Goal: Transaction & Acquisition: Purchase product/service

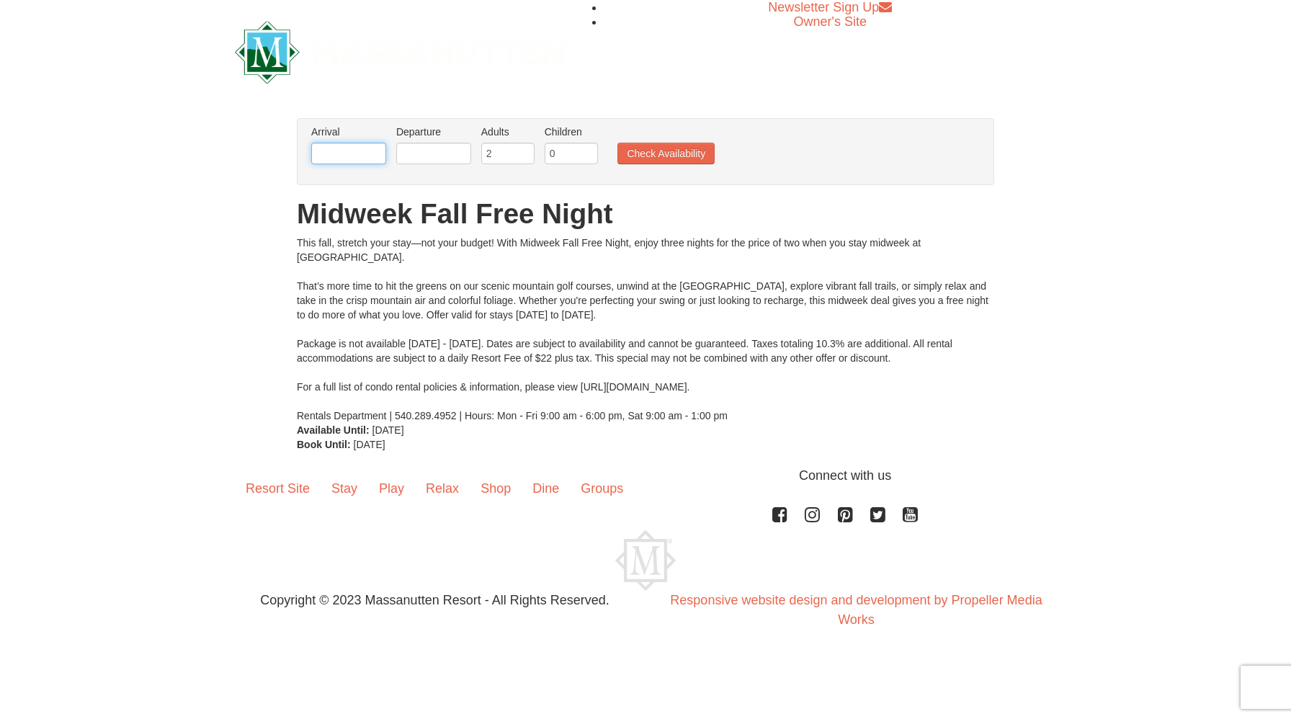
click at [331, 157] on input "text" at bounding box center [348, 154] width 75 height 22
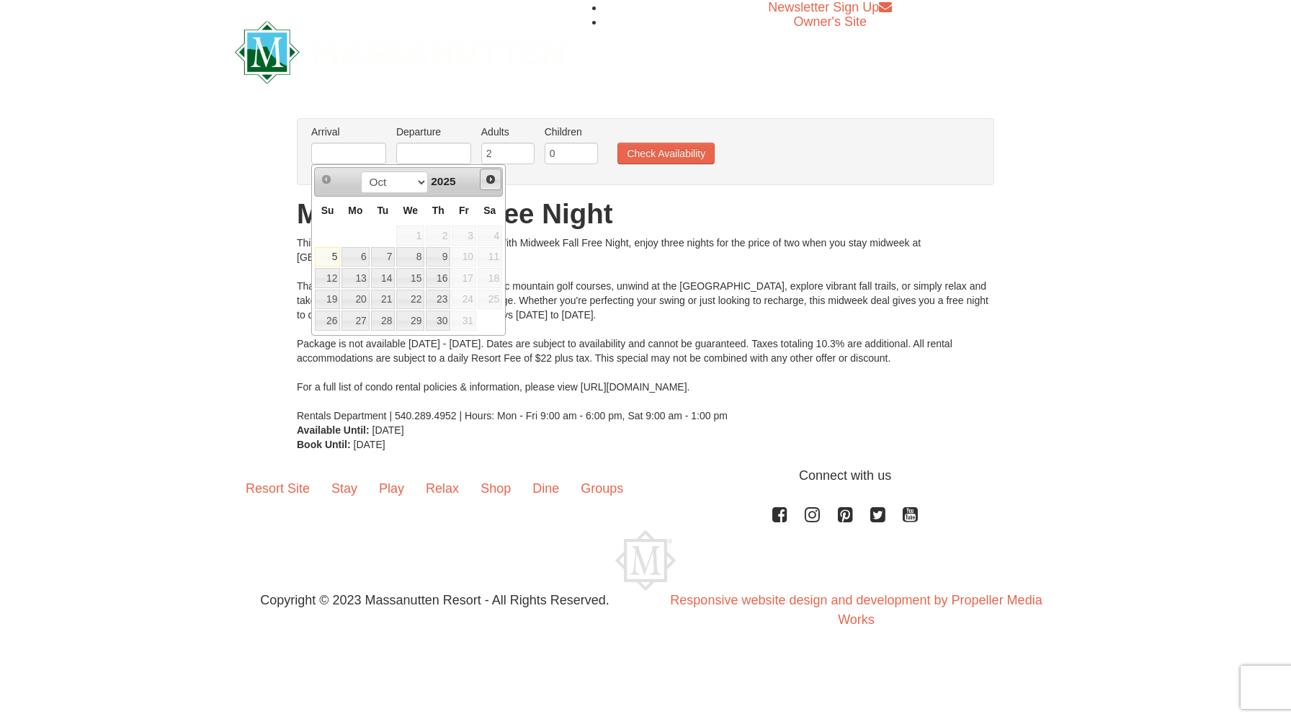
click at [496, 182] on link "Next" at bounding box center [491, 180] width 22 height 22
click at [325, 259] on link "2" at bounding box center [327, 257] width 25 height 20
type input "[DATE]"
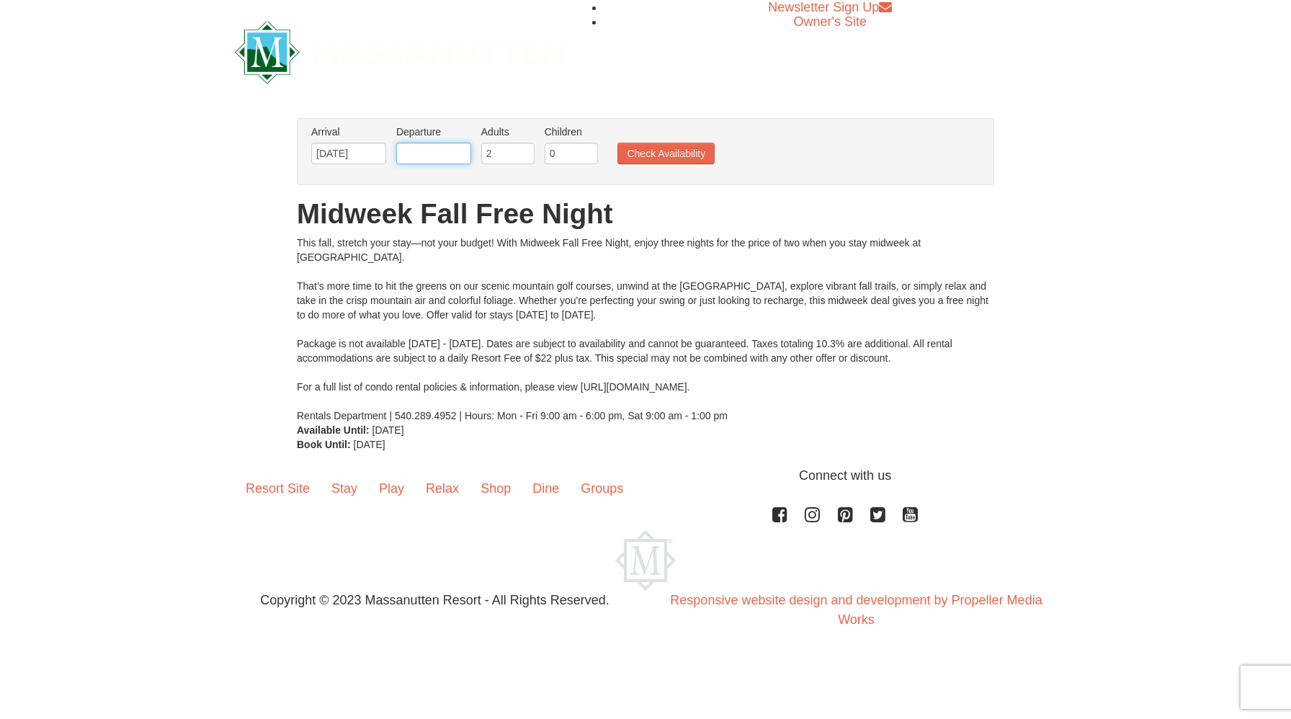
click at [431, 153] on input "text" at bounding box center [433, 154] width 75 height 22
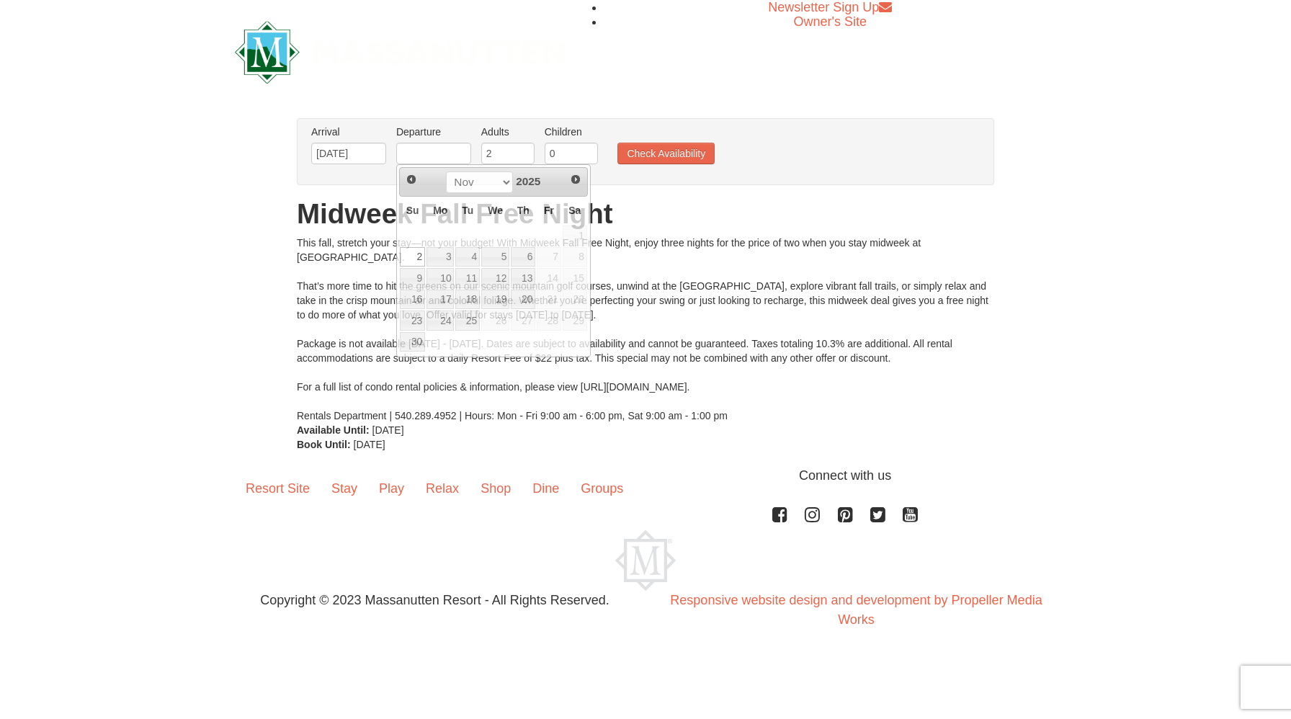
click at [630, 215] on h1 "Midweek Fall Free Night" at bounding box center [645, 214] width 697 height 29
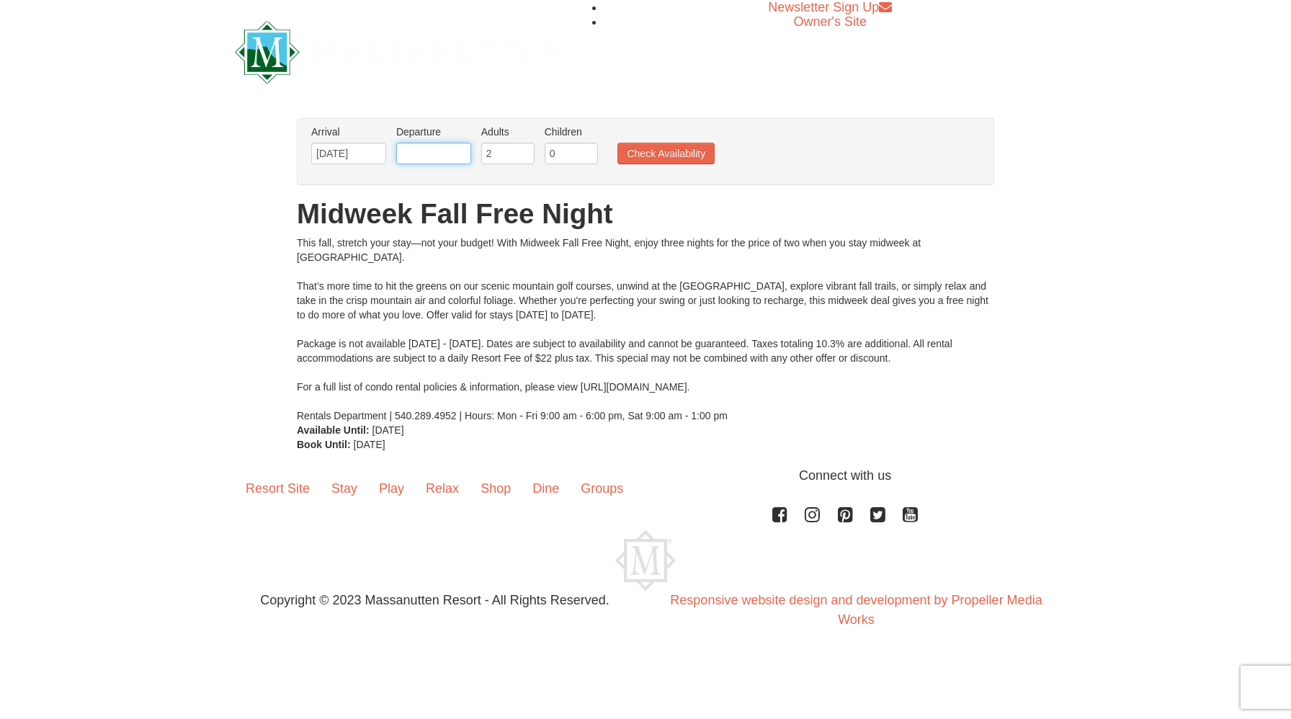
click at [439, 161] on input "text" at bounding box center [433, 154] width 75 height 22
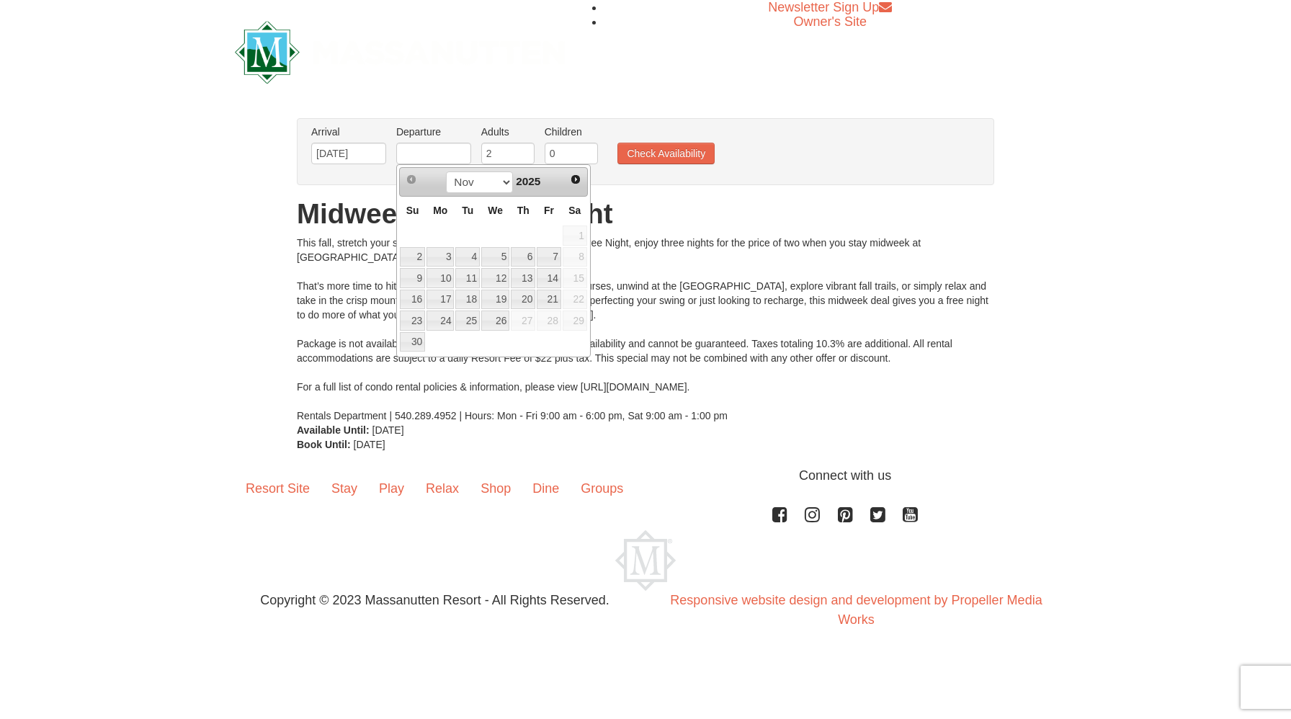
click at [410, 226] on td at bounding box center [412, 236] width 27 height 22
click at [471, 258] on link "4" at bounding box center [467, 257] width 24 height 20
type input "[DATE]"
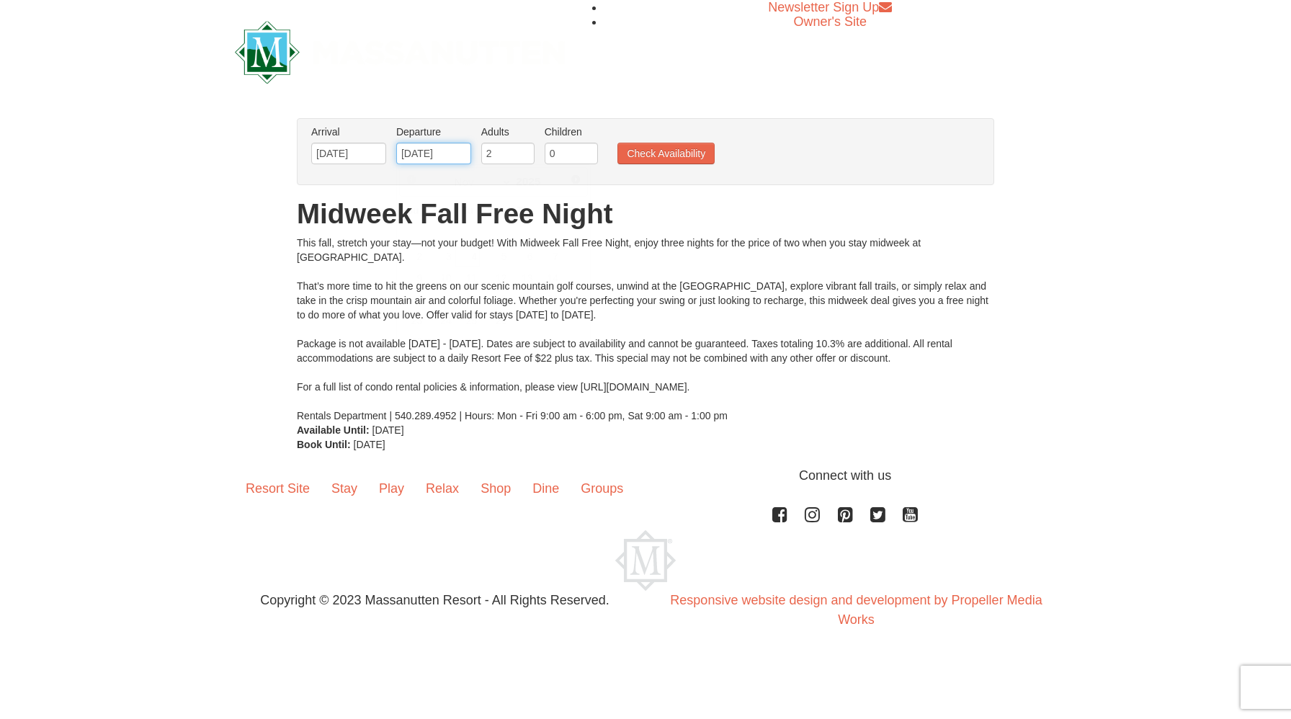
click at [444, 153] on input "[DATE]" at bounding box center [433, 154] width 75 height 22
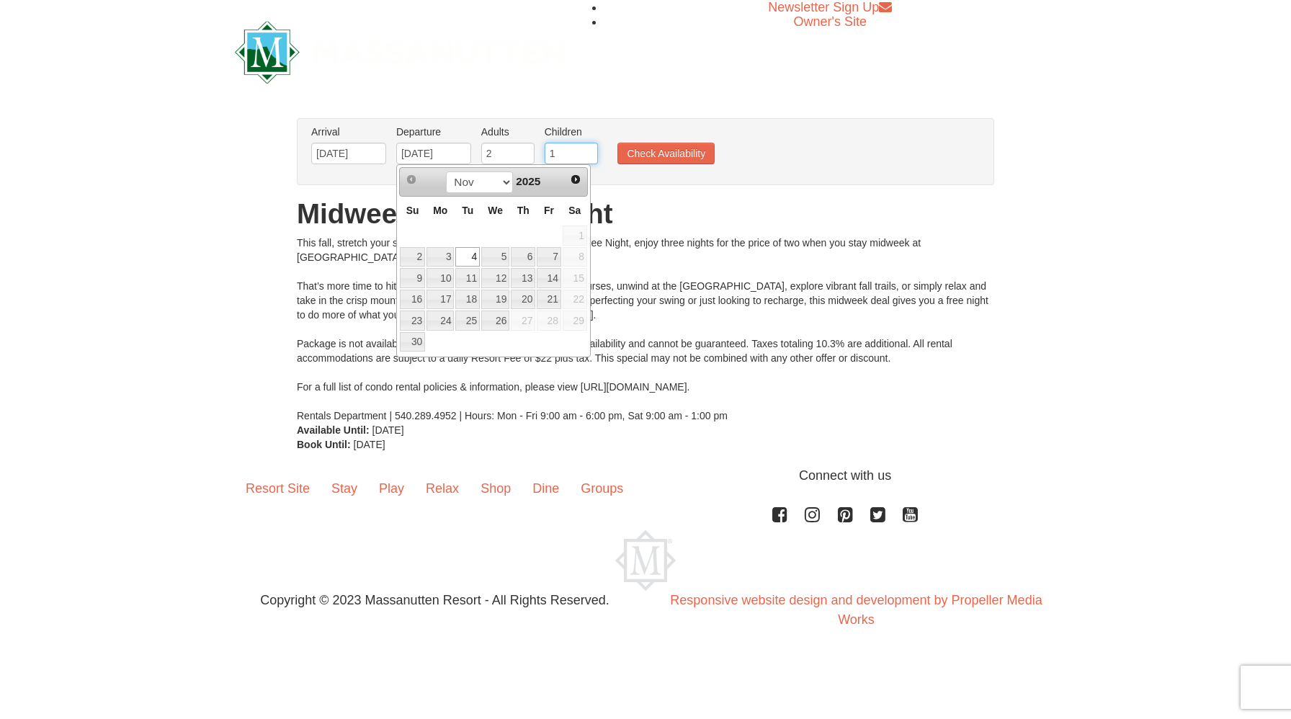
click at [589, 151] on input "1" at bounding box center [571, 154] width 53 height 22
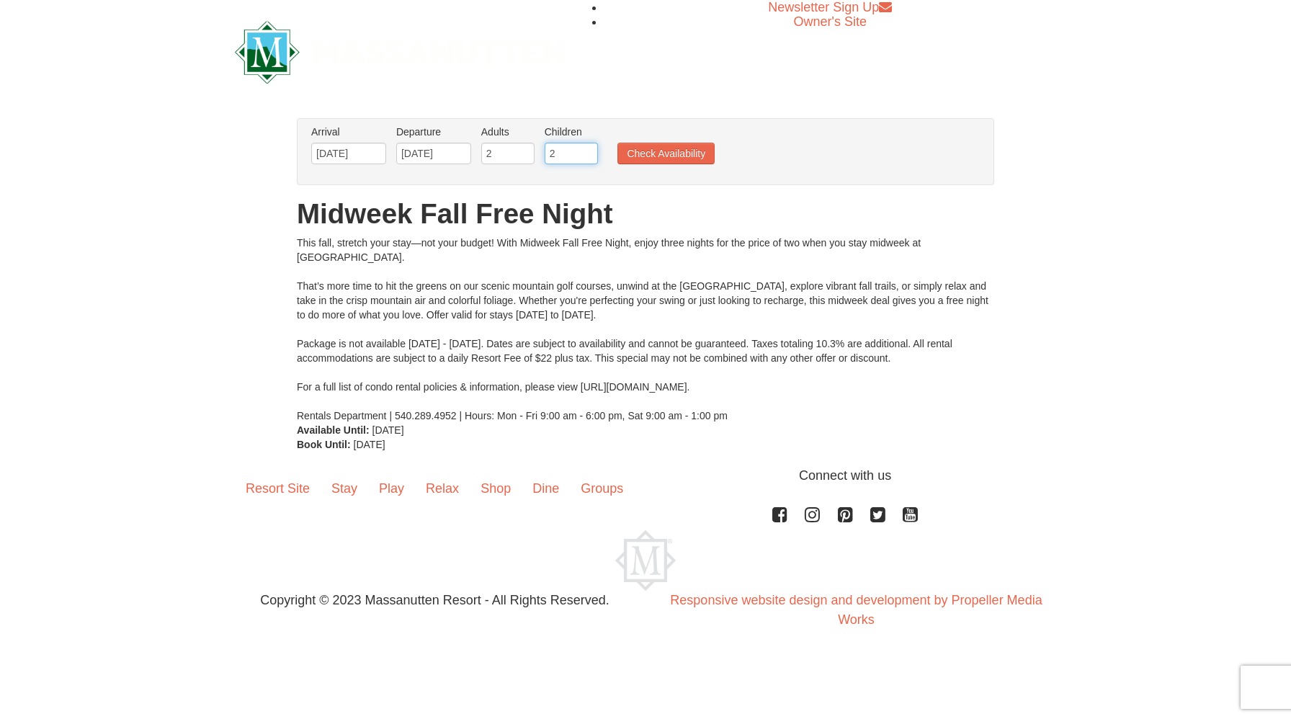
type input "2"
click at [589, 151] on input "2" at bounding box center [571, 154] width 53 height 22
click at [685, 156] on button "Check Availability" at bounding box center [665, 154] width 97 height 22
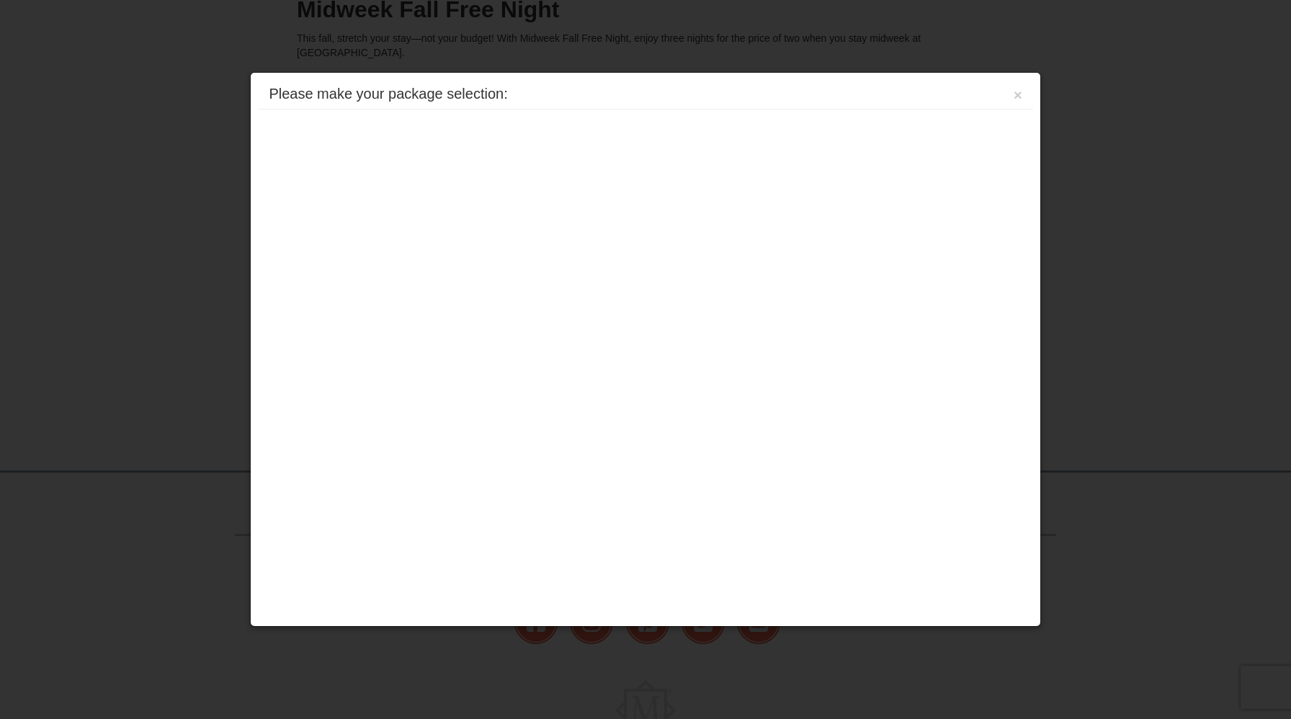
scroll to position [267, 0]
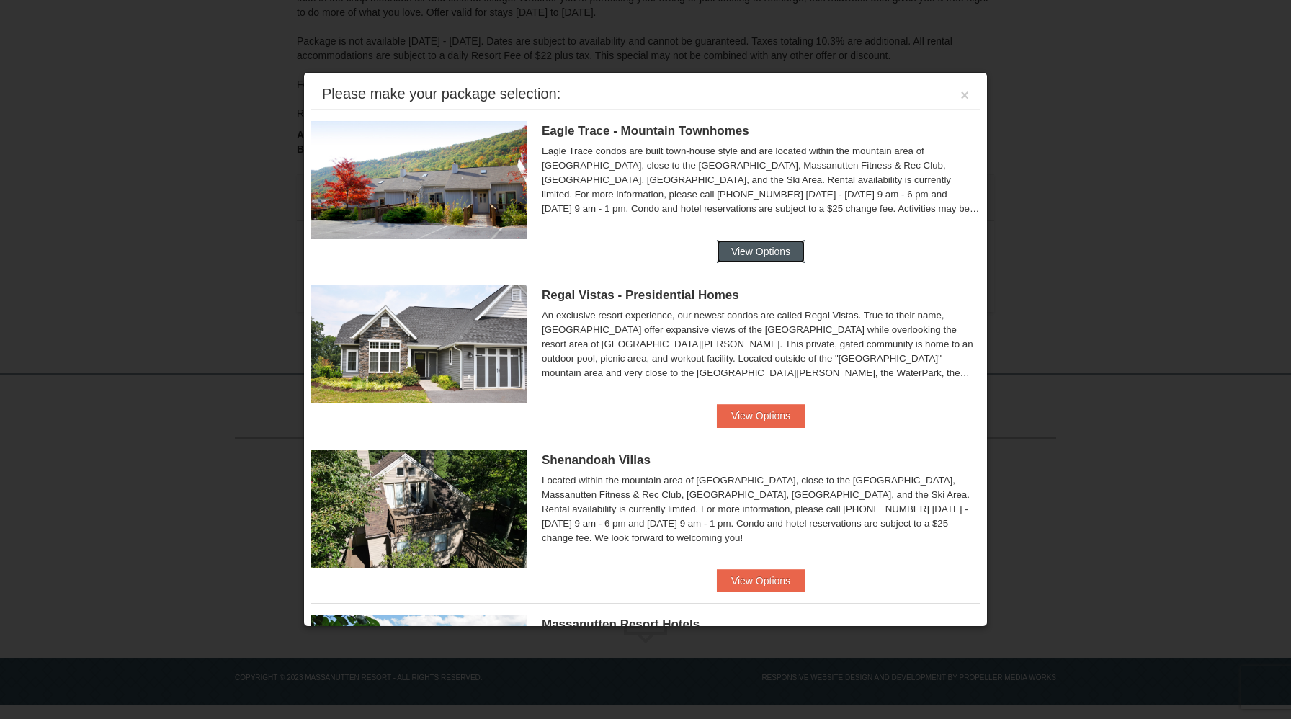
click at [756, 259] on button "View Options" at bounding box center [761, 251] width 88 height 23
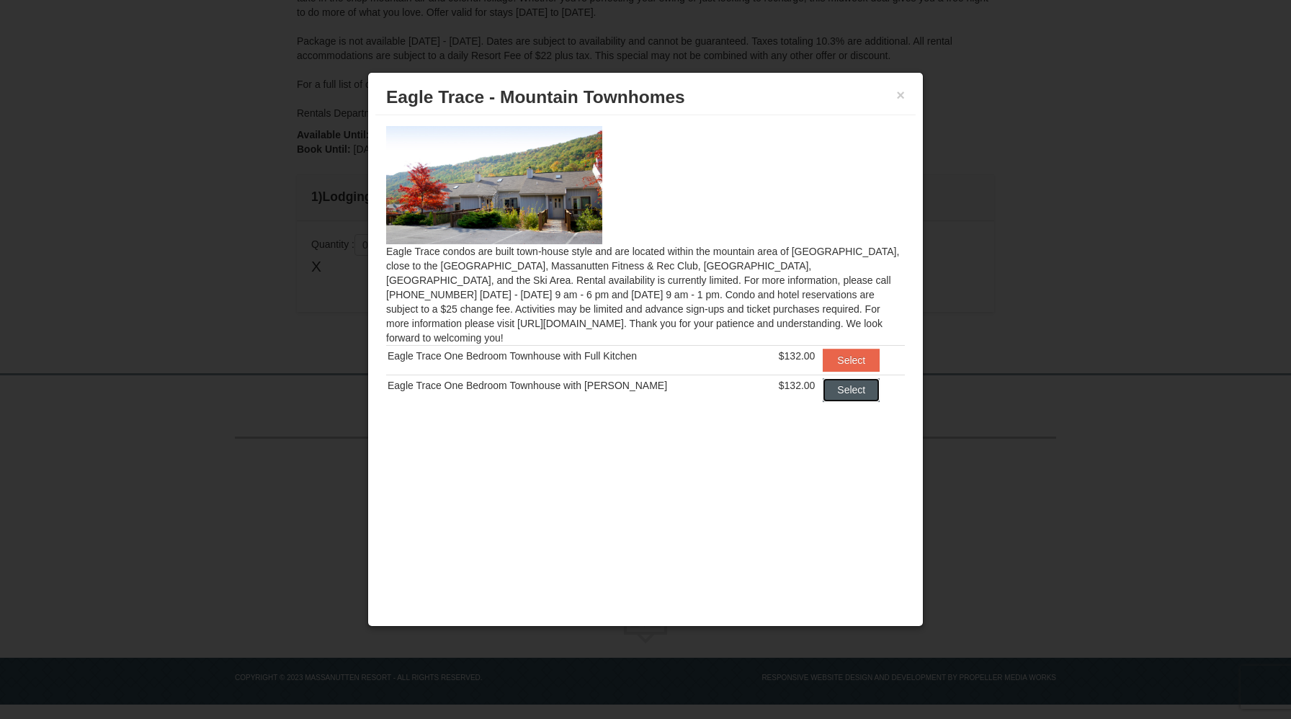
click at [850, 380] on button "Select" at bounding box center [851, 389] width 57 height 23
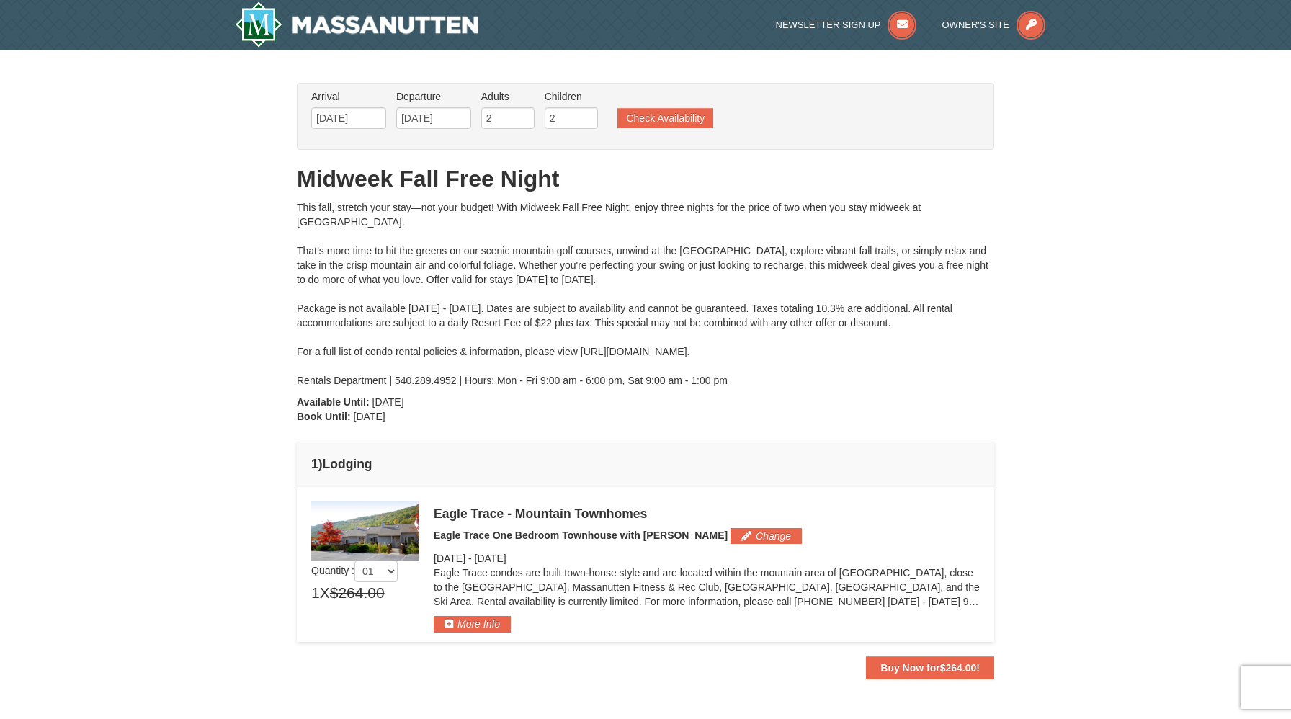
scroll to position [95, 0]
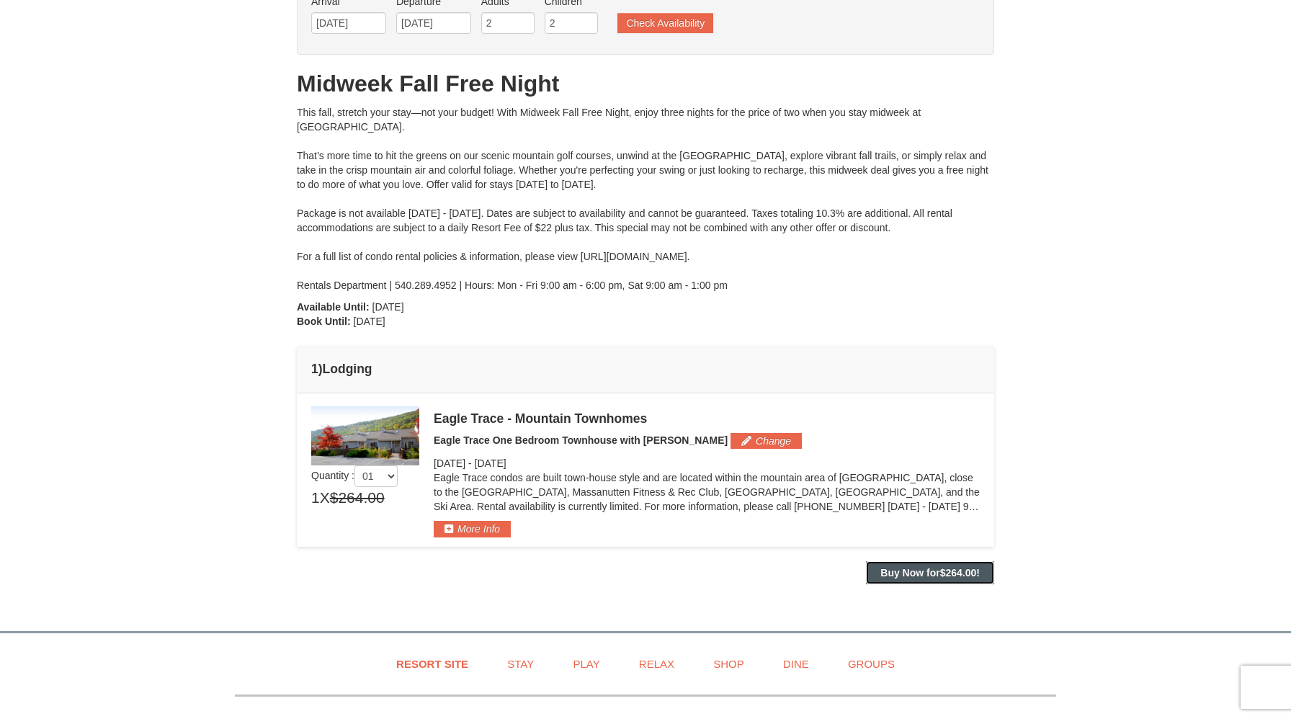
click at [918, 575] on strong "Buy Now for $264.00 !" at bounding box center [929, 573] width 99 height 12
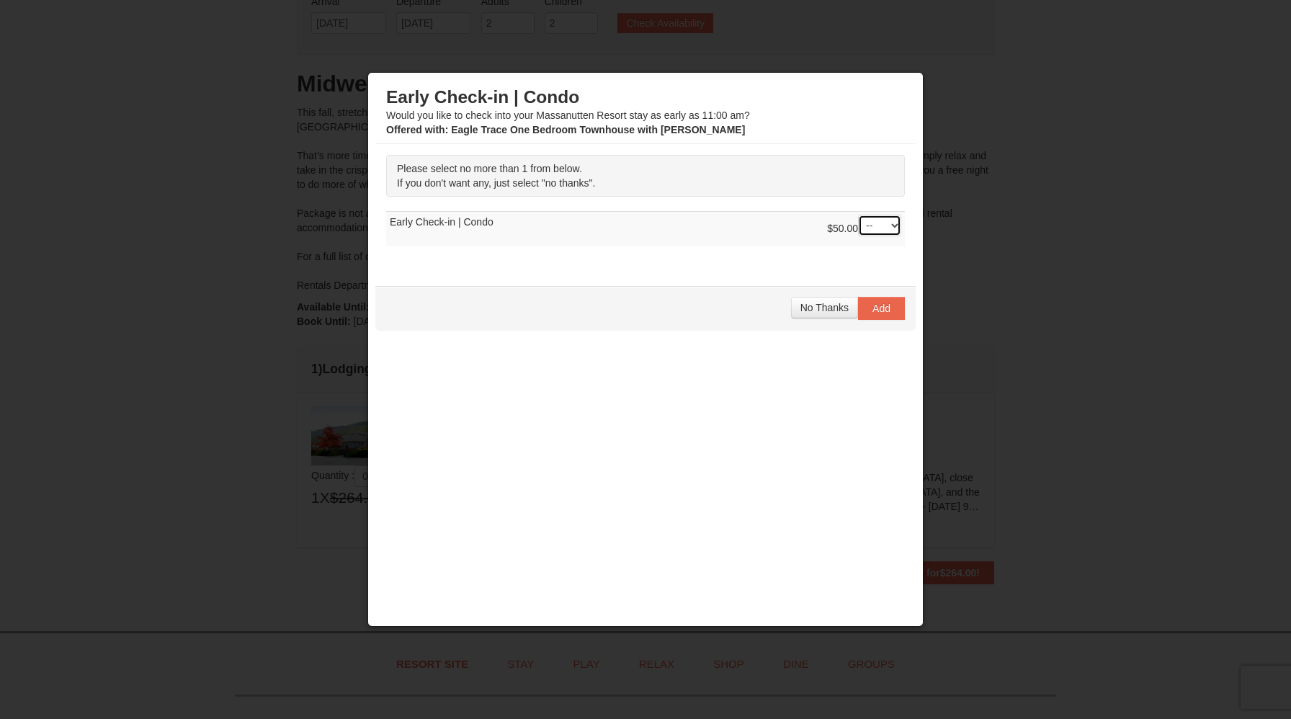
click at [890, 230] on select "-- 01" at bounding box center [879, 226] width 43 height 22
click at [858, 215] on select "-- 01" at bounding box center [879, 226] width 43 height 22
click at [887, 224] on select "-- 01" at bounding box center [879, 226] width 43 height 22
click at [858, 215] on select "-- 01" at bounding box center [879, 226] width 43 height 22
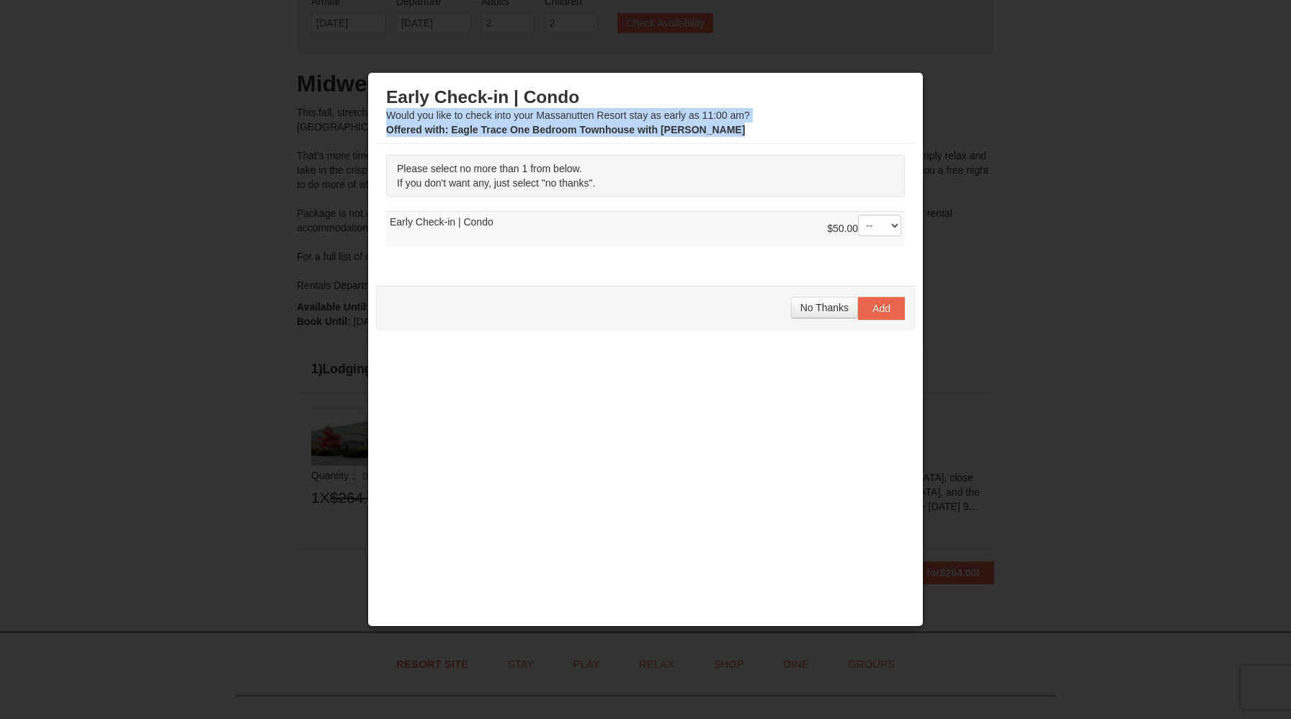
drag, startPoint x: 377, startPoint y: 111, endPoint x: 715, endPoint y: 148, distance: 339.8
click at [715, 148] on div "Early Check-in | Condo Would you like to check into your Massanutten Resort sta…" at bounding box center [645, 332] width 540 height 504
click at [715, 148] on div "Please select no more than 1 from below. If you don't want any, just select "no…" at bounding box center [645, 208] width 540 height 128
drag, startPoint x: 708, startPoint y: 129, endPoint x: 375, endPoint y: 89, distance: 335.9
click at [375, 89] on div "Early Check-in | Condo Would you like to check into your Massanutten Resort sta…" at bounding box center [645, 349] width 556 height 555
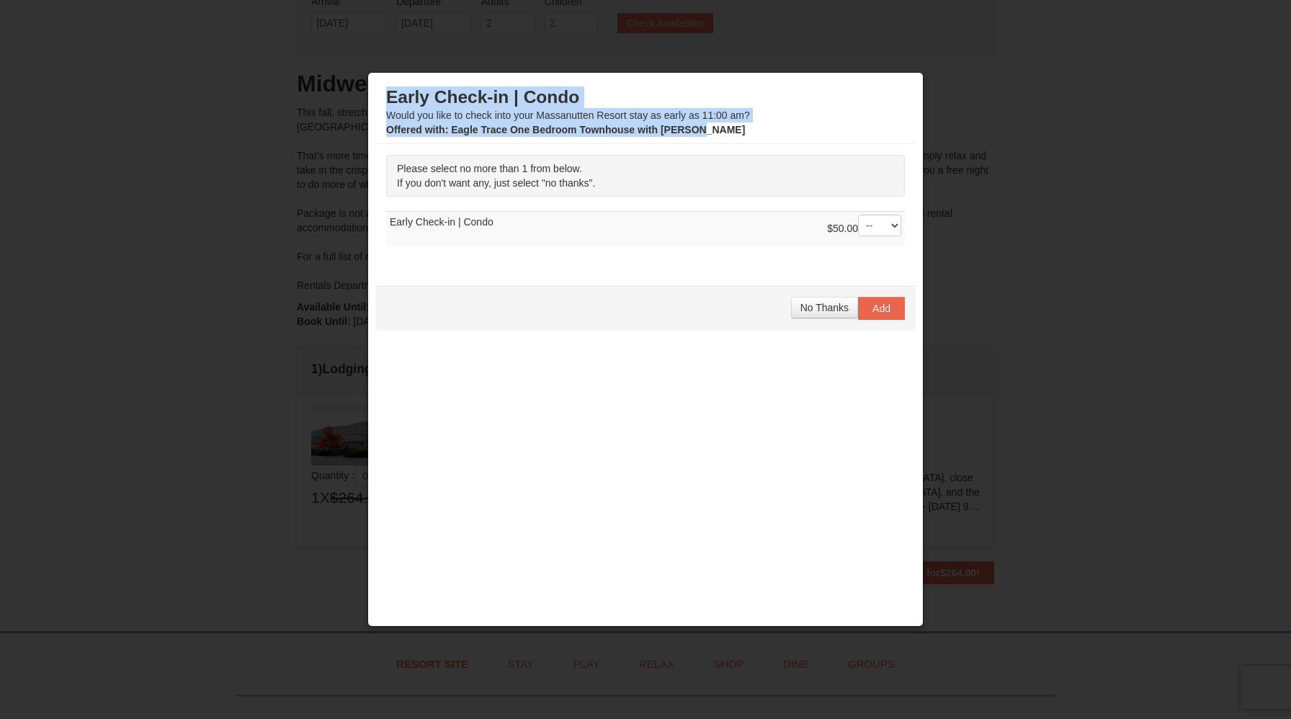
click at [732, 143] on div "Early Check-in | Condo Would you like to check into your Massanutten Resort sta…" at bounding box center [645, 112] width 540 height 64
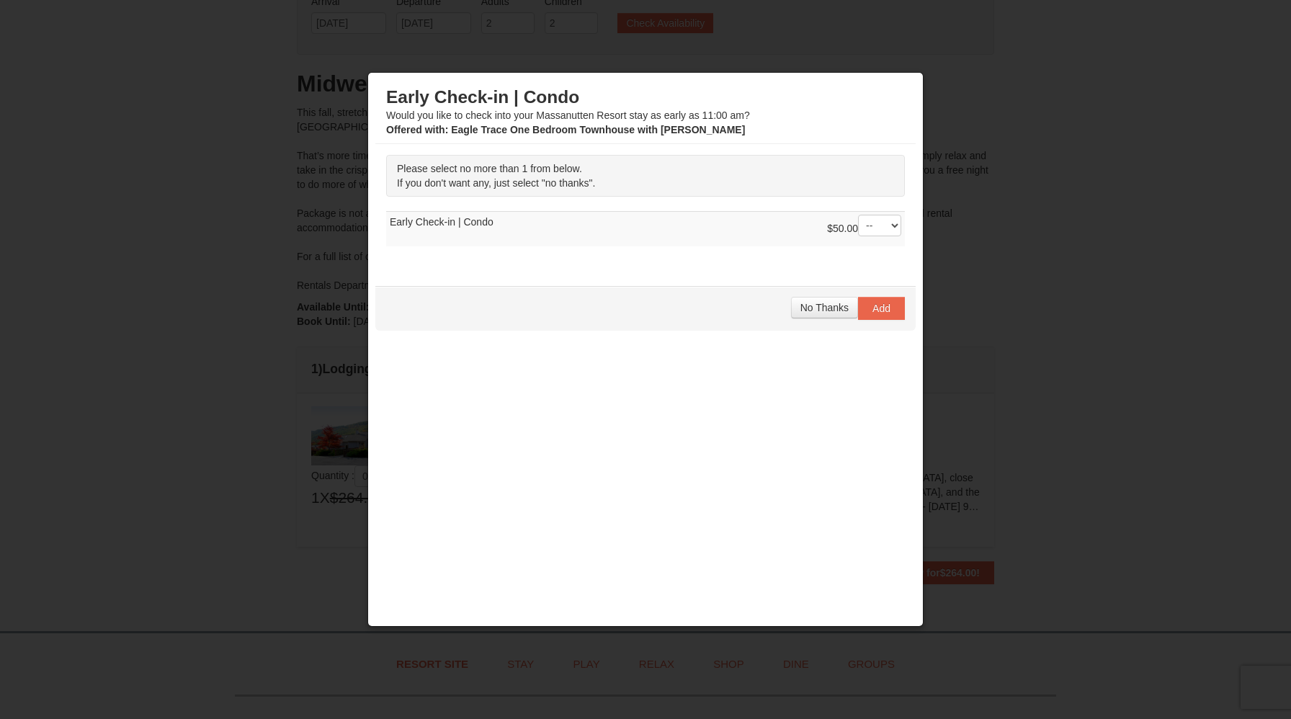
drag, startPoint x: 395, startPoint y: 99, endPoint x: 665, endPoint y: 183, distance: 282.8
click at [665, 183] on div "Early Check-in | Condo Would you like to check into your Massanutten Resort sta…" at bounding box center [645, 332] width 540 height 504
click at [665, 183] on p "Please select no more than 1 from below. If you don't want any, just select "no…" at bounding box center [645, 176] width 519 height 42
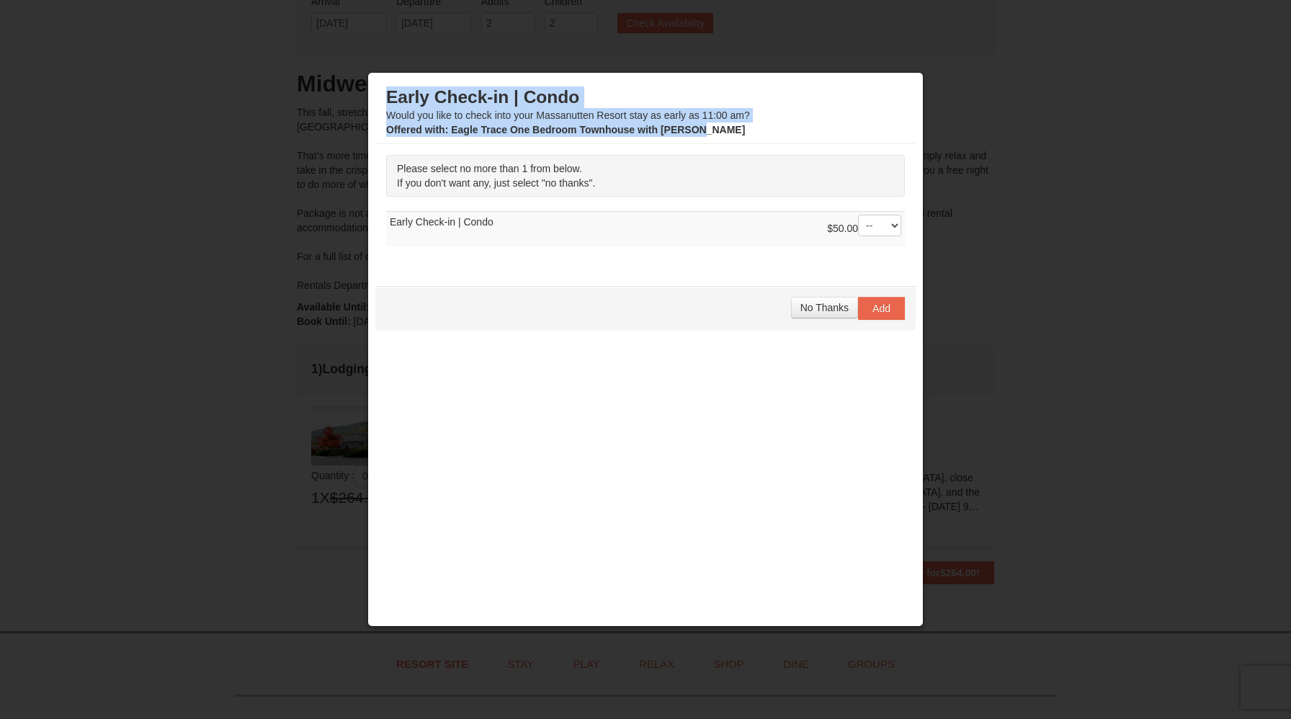
drag, startPoint x: 730, startPoint y: 140, endPoint x: 369, endPoint y: 100, distance: 363.1
click at [369, 100] on div "Early Check-in | Condo Would you like to check into your Massanutten Resort sta…" at bounding box center [645, 349] width 556 height 555
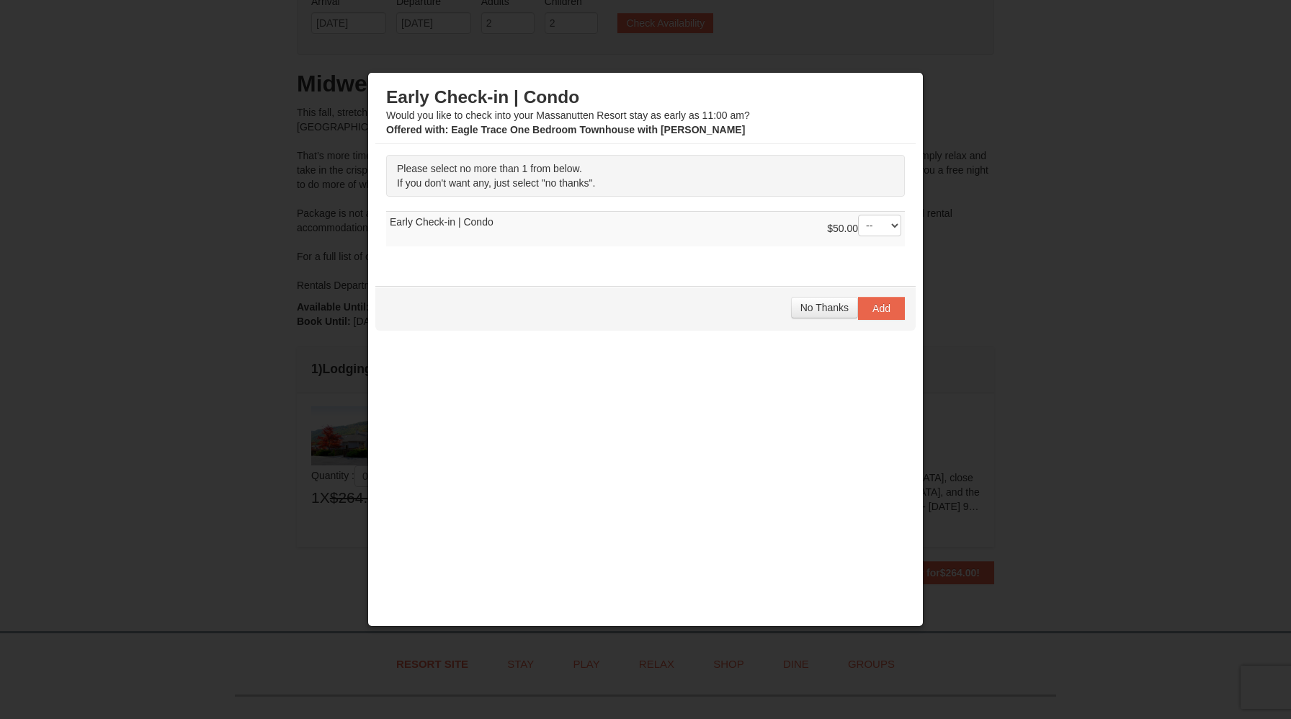
click at [637, 300] on div "No Thanks Add" at bounding box center [645, 308] width 540 height 45
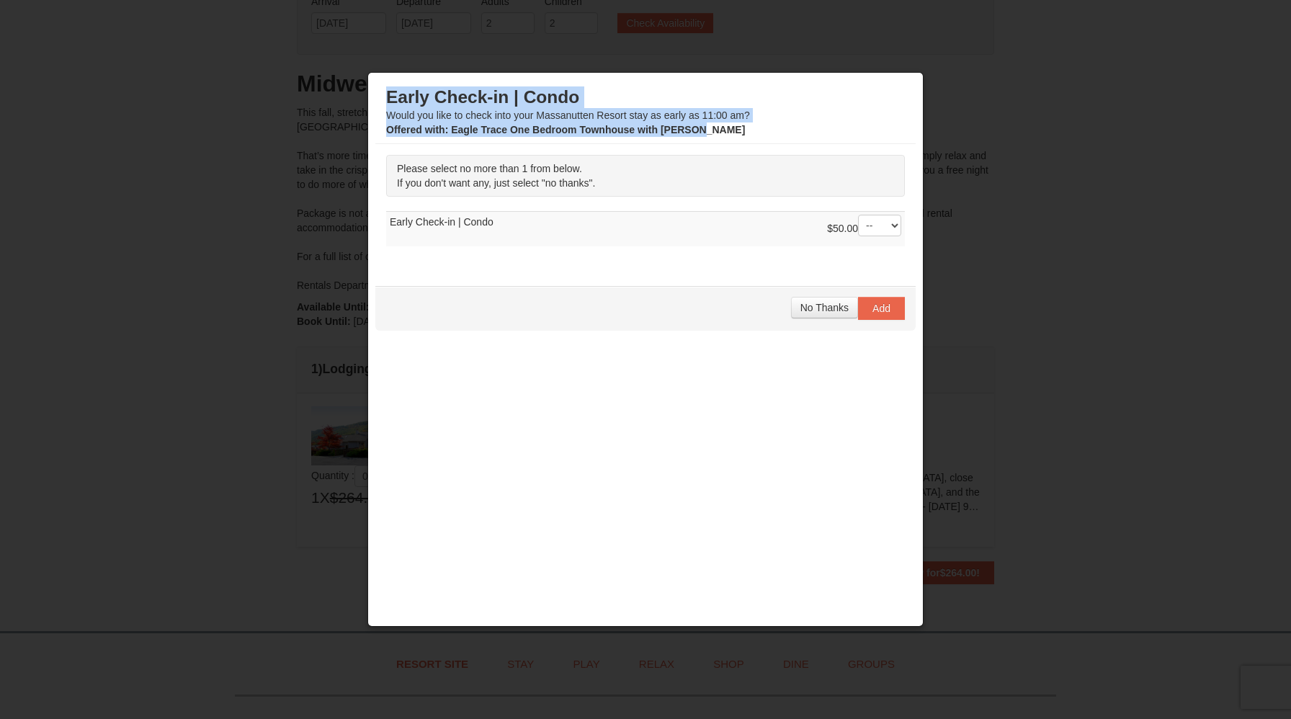
drag, startPoint x: 725, startPoint y: 132, endPoint x: 383, endPoint y: 85, distance: 345.4
click at [383, 85] on div "Early Check-in | Condo Would you like to check into your Massanutten Resort sta…" at bounding box center [645, 112] width 540 height 64
click at [743, 122] on div "Offered with : Eagle Trace One Bedroom Townhouse with Jacuzzi" at bounding box center [645, 129] width 519 height 14
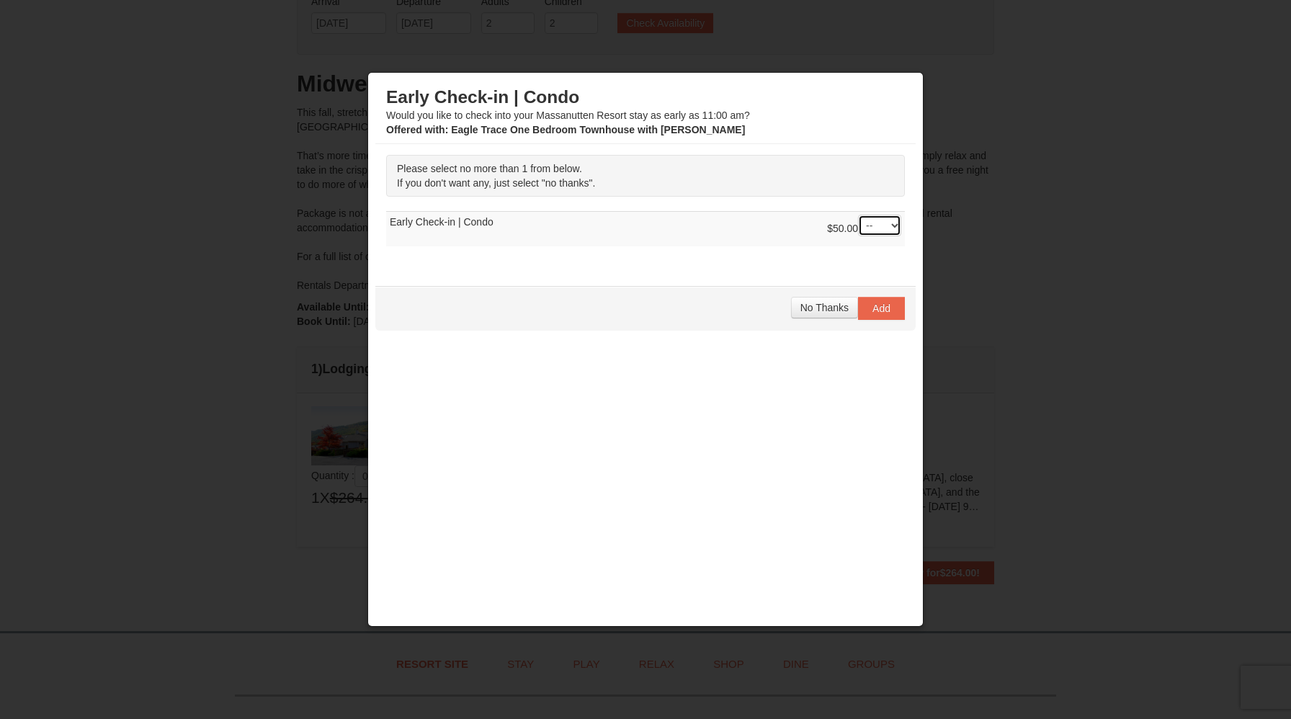
click at [889, 225] on select "-- 01" at bounding box center [879, 226] width 43 height 22
click at [858, 215] on select "-- 01" at bounding box center [879, 226] width 43 height 22
click at [884, 230] on select "-- 01" at bounding box center [879, 226] width 43 height 22
select select "0"
click at [858, 215] on select "-- 01" at bounding box center [879, 226] width 43 height 22
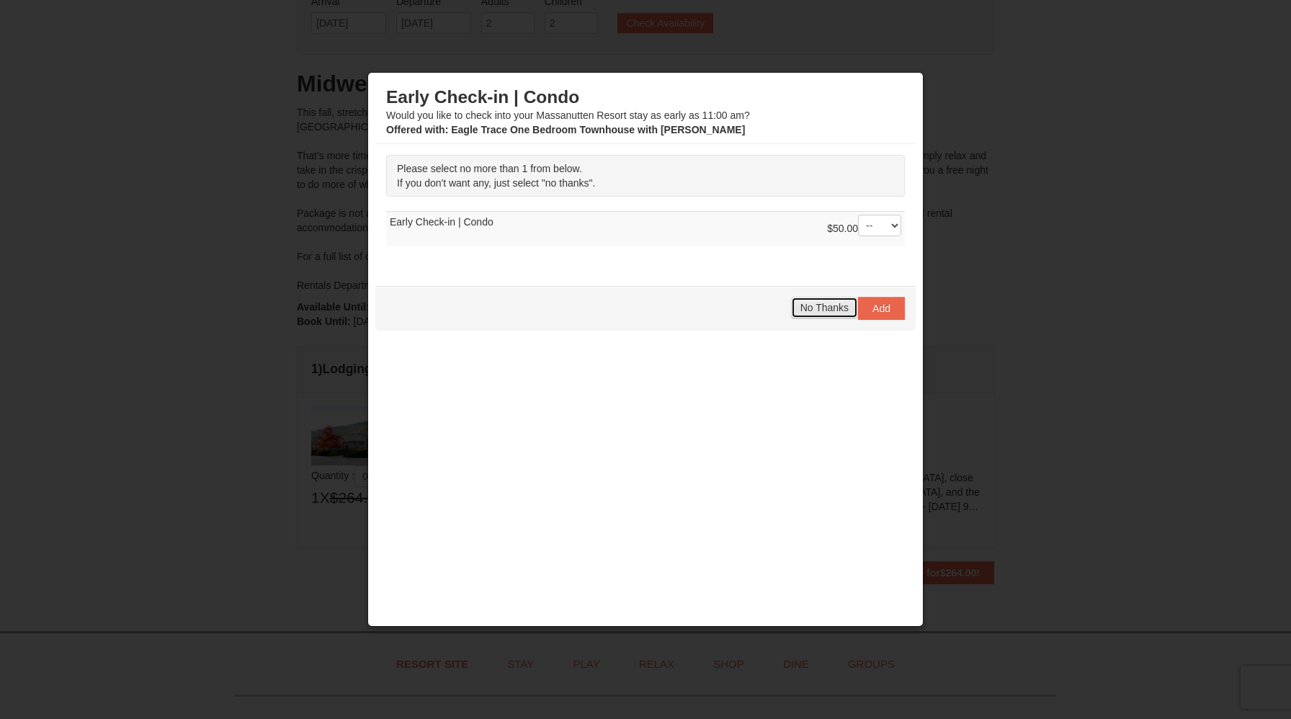
click at [823, 314] on button "No Thanks" at bounding box center [824, 308] width 67 height 22
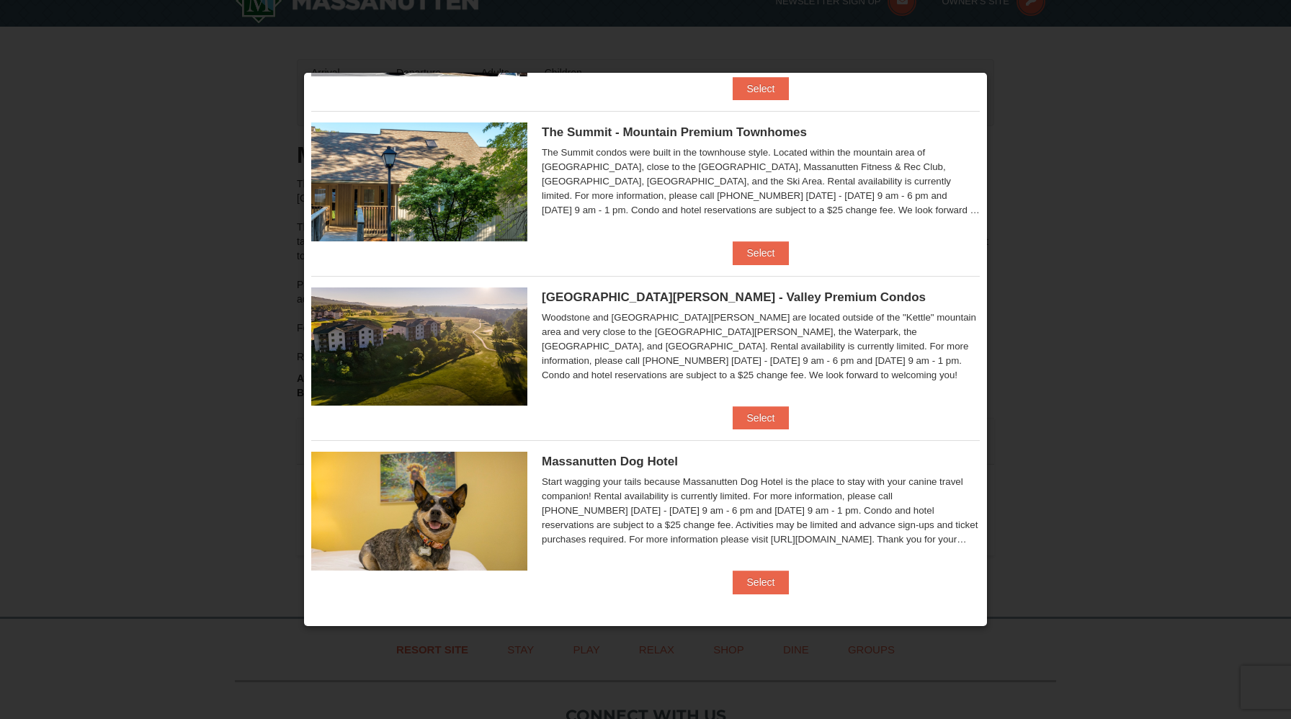
scroll to position [24, 0]
click at [765, 424] on button "Select" at bounding box center [761, 417] width 57 height 23
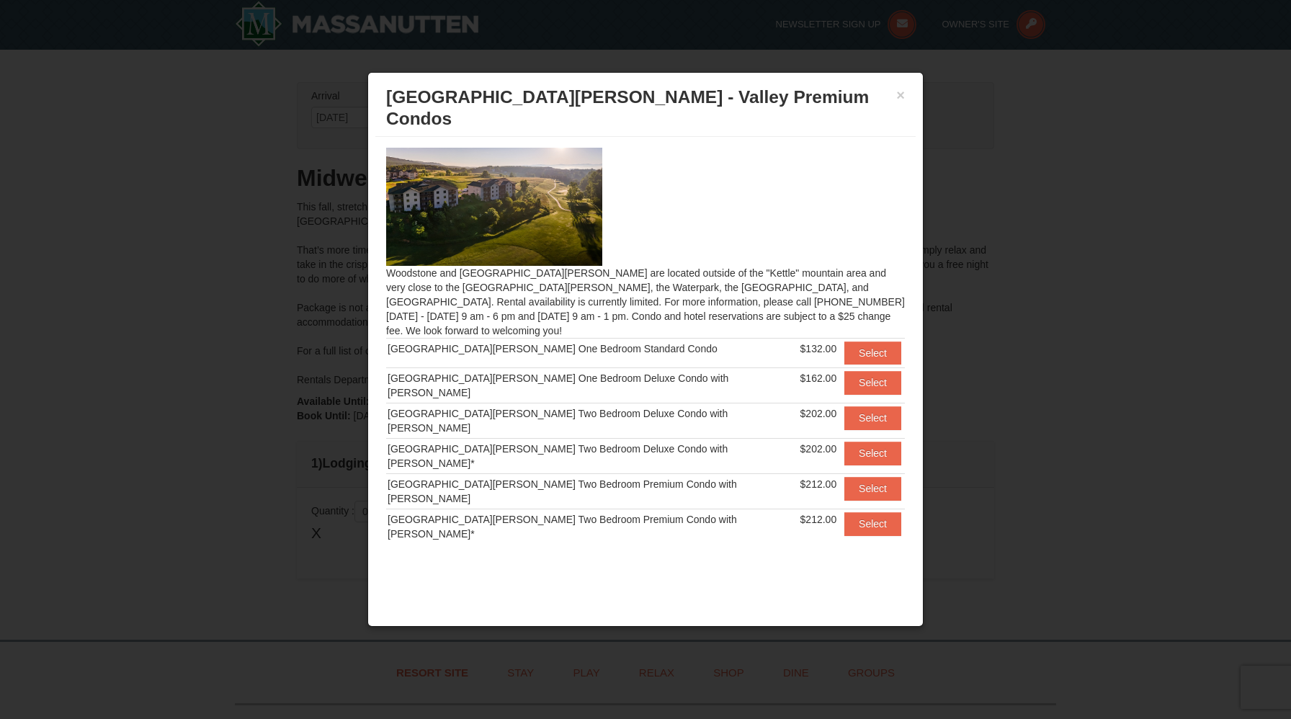
scroll to position [0, 0]
click at [858, 341] on button "Select" at bounding box center [872, 352] width 57 height 23
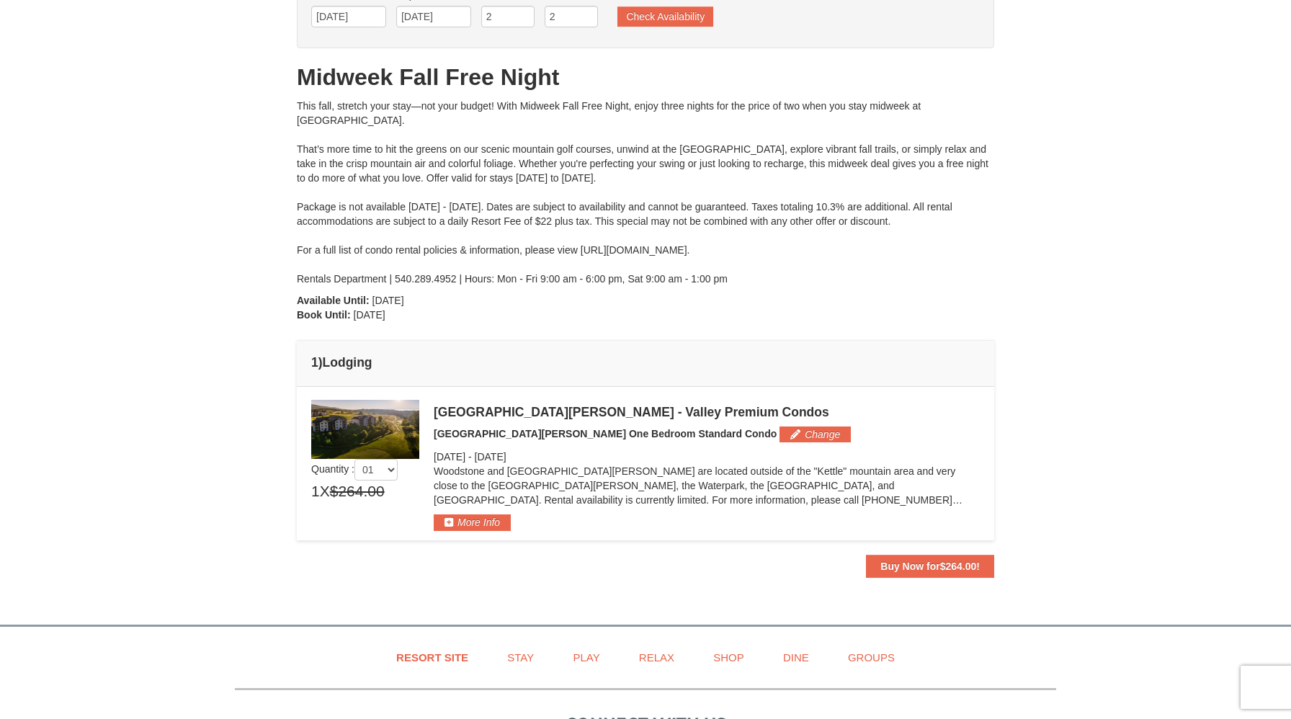
scroll to position [100, 0]
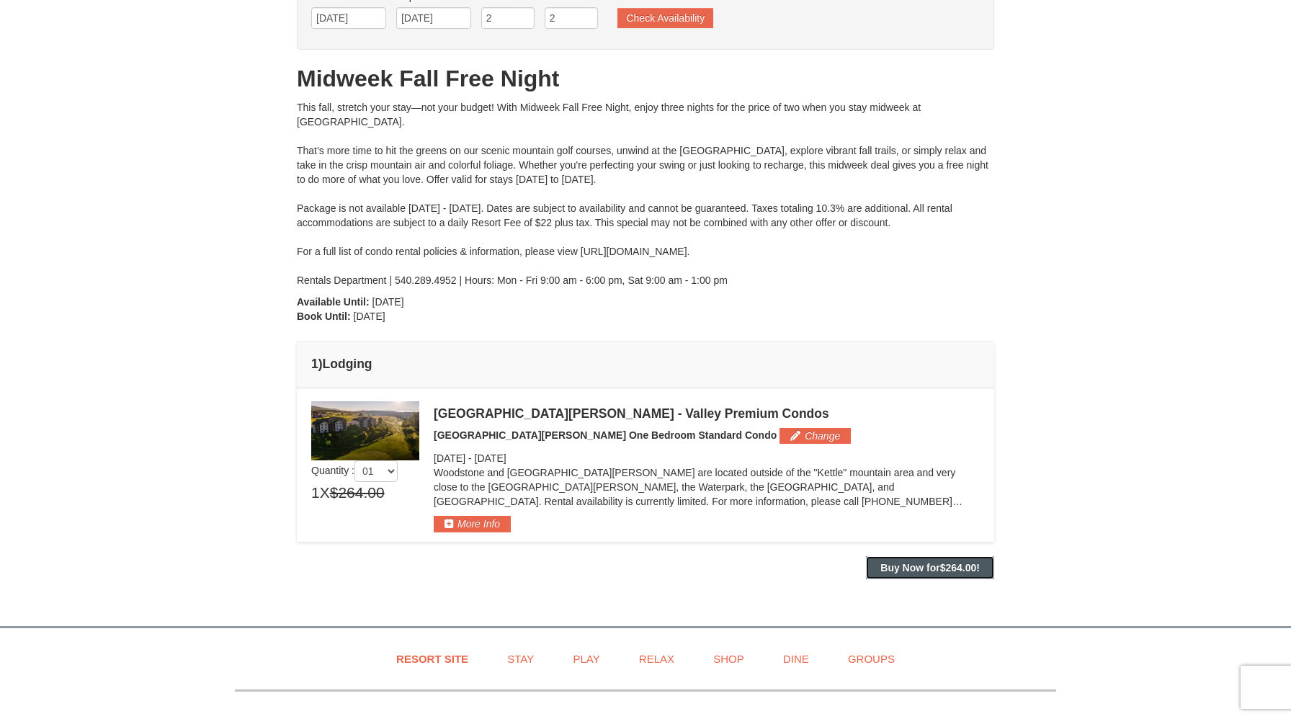
click at [925, 572] on strong "Buy Now for $264.00 !" at bounding box center [929, 568] width 99 height 12
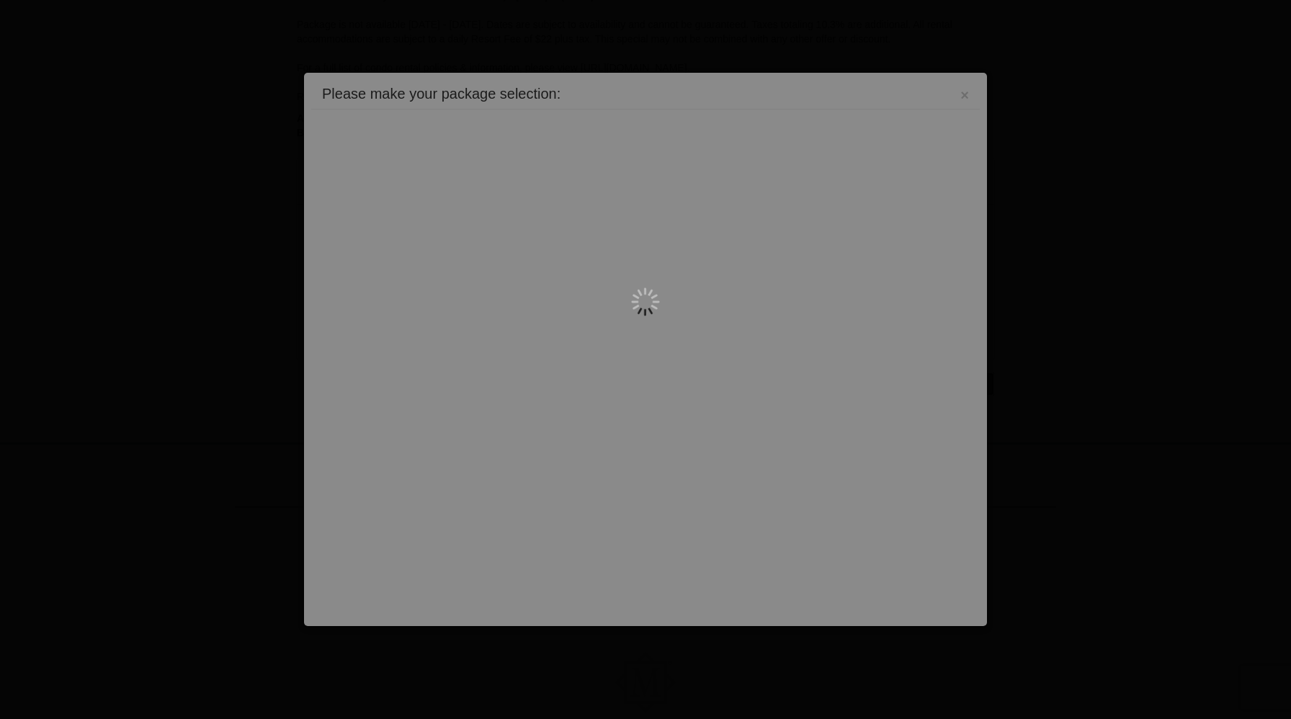
scroll to position [353, 0]
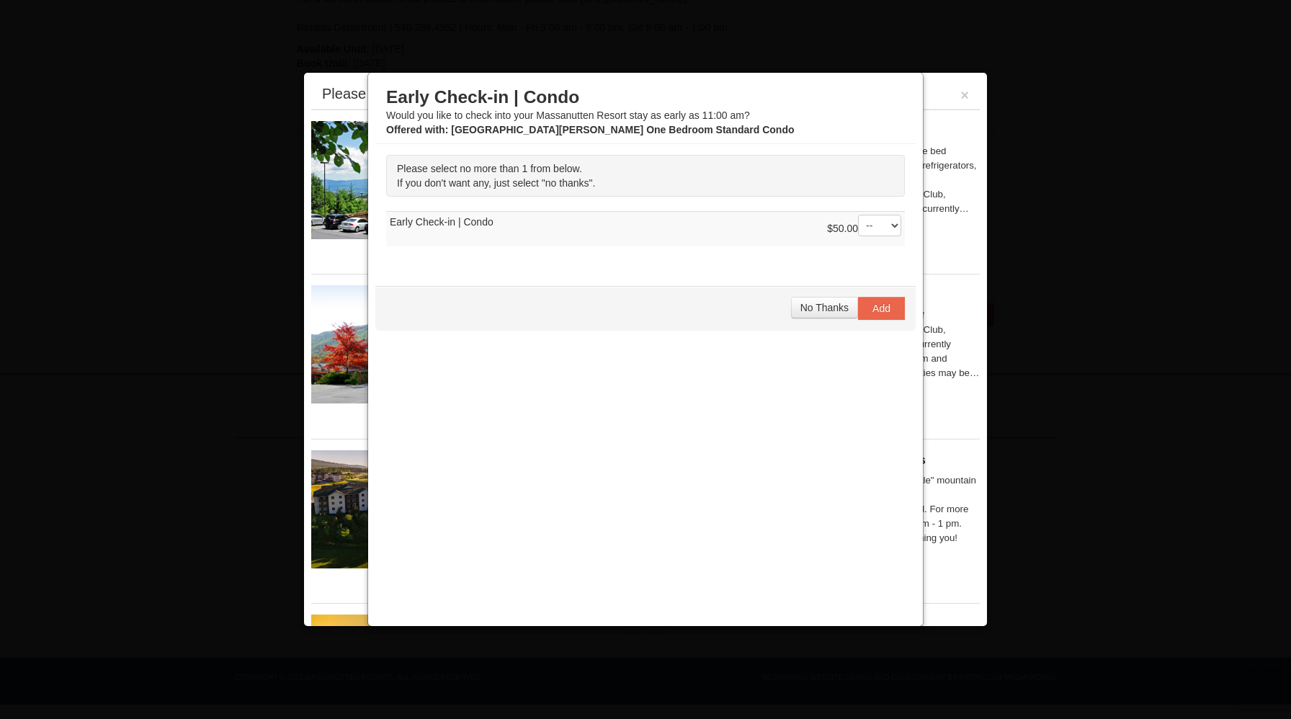
click at [182, 164] on div at bounding box center [645, 359] width 1291 height 719
click at [810, 300] on button "No Thanks" at bounding box center [824, 308] width 67 height 22
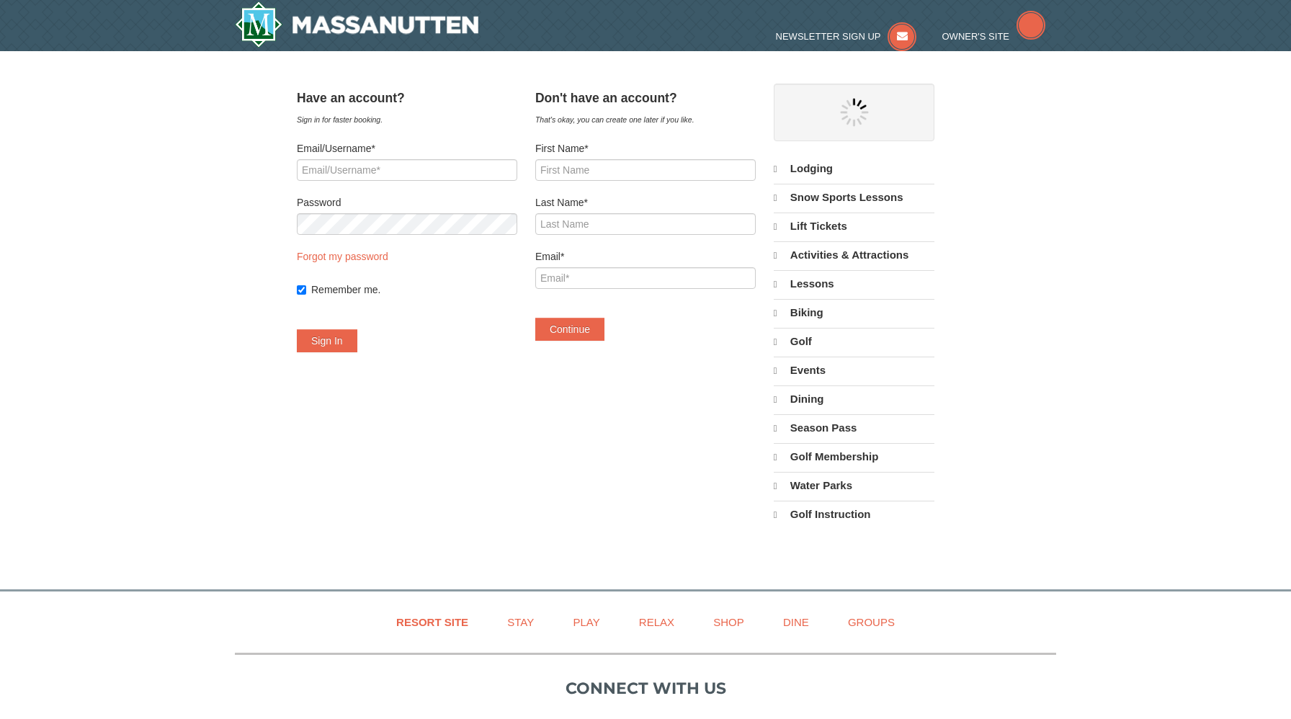
select select "10"
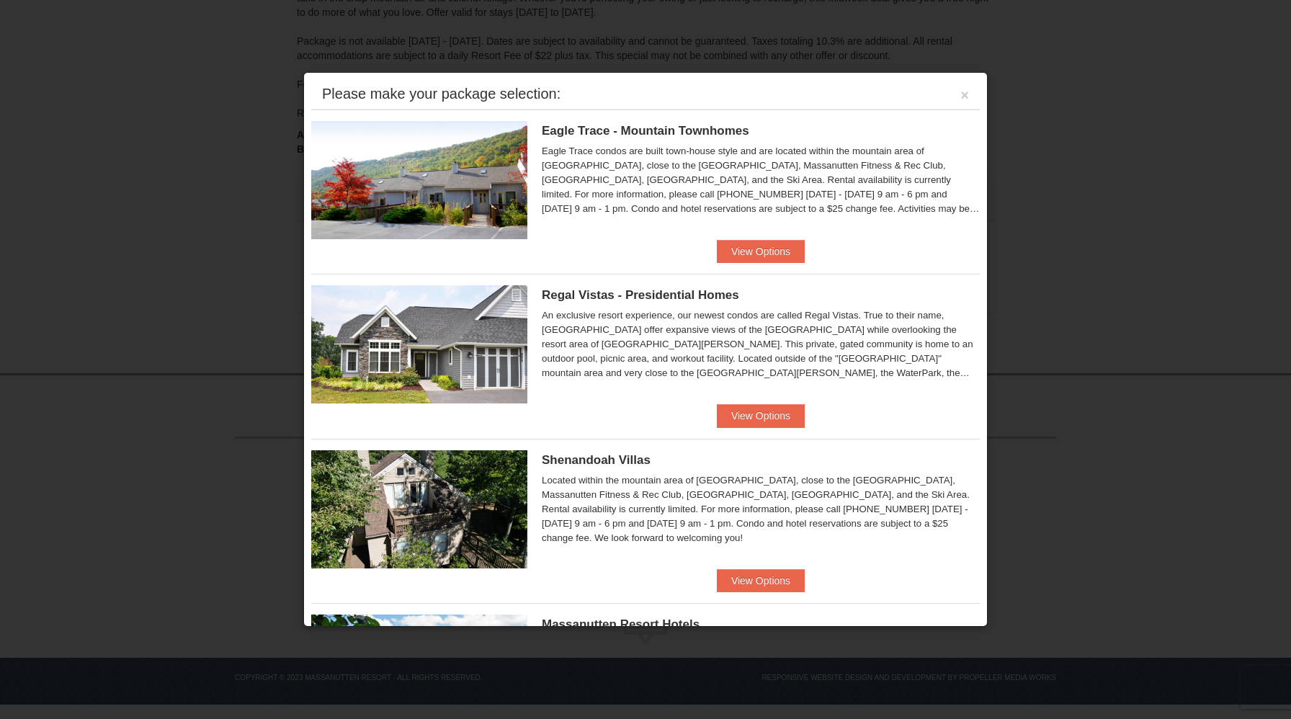
scroll to position [95, 0]
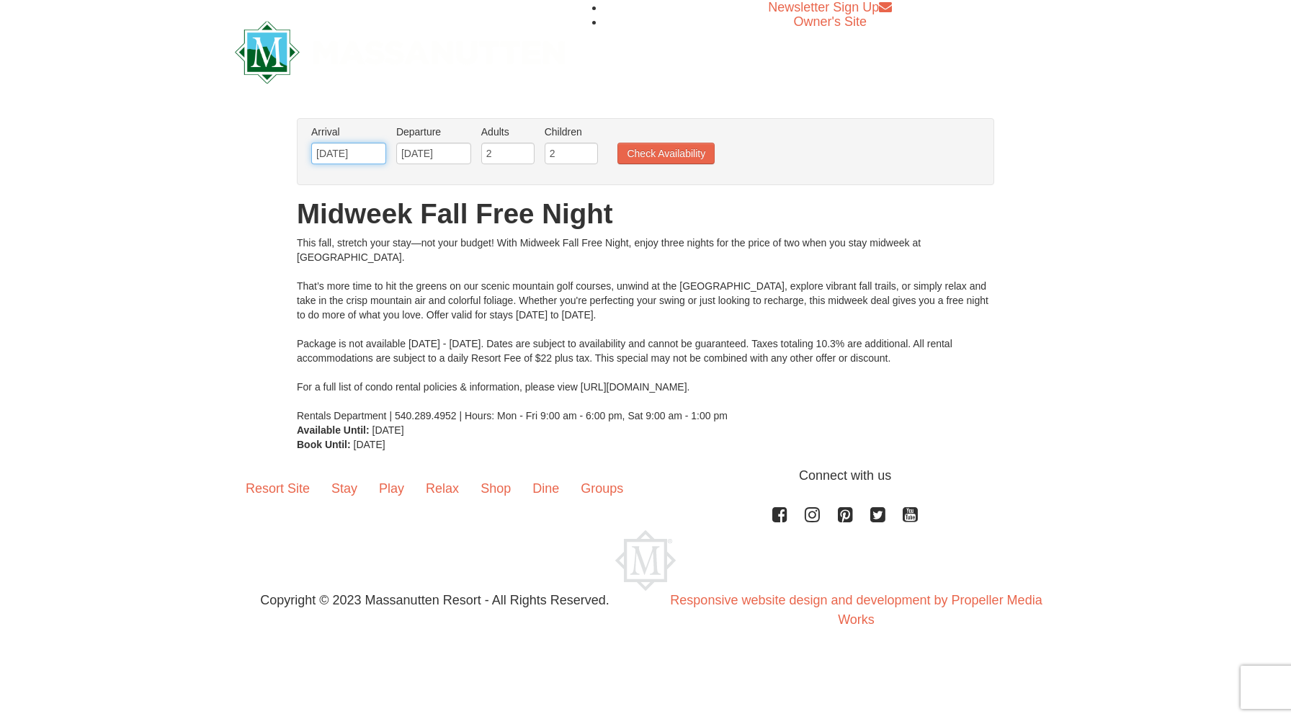
click at [372, 157] on input "[DATE]" at bounding box center [348, 154] width 75 height 22
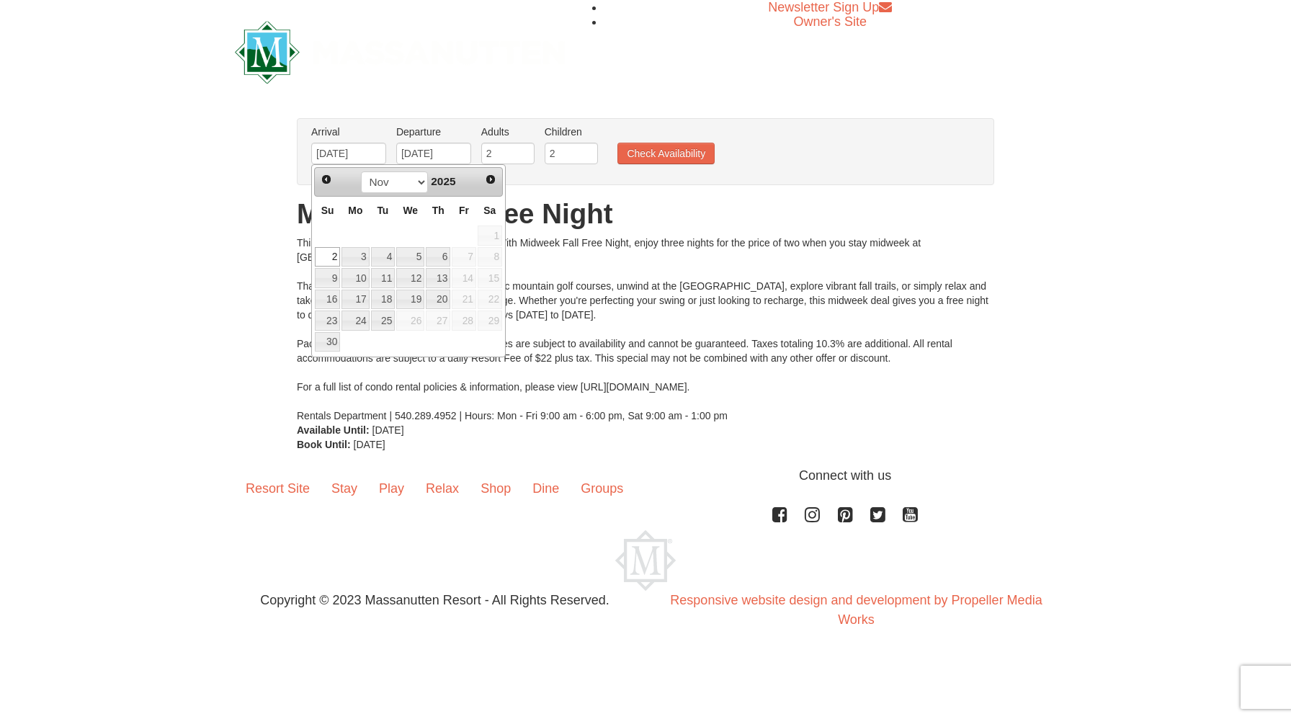
click at [494, 238] on span "1" at bounding box center [490, 235] width 24 height 20
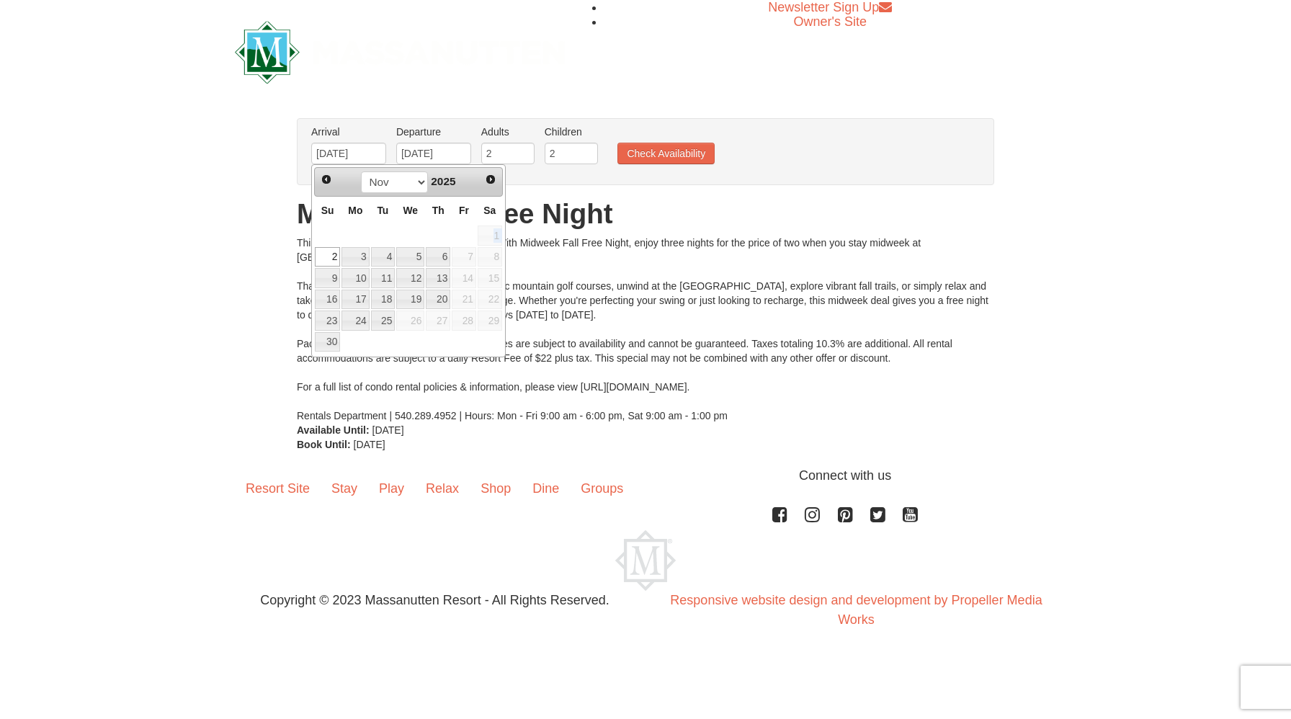
click at [494, 238] on span "1" at bounding box center [490, 235] width 24 height 20
click at [695, 176] on div "Arrival Please format dates MM/DD/YYYY Please format dates MM/DD/YYYY 11/02/202…" at bounding box center [645, 151] width 697 height 67
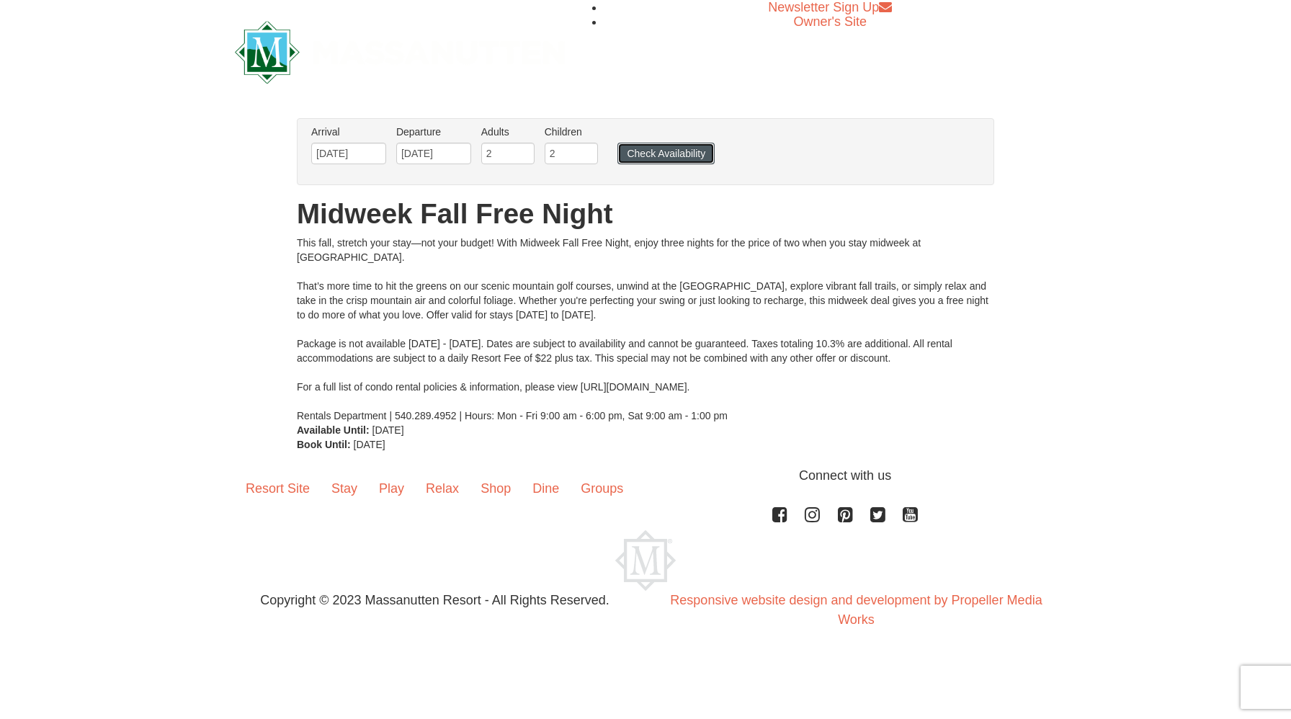
click at [666, 150] on button "Check Availability" at bounding box center [665, 154] width 97 height 22
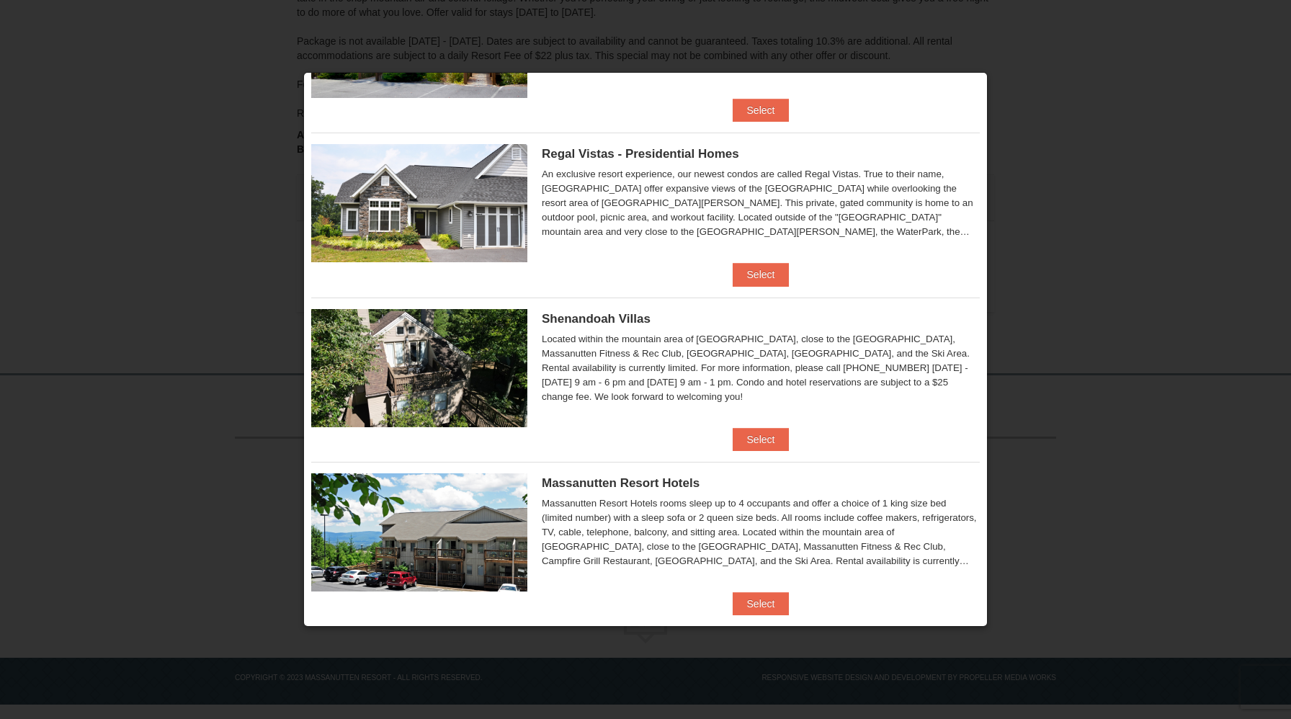
scroll to position [151, 0]
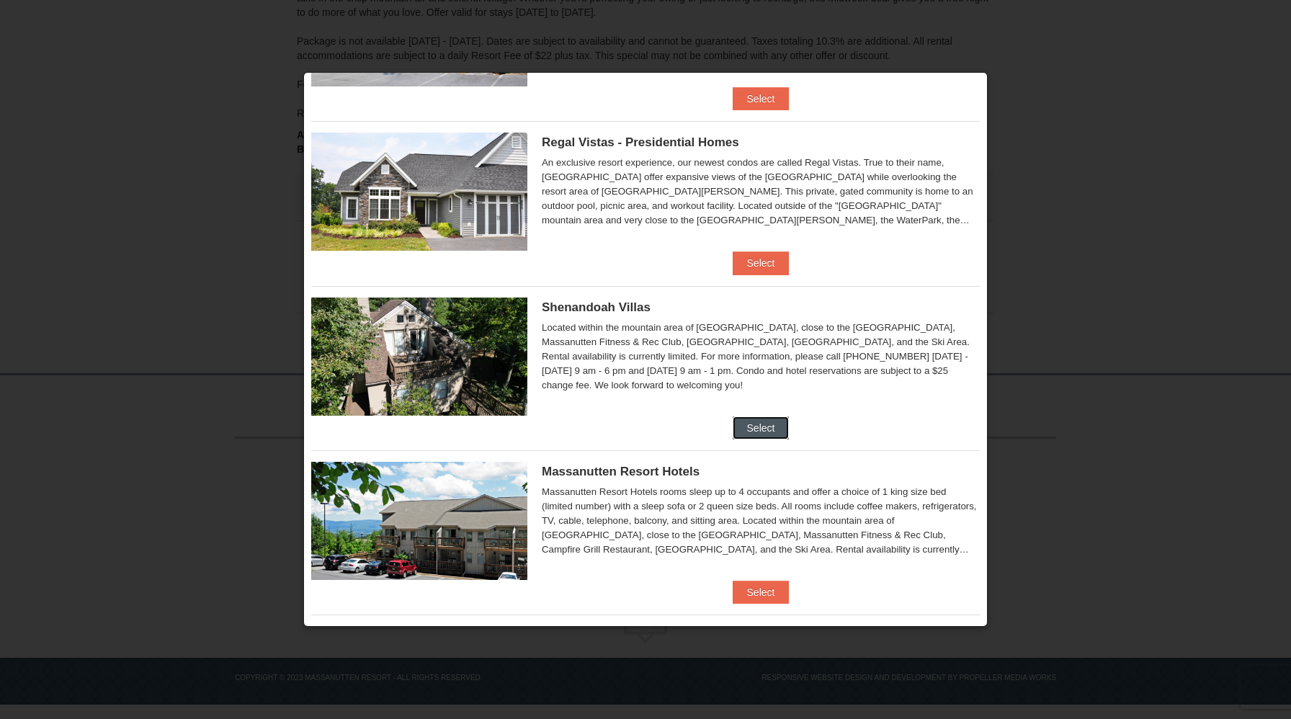
click at [765, 427] on button "Select" at bounding box center [761, 427] width 57 height 23
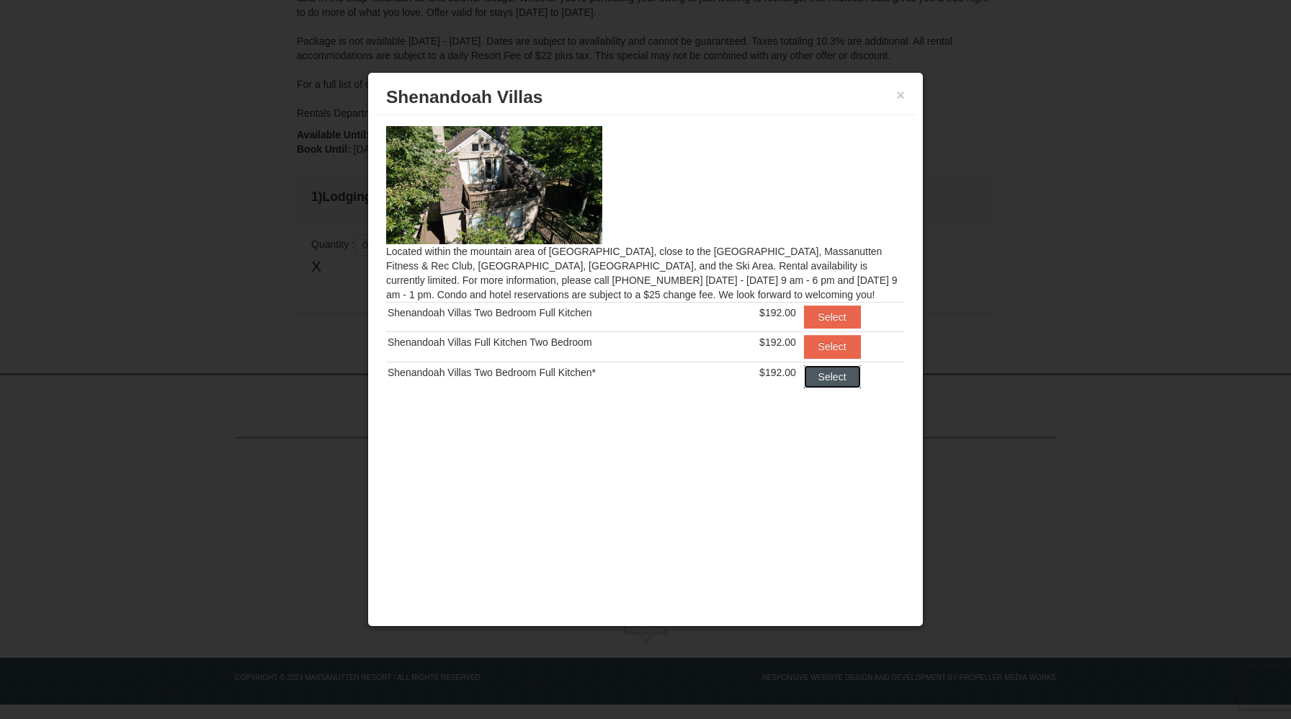
click at [828, 377] on button "Select" at bounding box center [832, 376] width 57 height 23
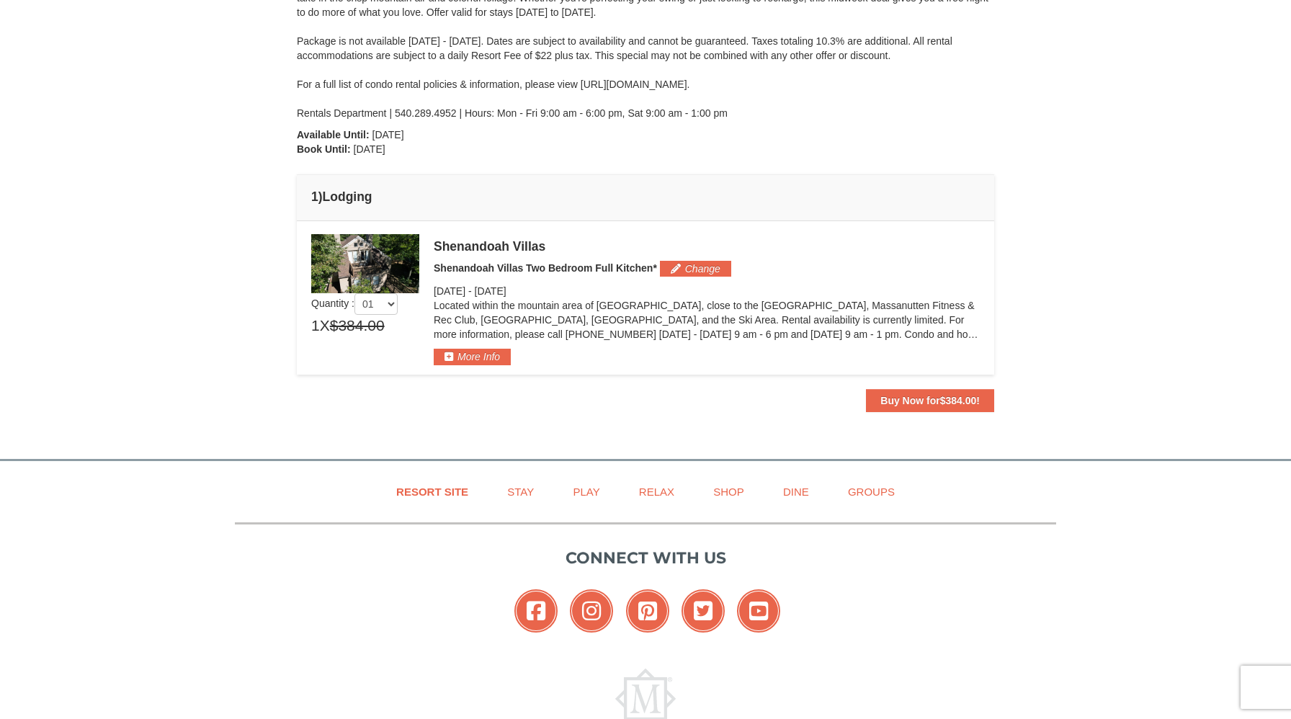
scroll to position [257, 0]
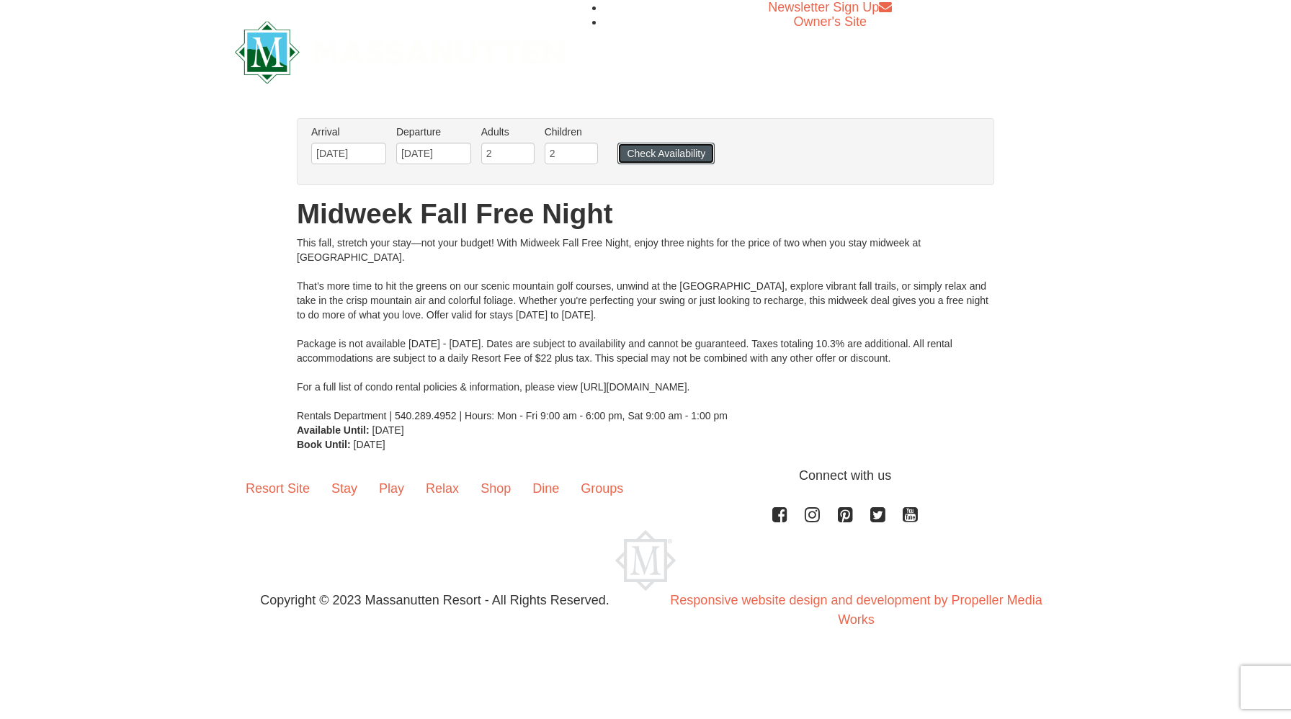
click at [655, 158] on button "Check Availability" at bounding box center [665, 154] width 97 height 22
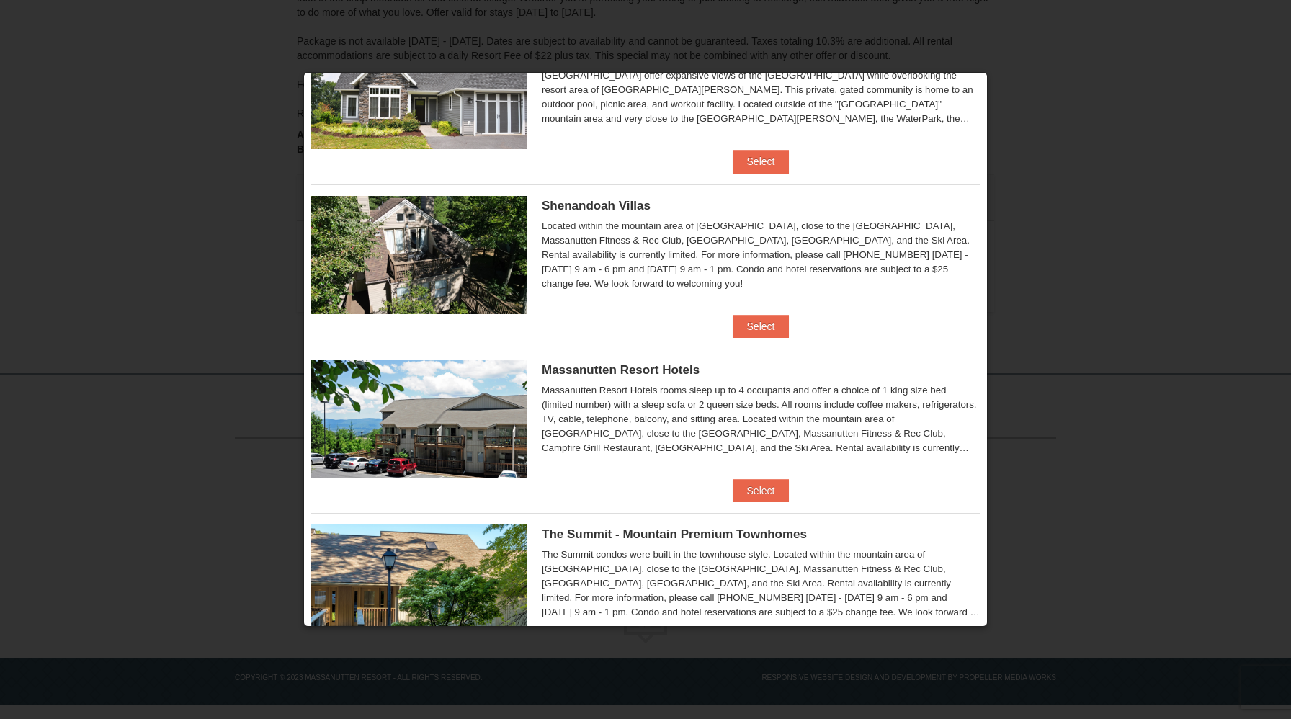
scroll to position [254, 0]
click at [763, 486] on button "Select" at bounding box center [761, 489] width 57 height 23
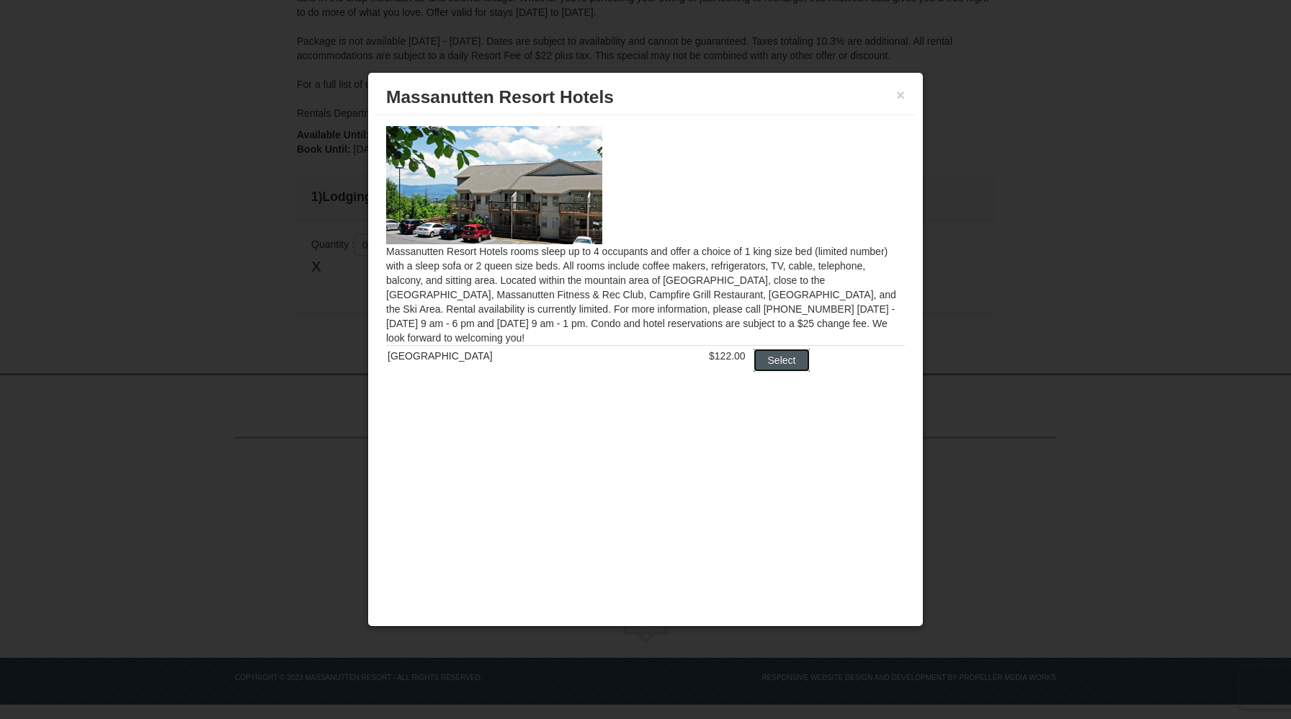
click at [764, 372] on button "Select" at bounding box center [781, 360] width 57 height 23
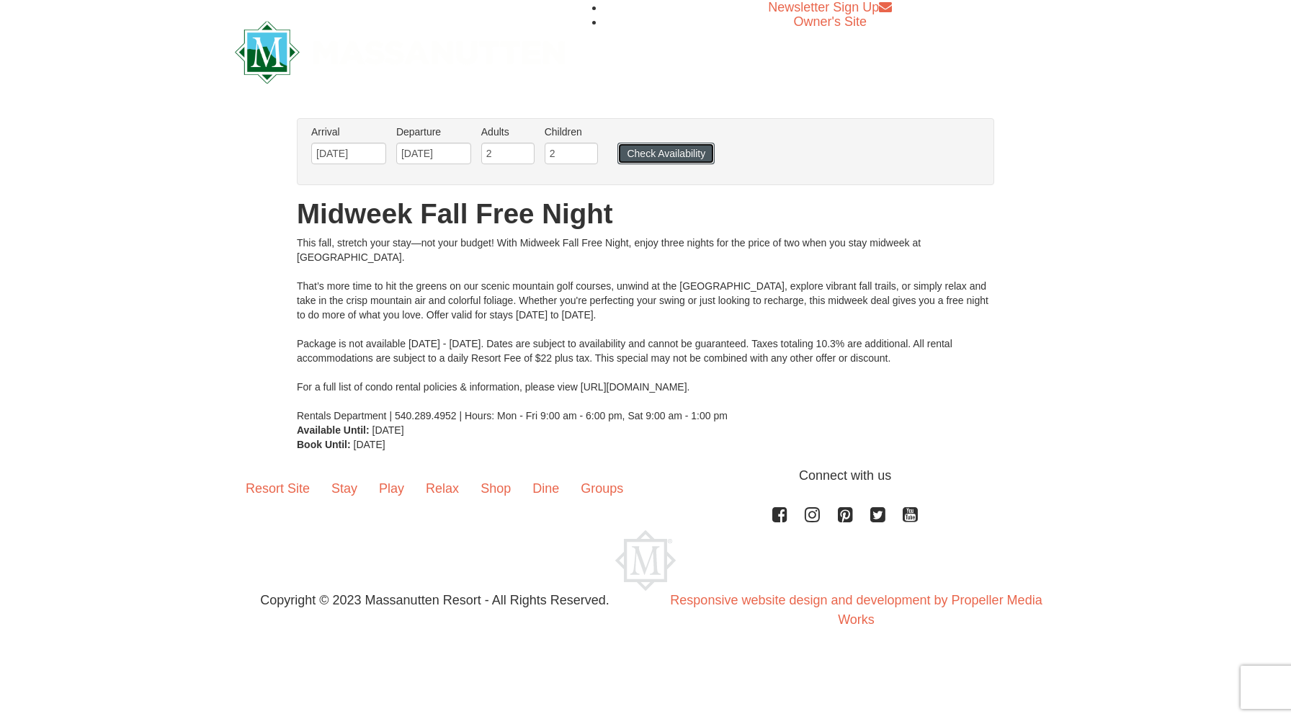
click at [654, 151] on button "Check Availability" at bounding box center [665, 154] width 97 height 22
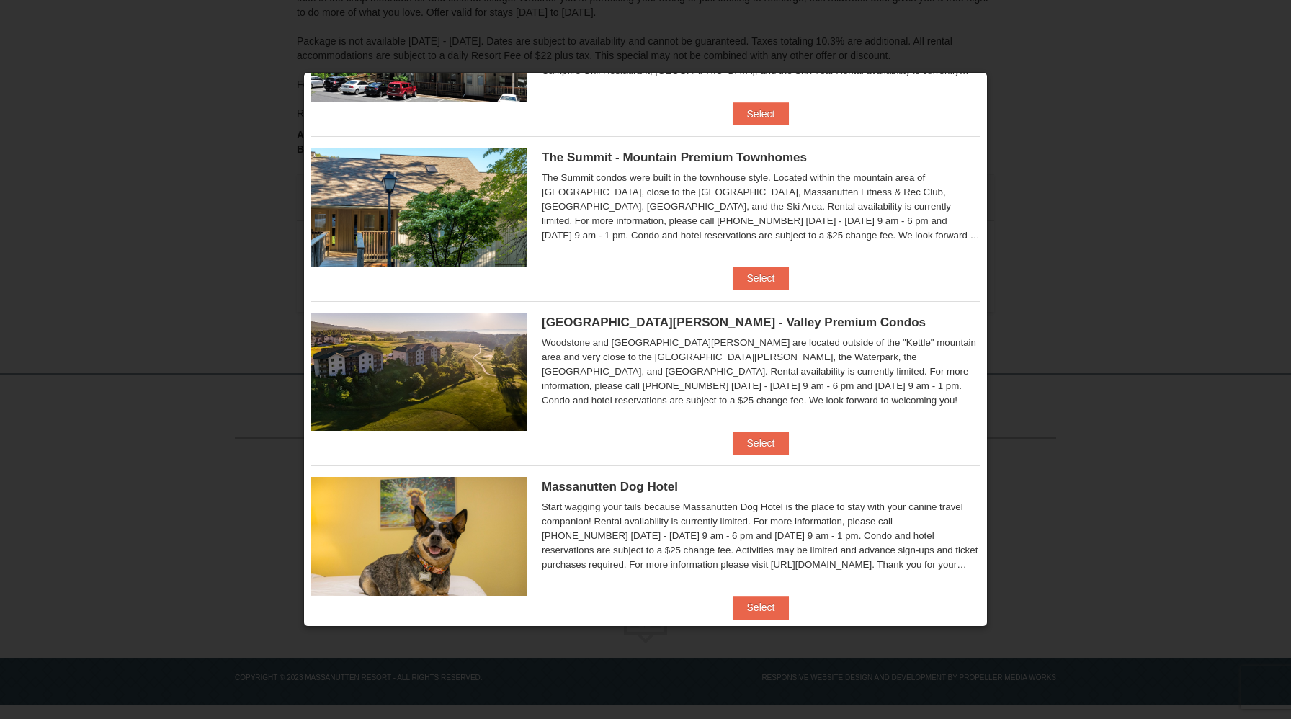
scroll to position [632, 0]
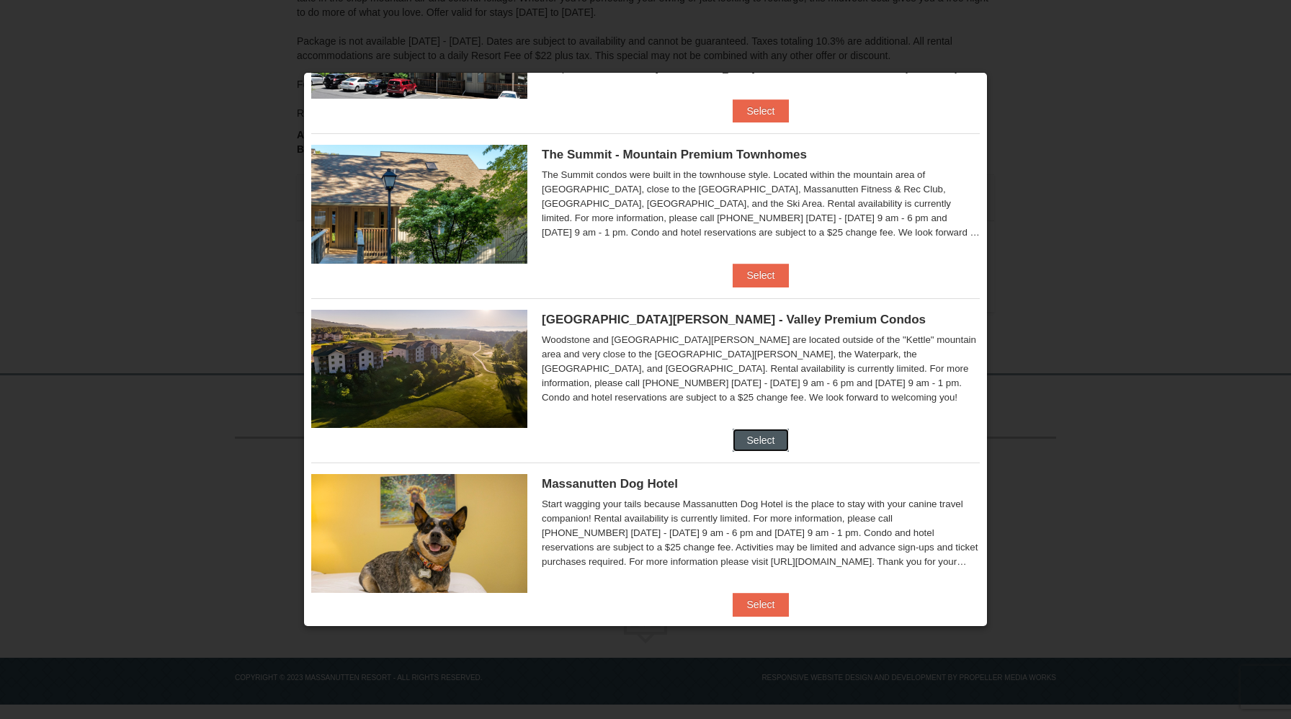
click at [774, 437] on button "Select" at bounding box center [761, 440] width 57 height 23
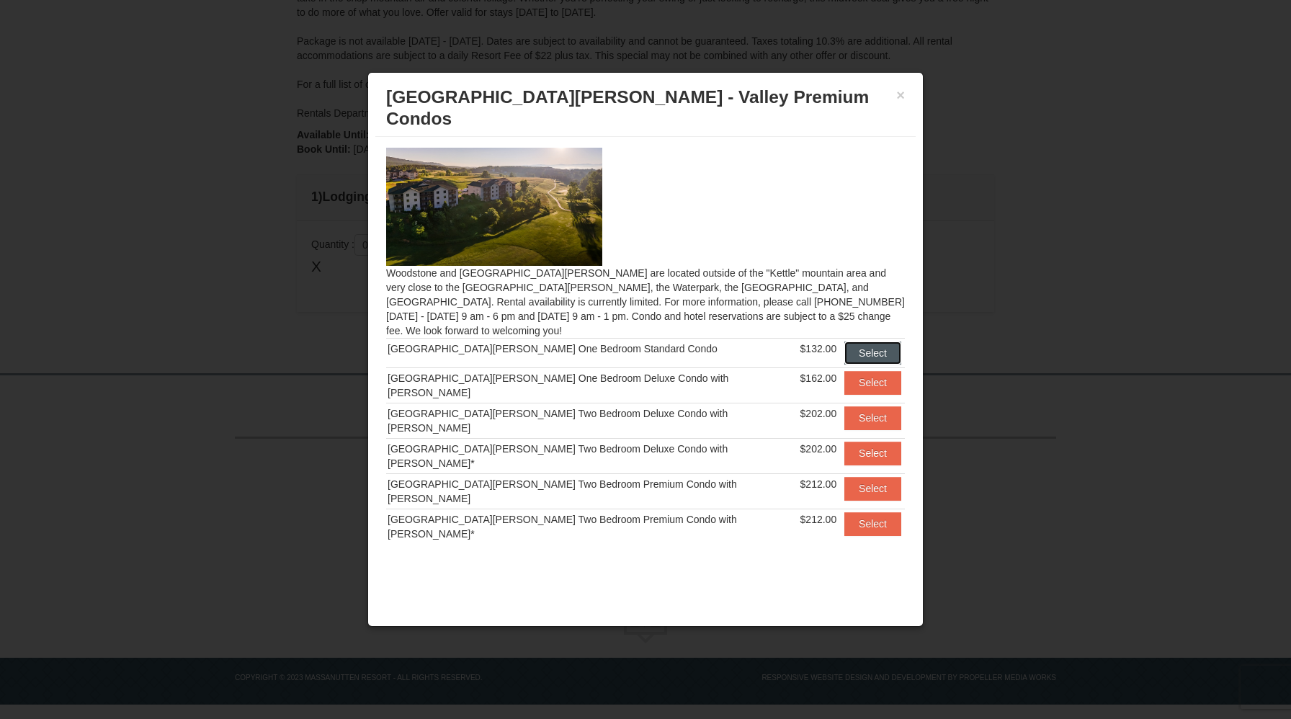
click at [864, 341] on button "Select" at bounding box center [872, 352] width 57 height 23
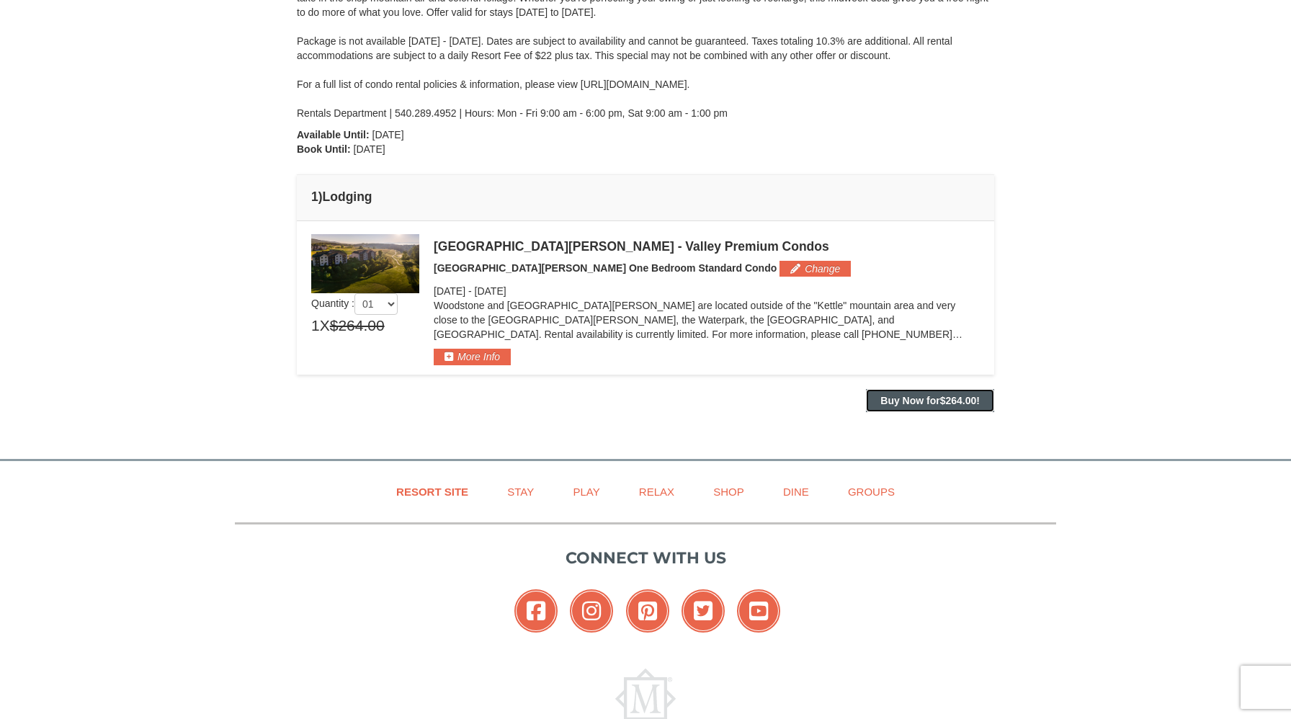
click at [922, 403] on strong "Buy Now for $264.00 !" at bounding box center [929, 401] width 99 height 12
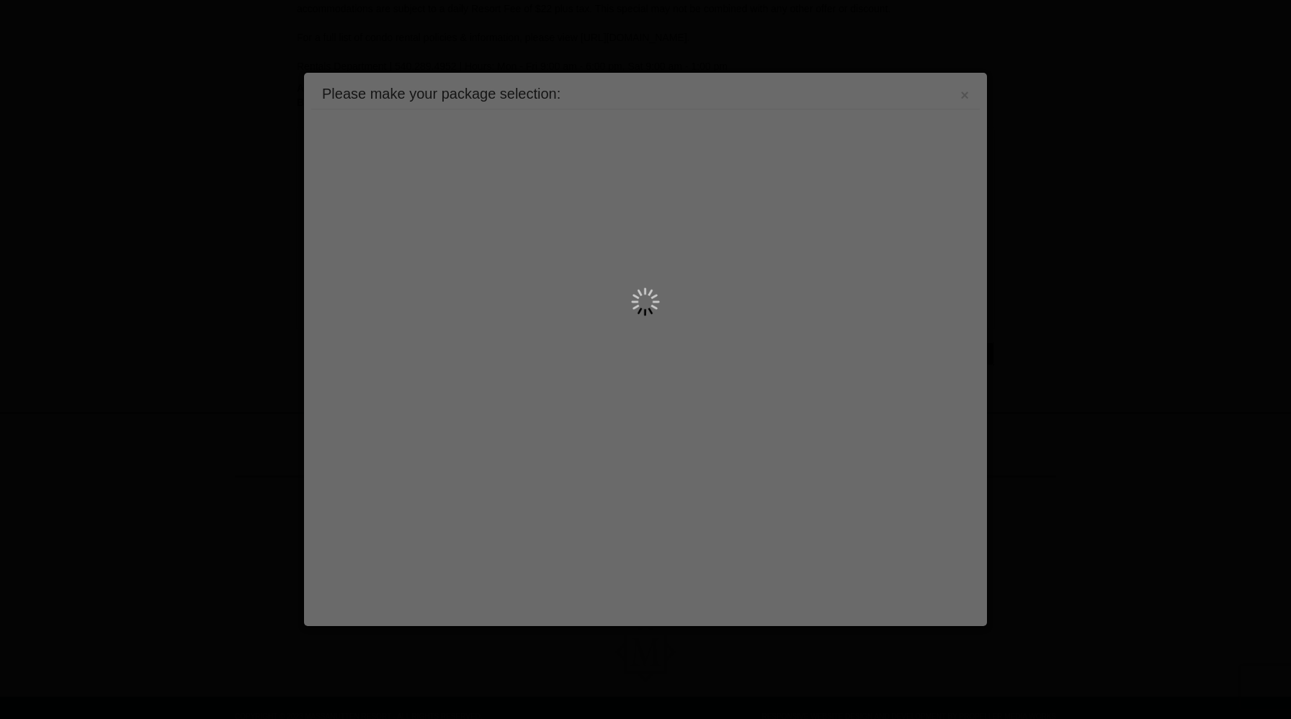
scroll to position [0, 0]
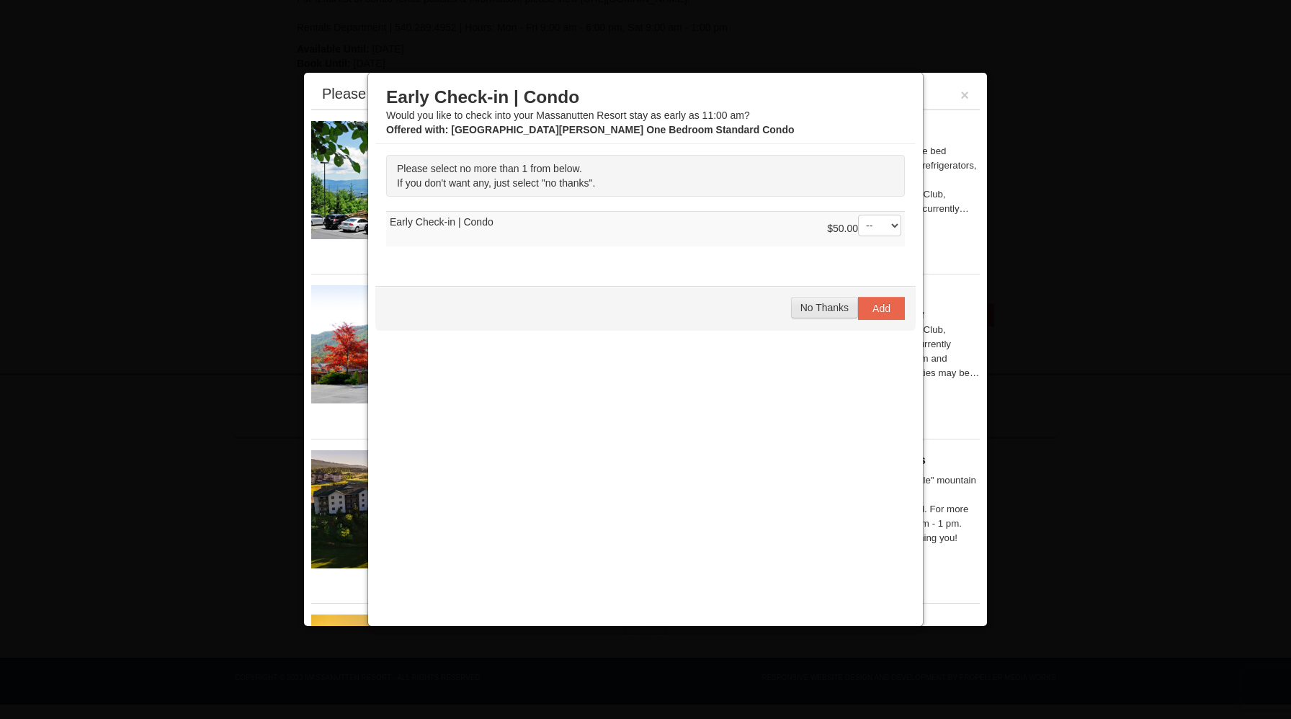
click at [822, 308] on span "No Thanks" at bounding box center [824, 308] width 48 height 12
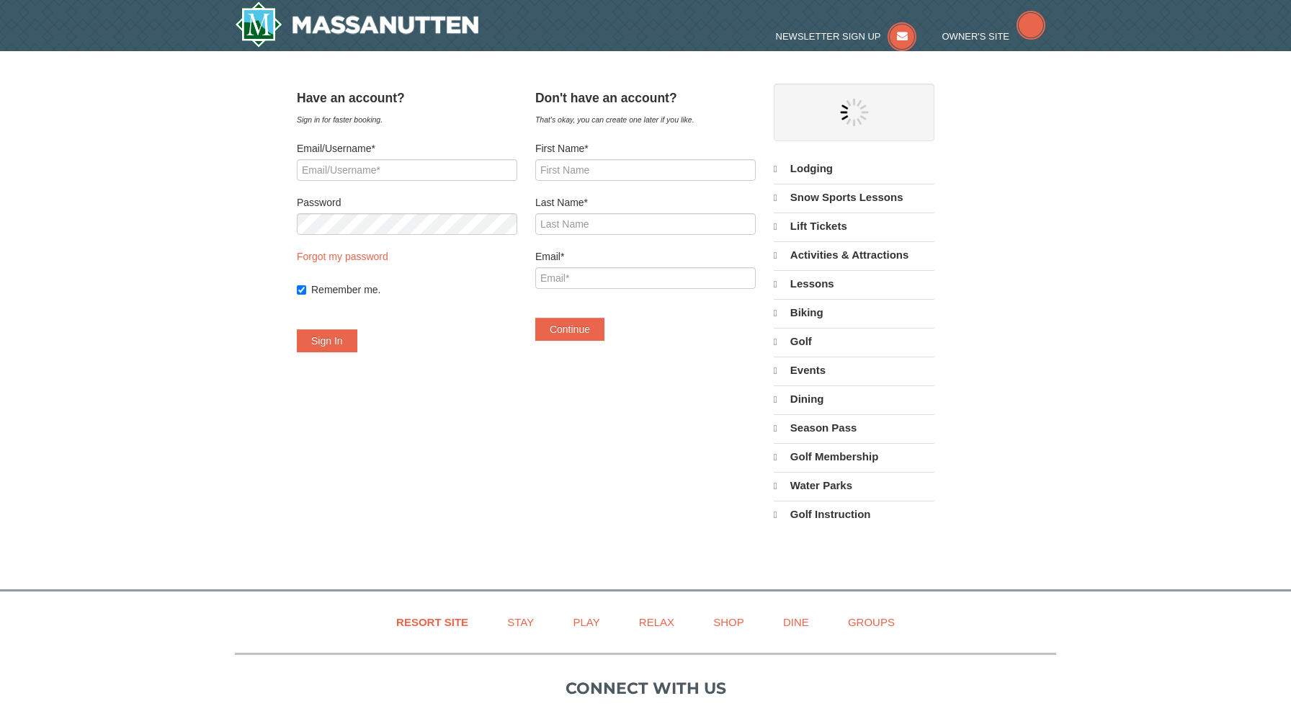
select select "10"
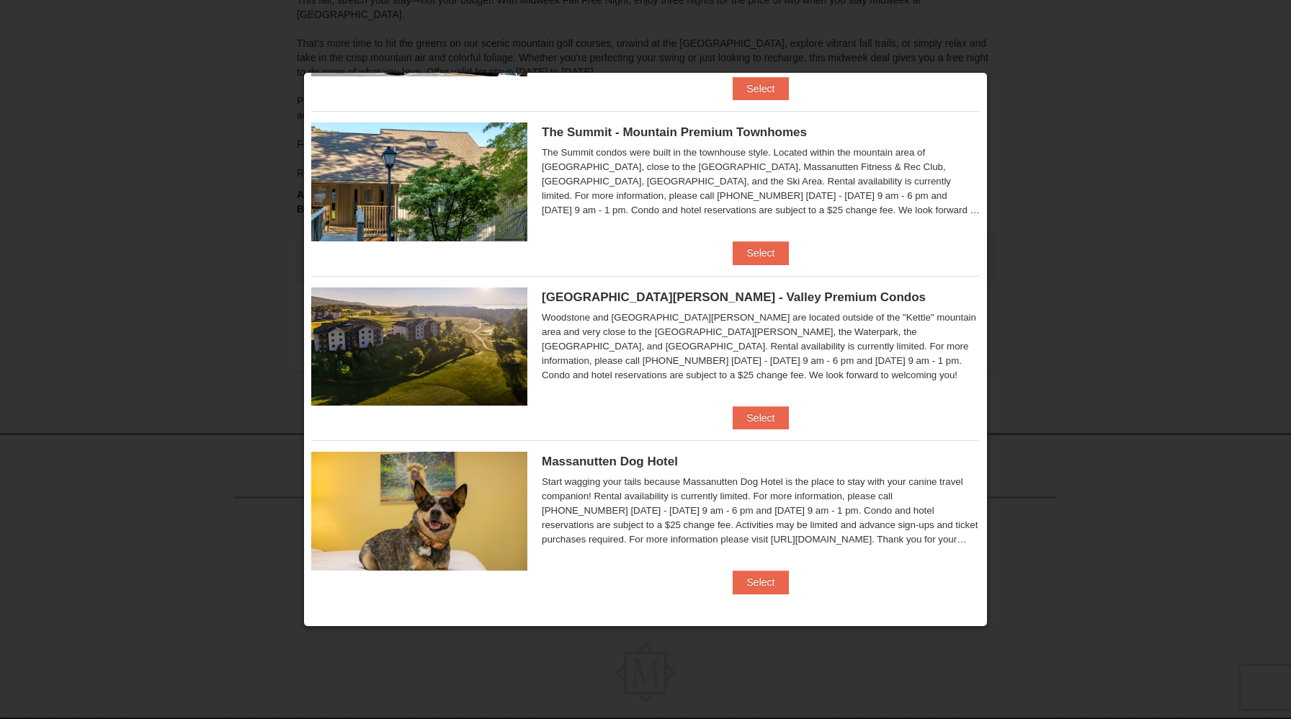
scroll to position [221, 0]
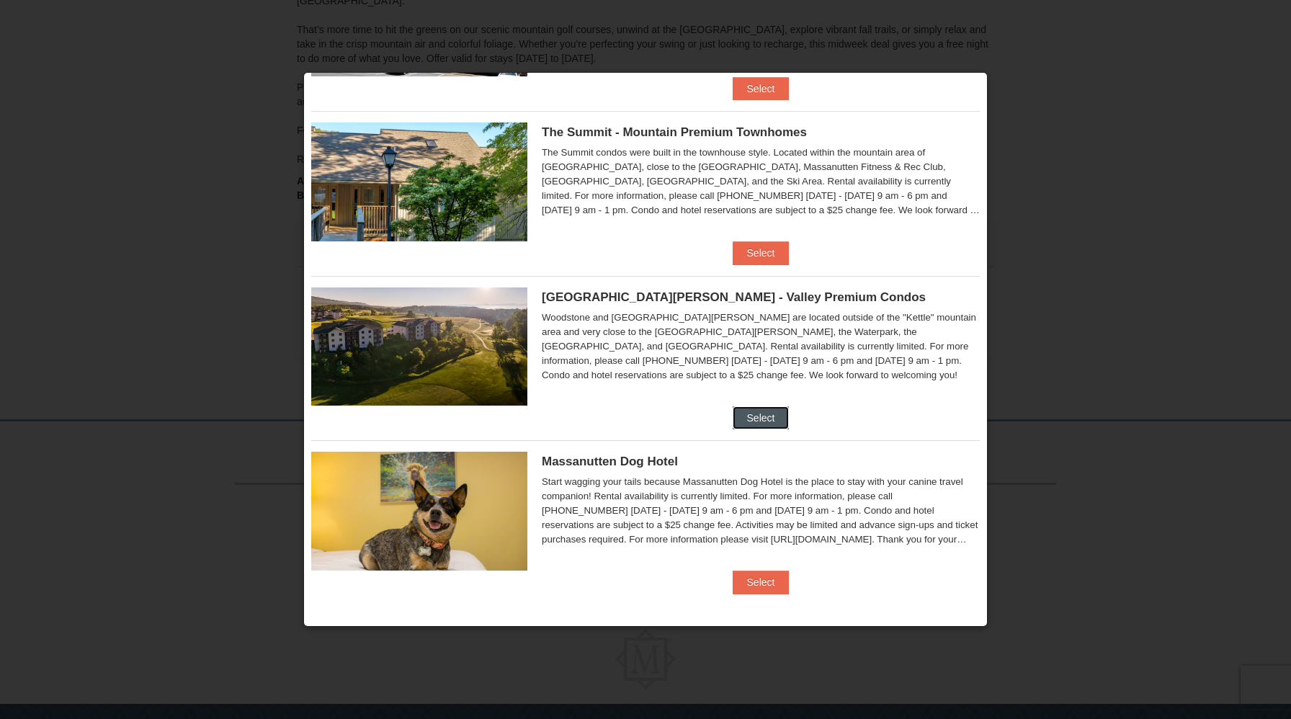
click at [759, 412] on button "Select" at bounding box center [761, 417] width 57 height 23
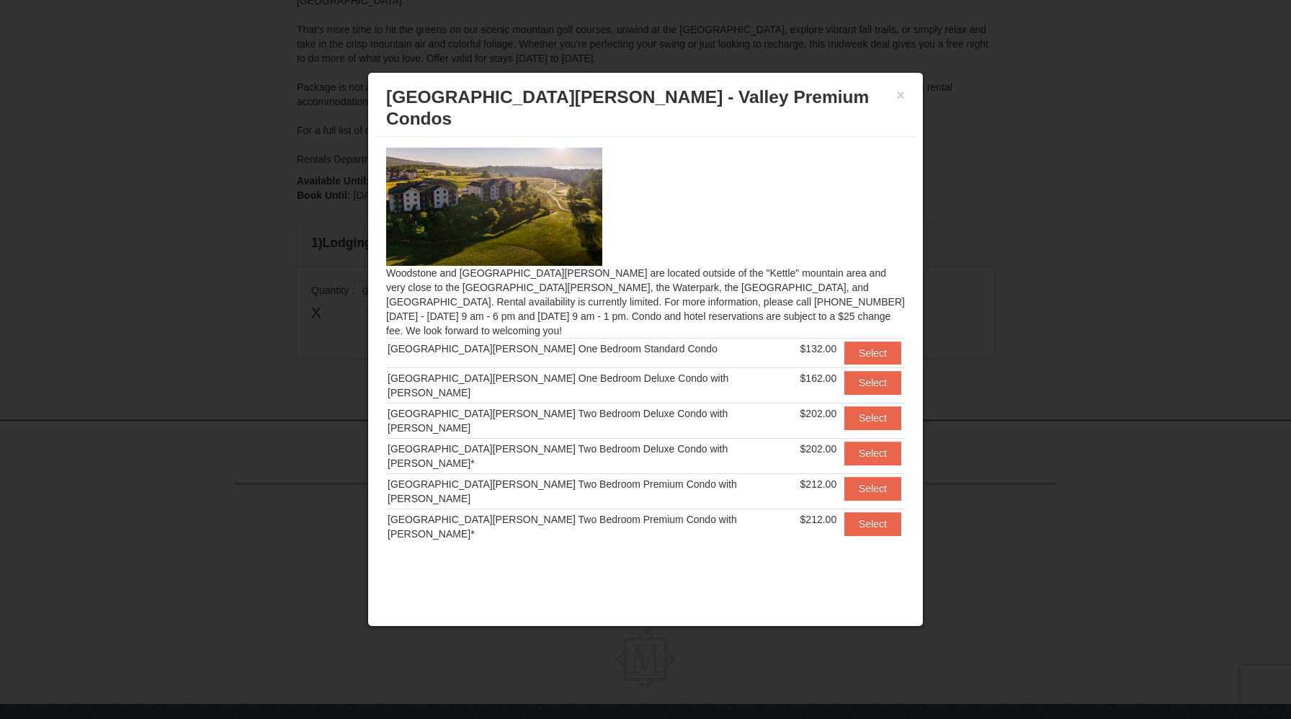
scroll to position [267, 0]
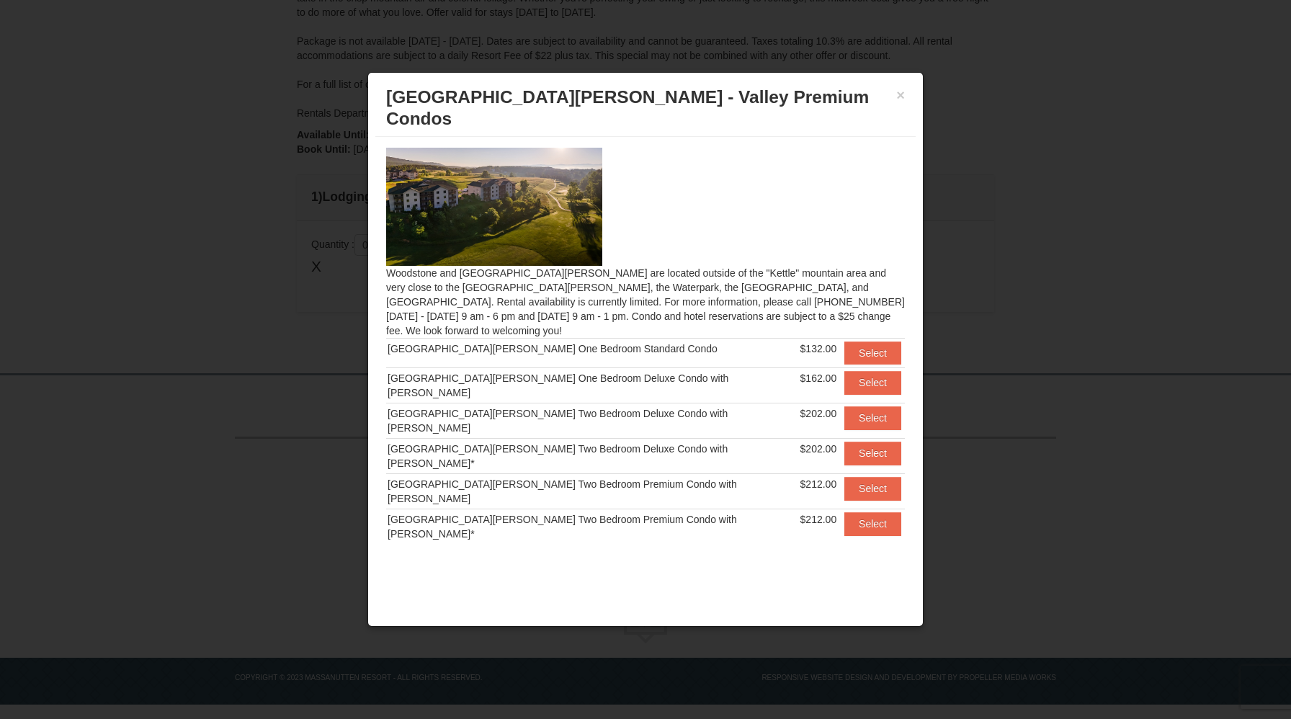
click at [556, 341] on div "Woodstone Meadows One Bedroom Standard Condo" at bounding box center [593, 348] width 410 height 14
click at [439, 219] on img at bounding box center [494, 207] width 216 height 118
click at [844, 341] on button "Select" at bounding box center [872, 352] width 57 height 23
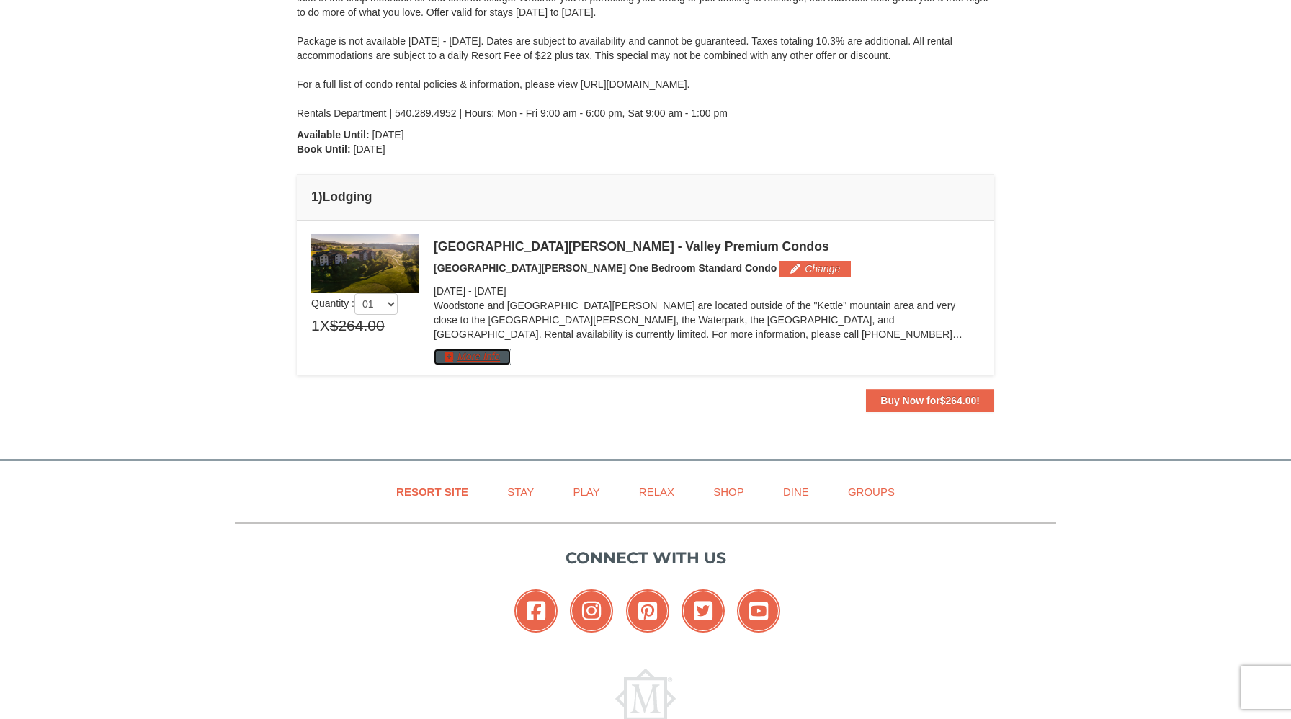
click at [478, 358] on button "More Info" at bounding box center [472, 357] width 77 height 16
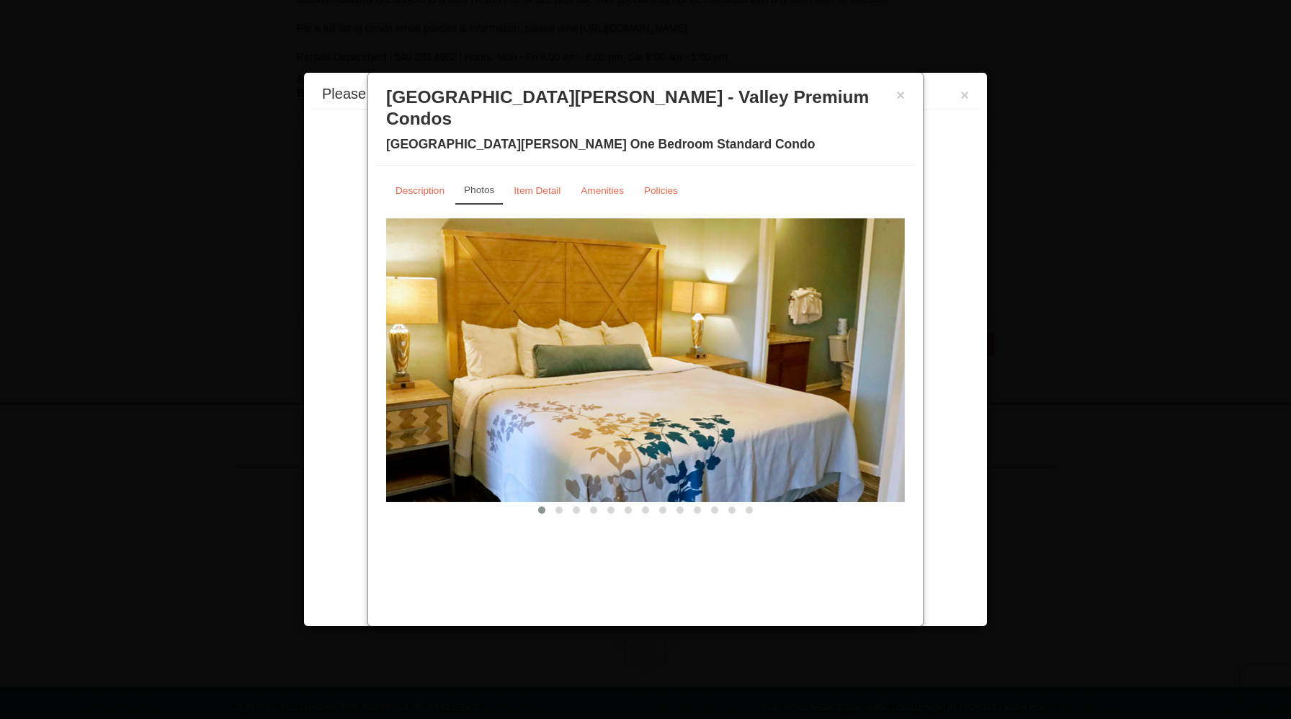
scroll to position [353, 0]
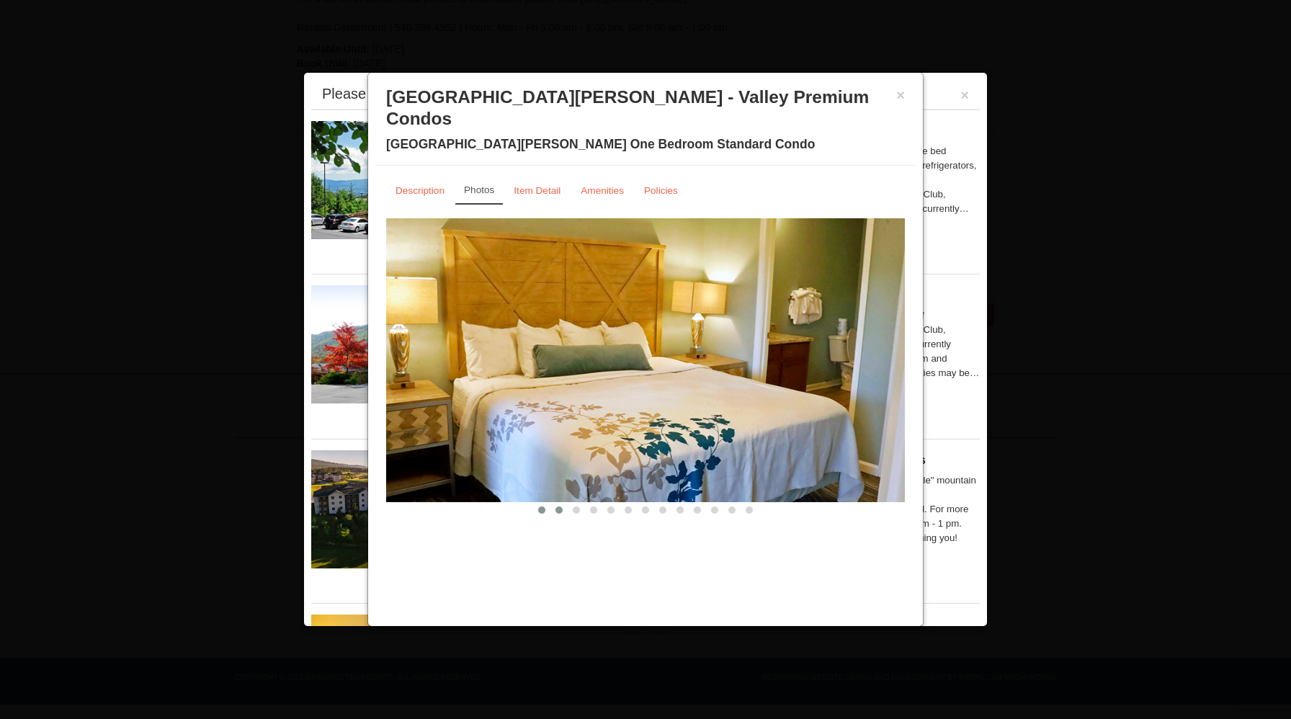
click at [557, 503] on button at bounding box center [558, 510] width 17 height 14
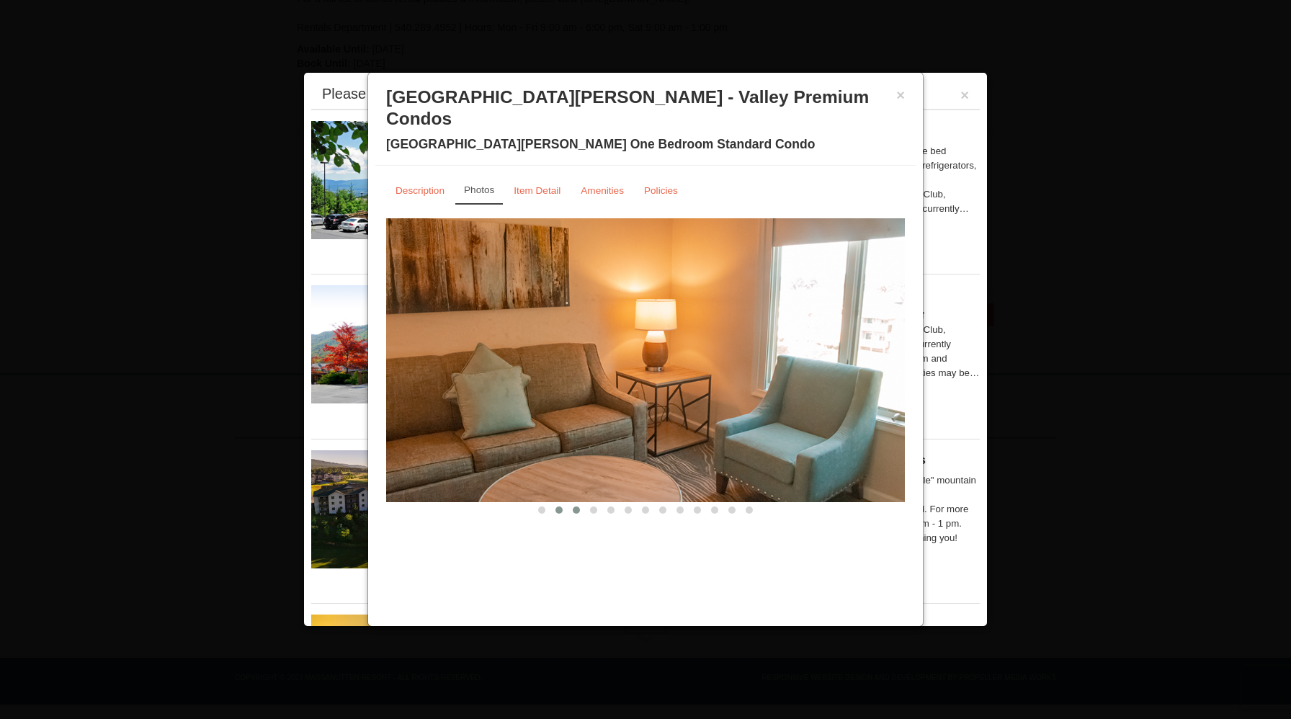
click at [575, 506] on span at bounding box center [576, 509] width 7 height 7
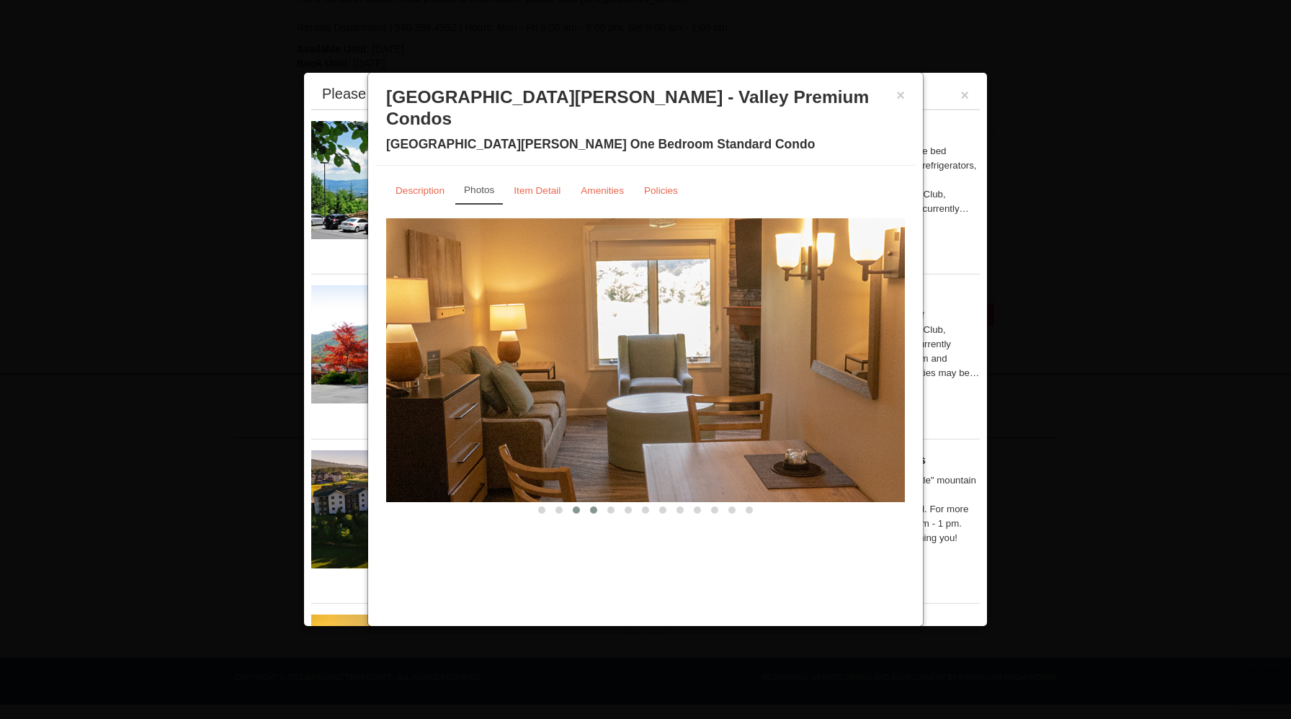
click at [590, 506] on span at bounding box center [593, 509] width 7 height 7
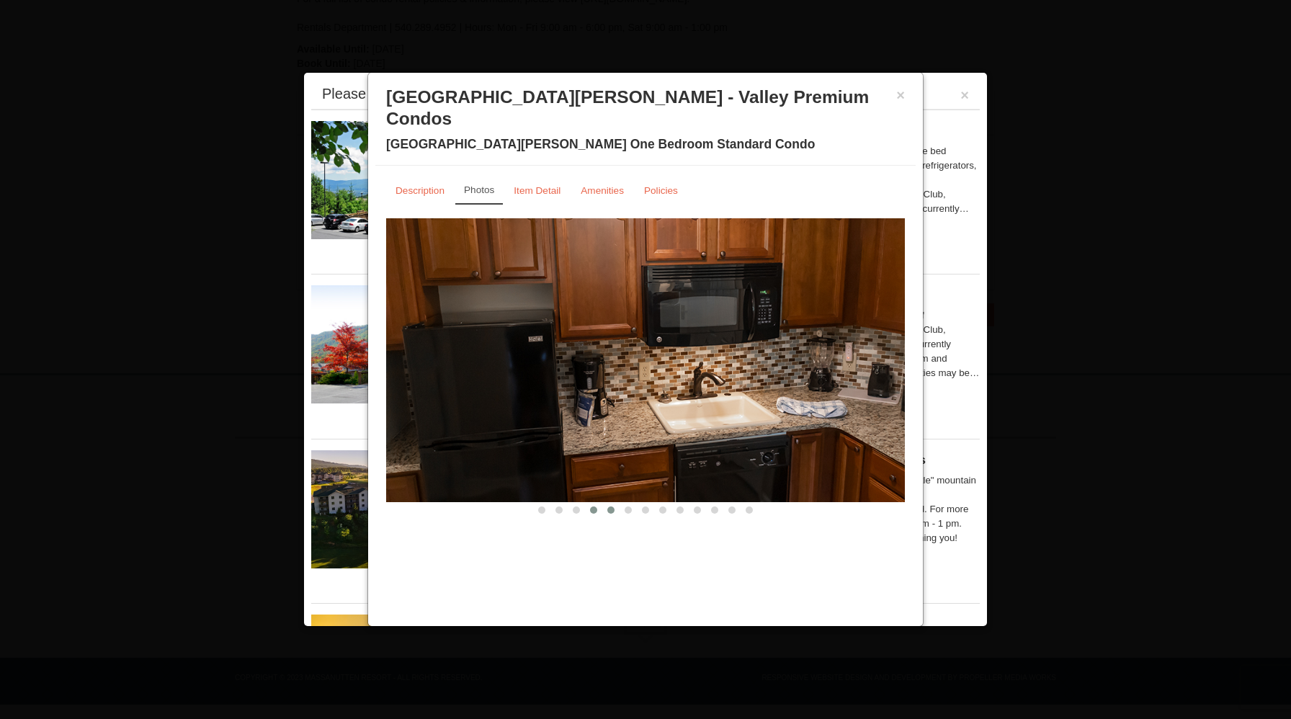
click at [617, 503] on button at bounding box center [610, 510] width 17 height 14
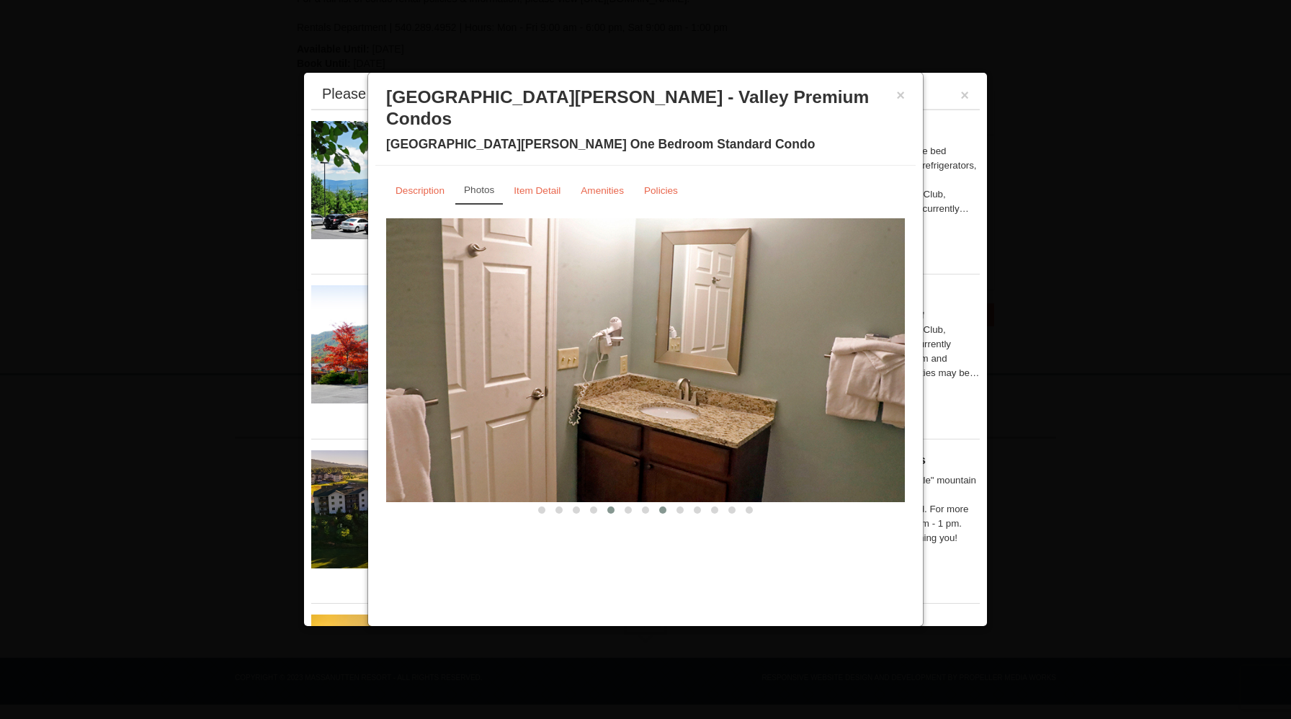
click at [663, 506] on span at bounding box center [662, 509] width 7 height 7
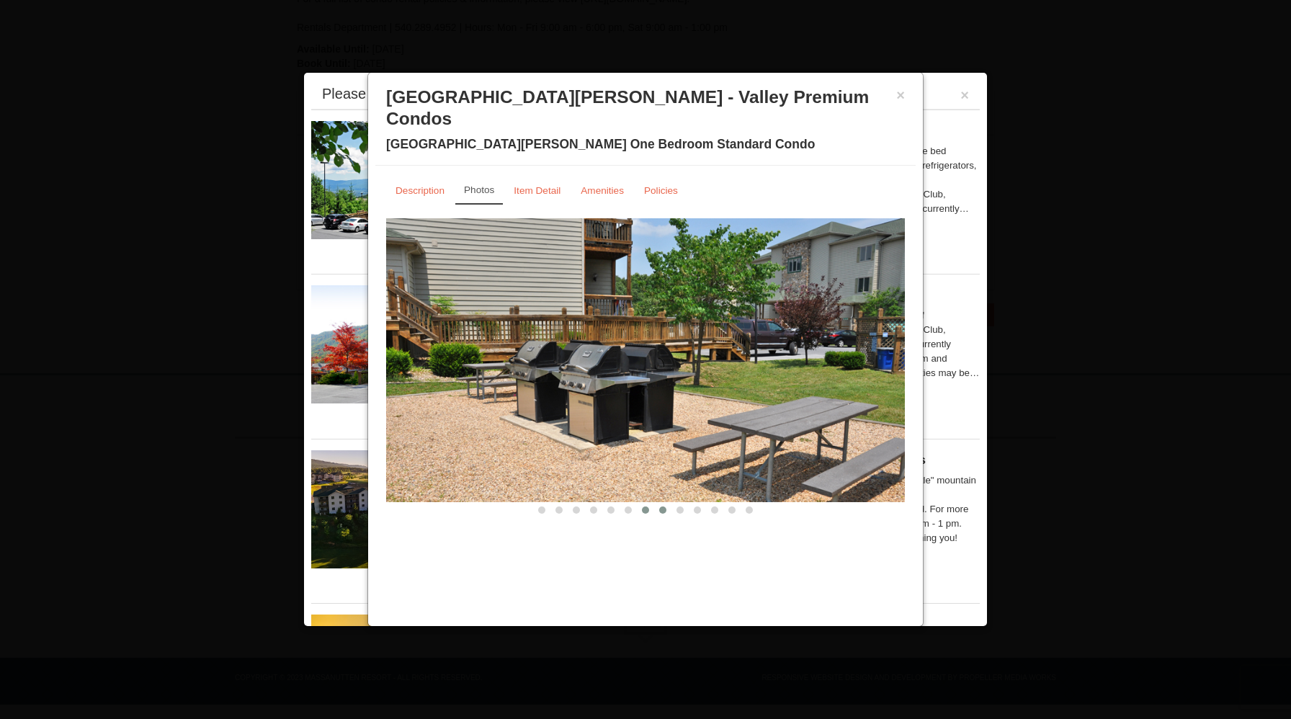
click at [645, 506] on span at bounding box center [645, 509] width 7 height 7
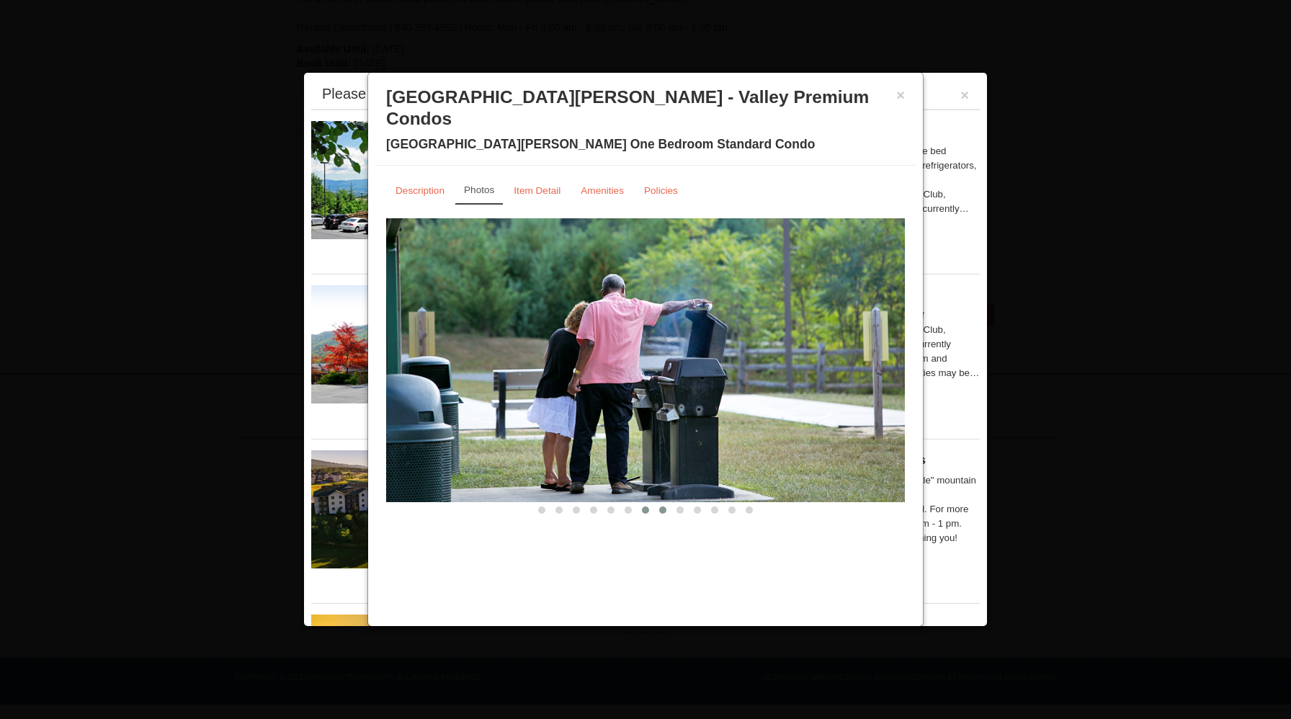
click at [670, 503] on button at bounding box center [662, 510] width 17 height 14
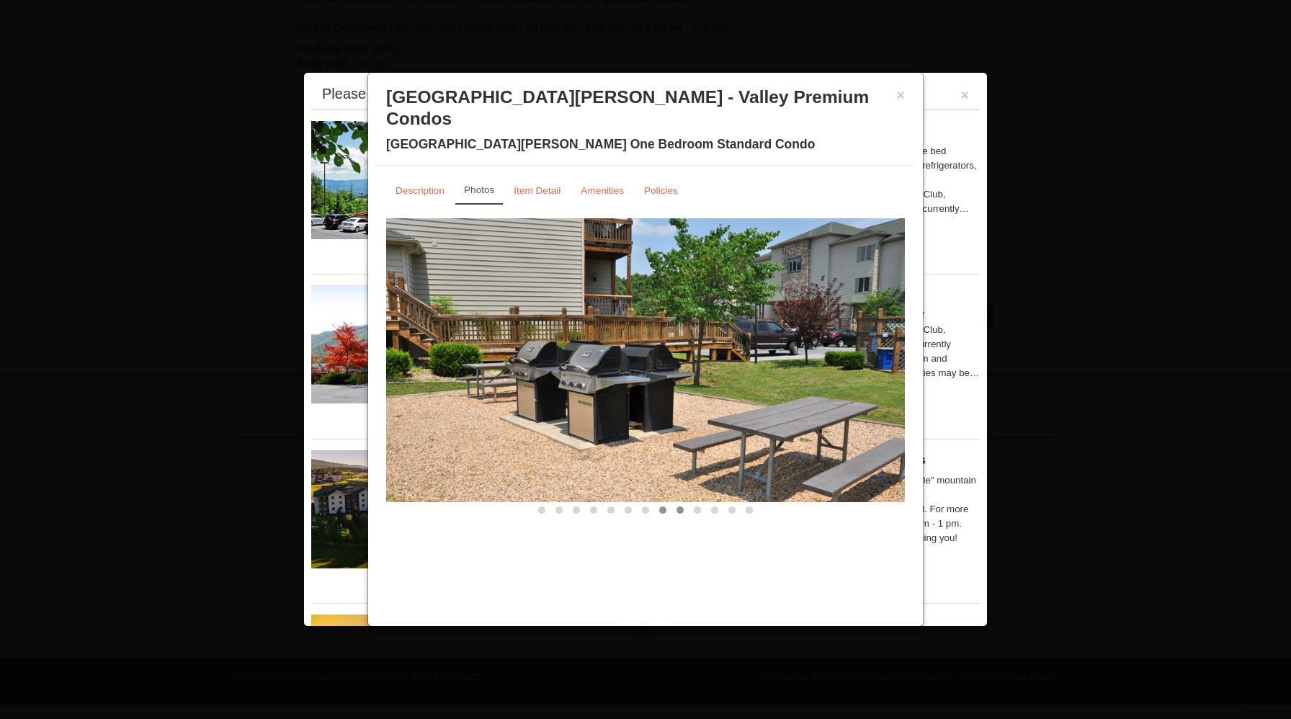
click at [681, 506] on span at bounding box center [679, 509] width 7 height 7
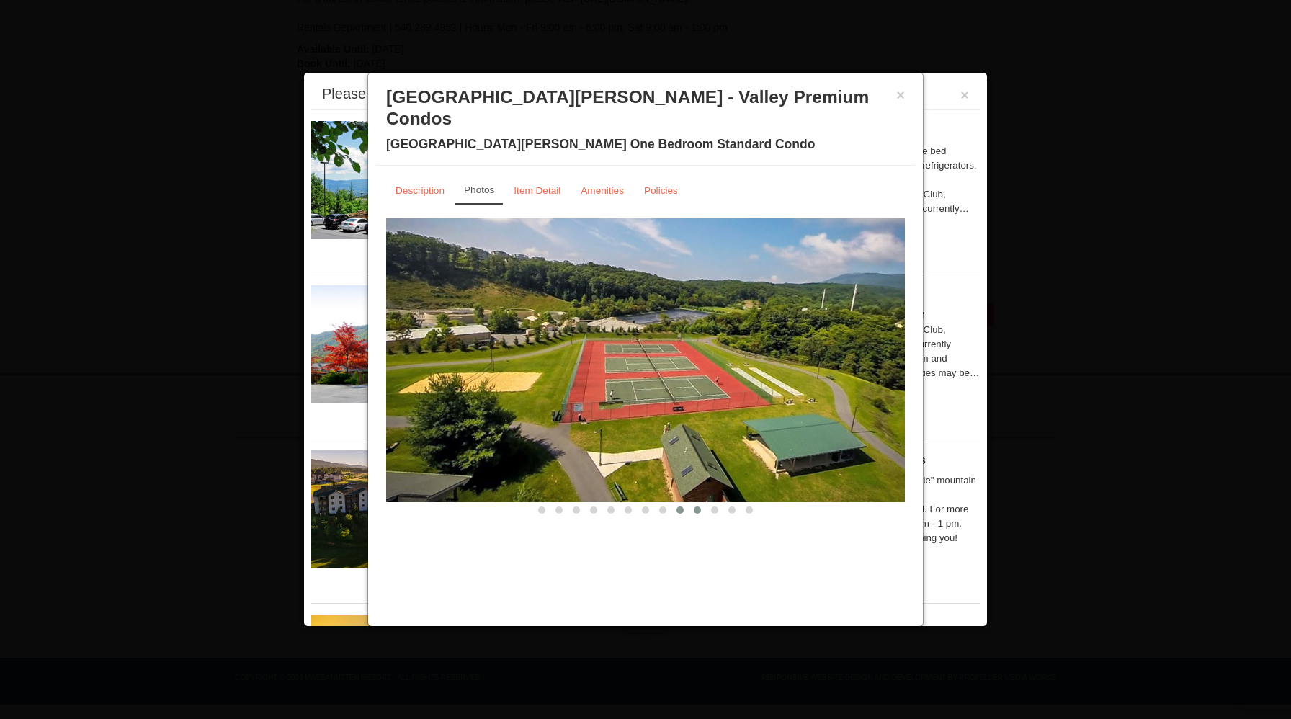
click at [695, 506] on span at bounding box center [697, 509] width 7 height 7
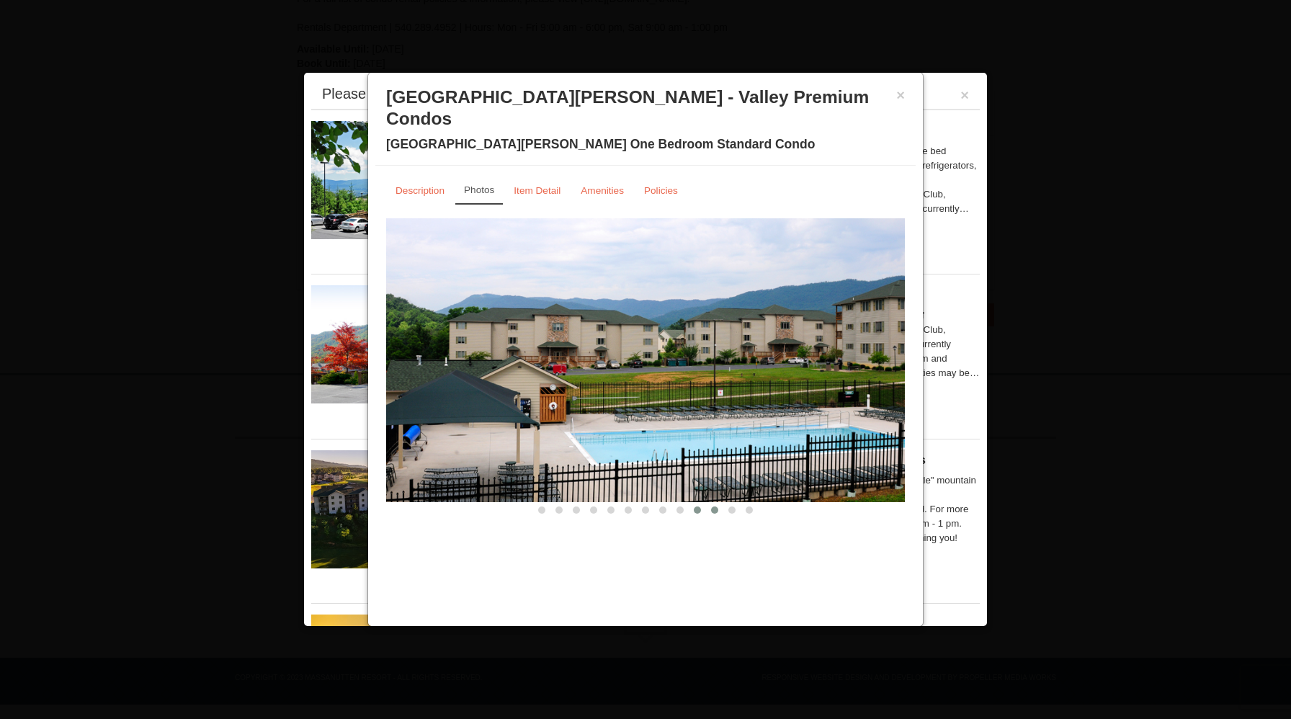
click at [710, 503] on button at bounding box center [714, 510] width 17 height 14
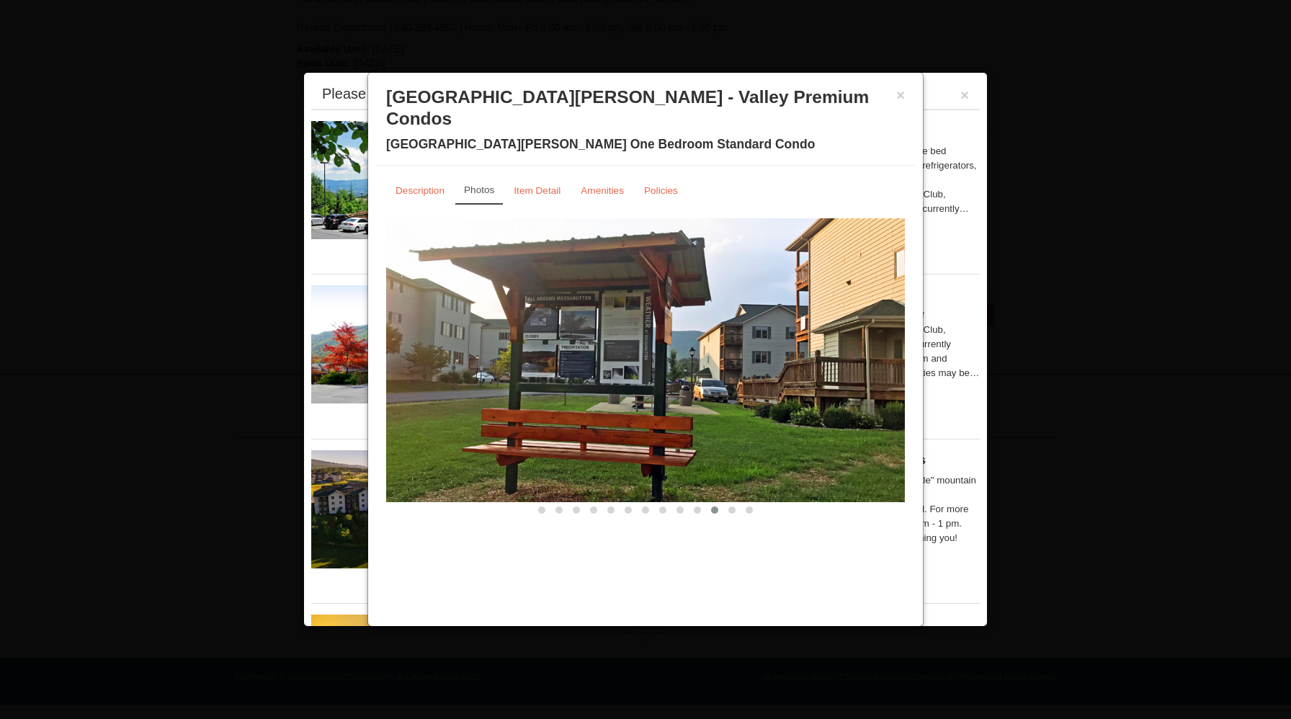
click at [719, 503] on button at bounding box center [714, 510] width 17 height 14
click at [728, 506] on span at bounding box center [731, 509] width 7 height 7
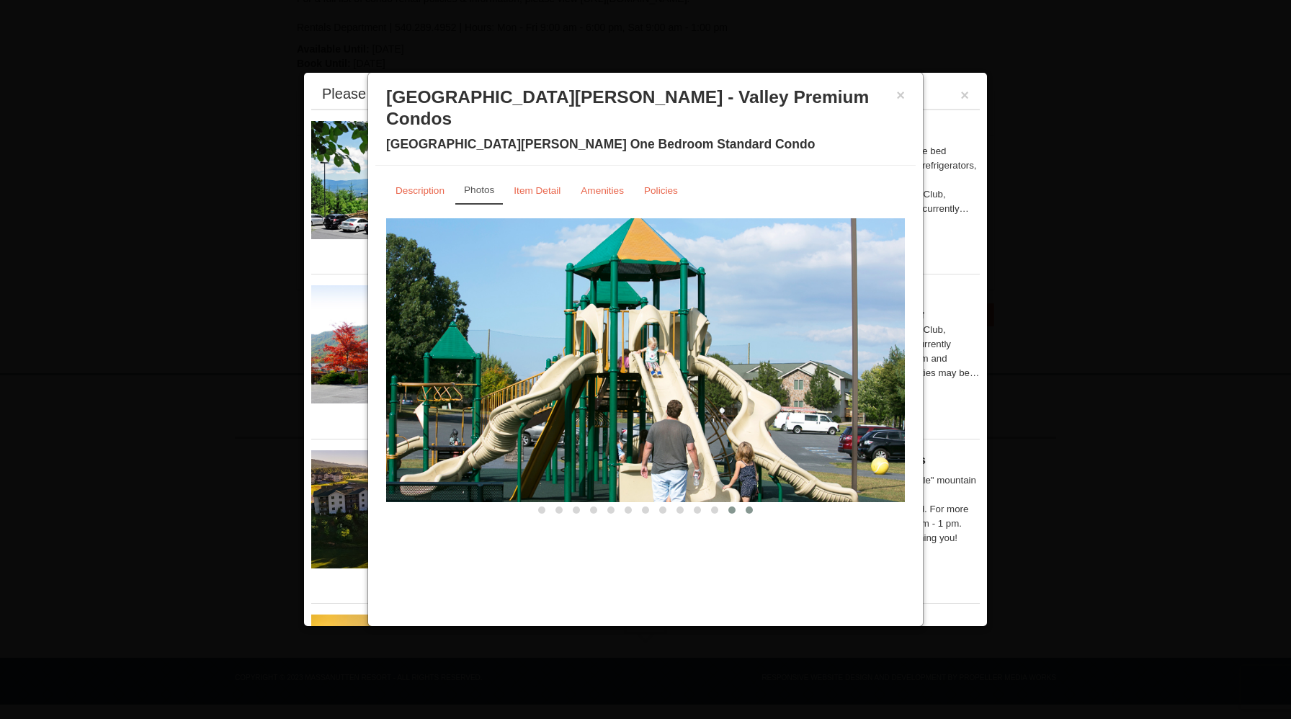
click at [741, 503] on button at bounding box center [749, 510] width 17 height 14
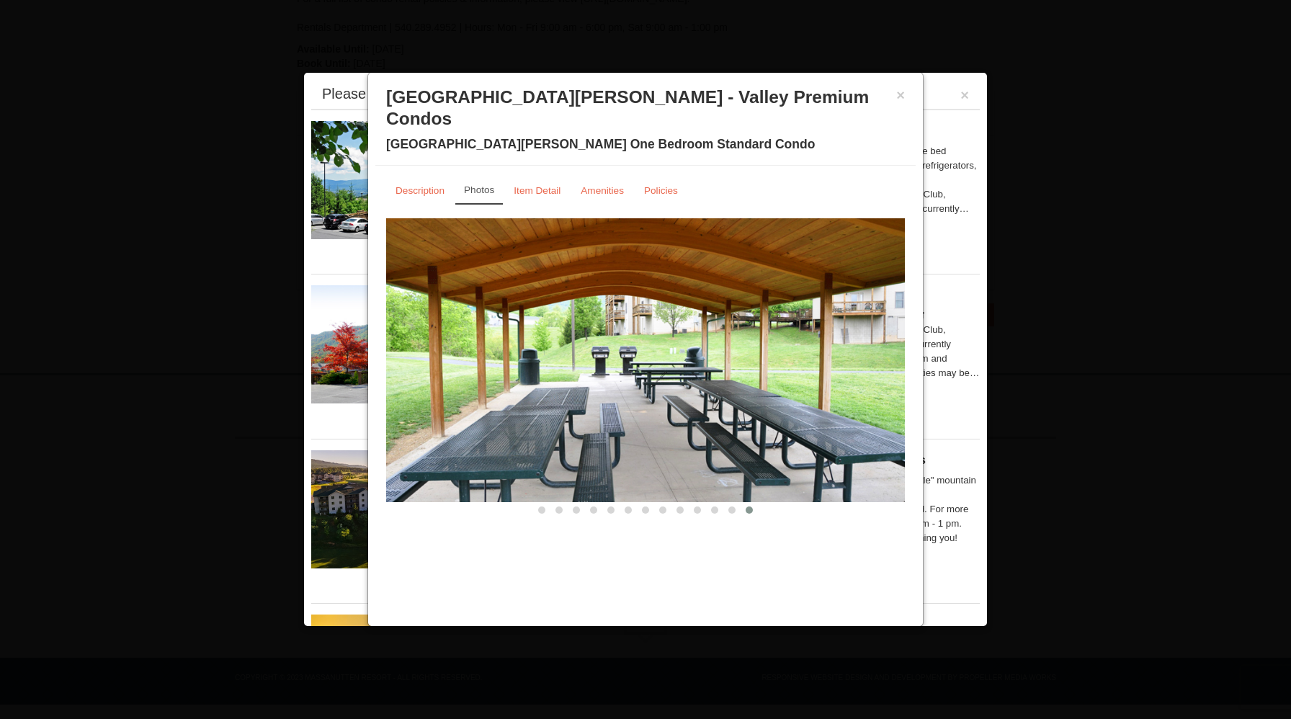
click at [742, 503] on button at bounding box center [749, 510] width 17 height 14
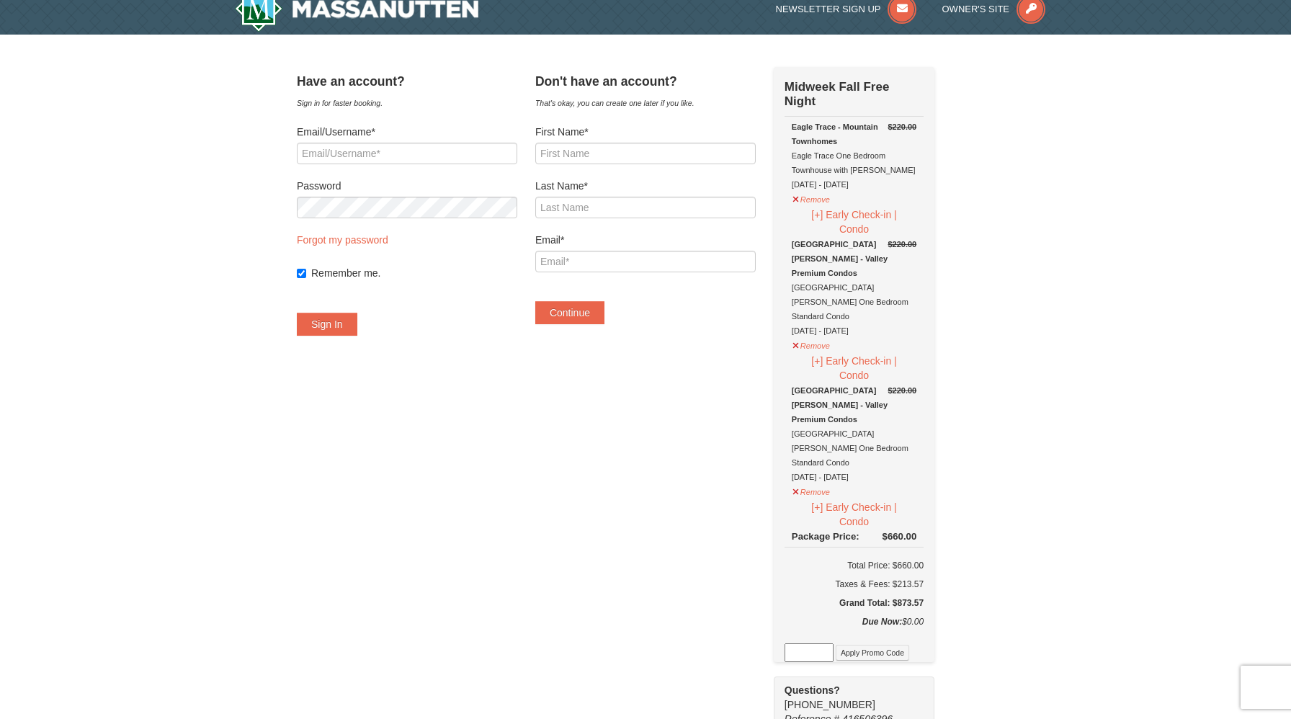
scroll to position [19, 0]
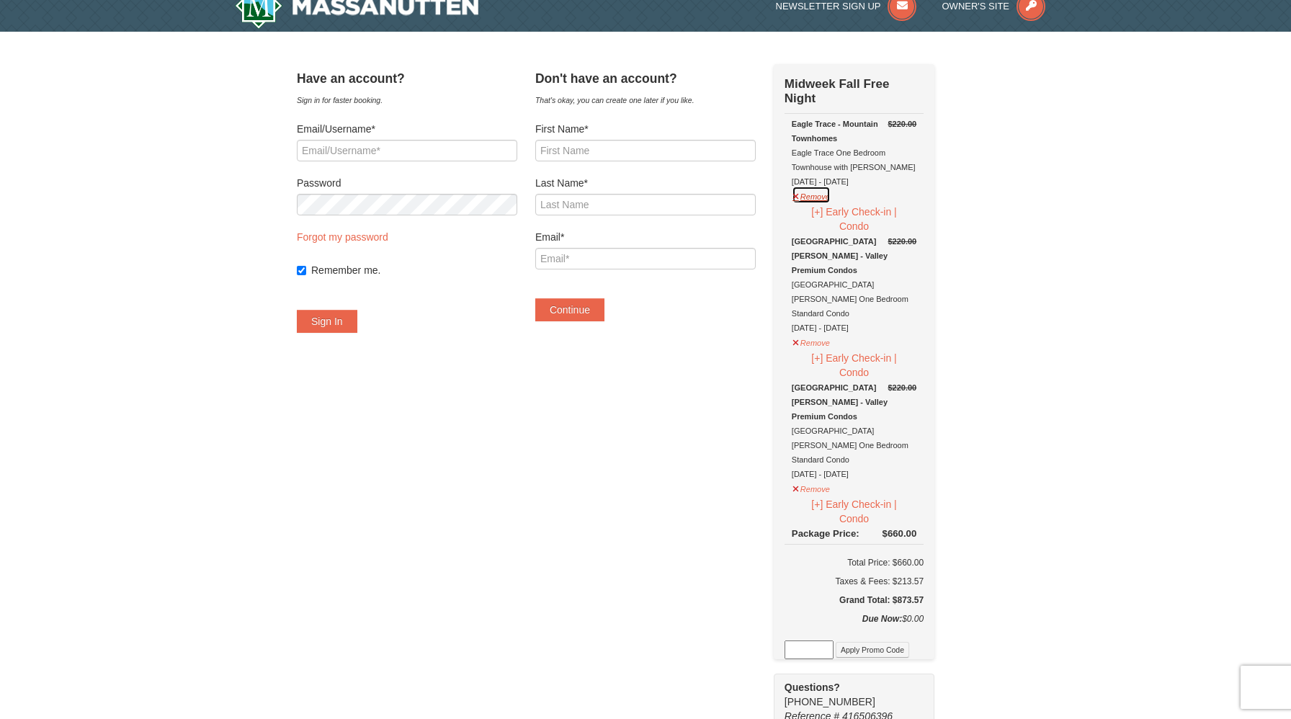
click at [813, 197] on button "Remove" at bounding box center [811, 195] width 39 height 18
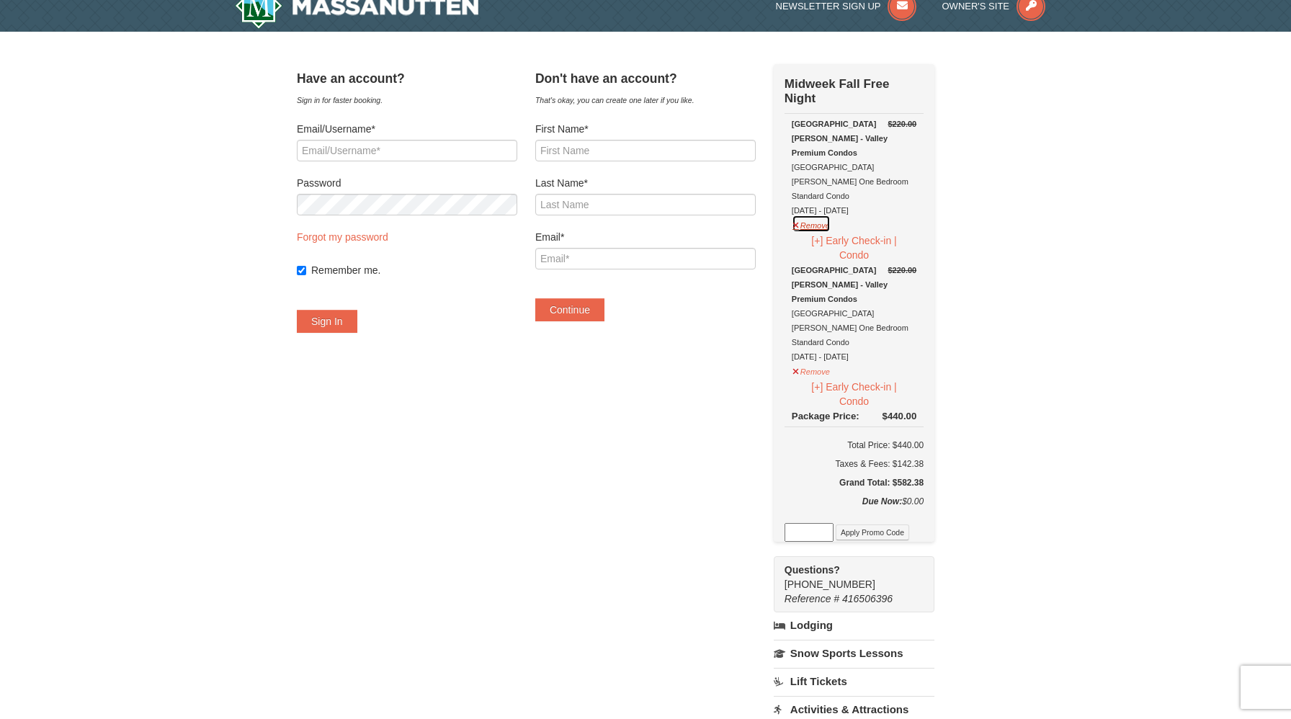
click at [827, 215] on button "Remove" at bounding box center [811, 224] width 39 height 18
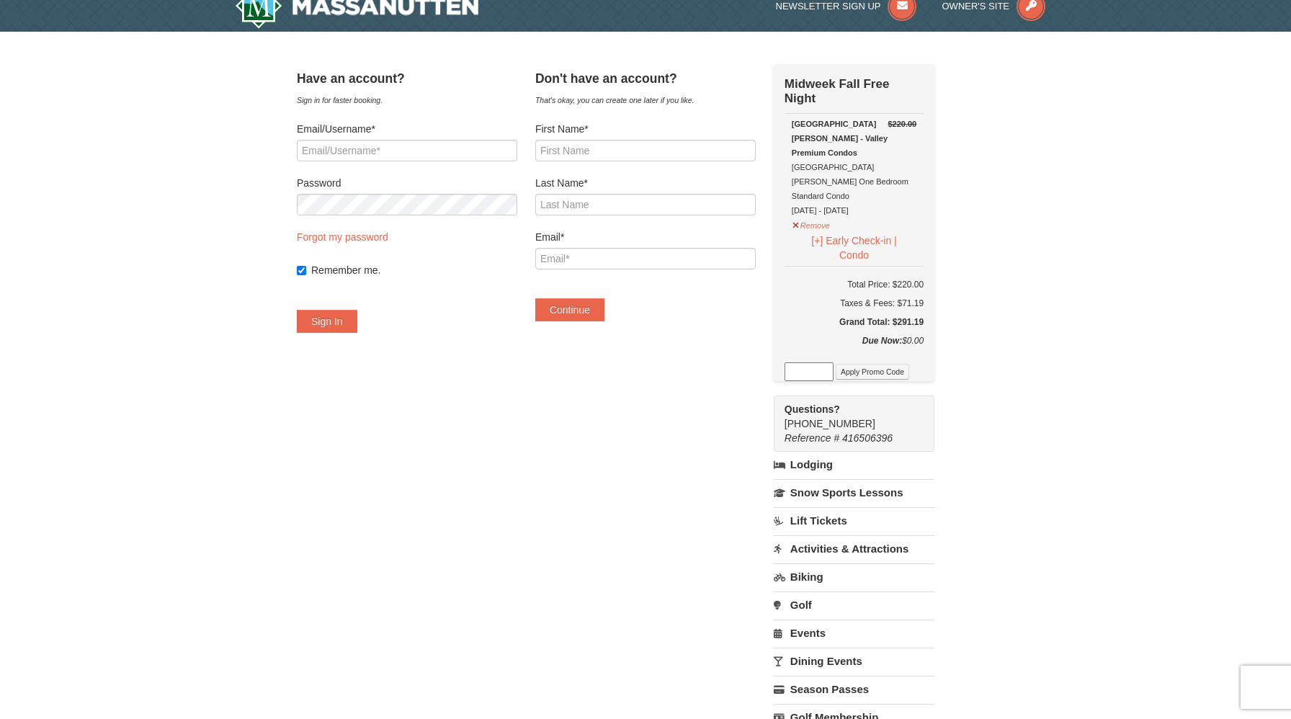
scroll to position [0, 0]
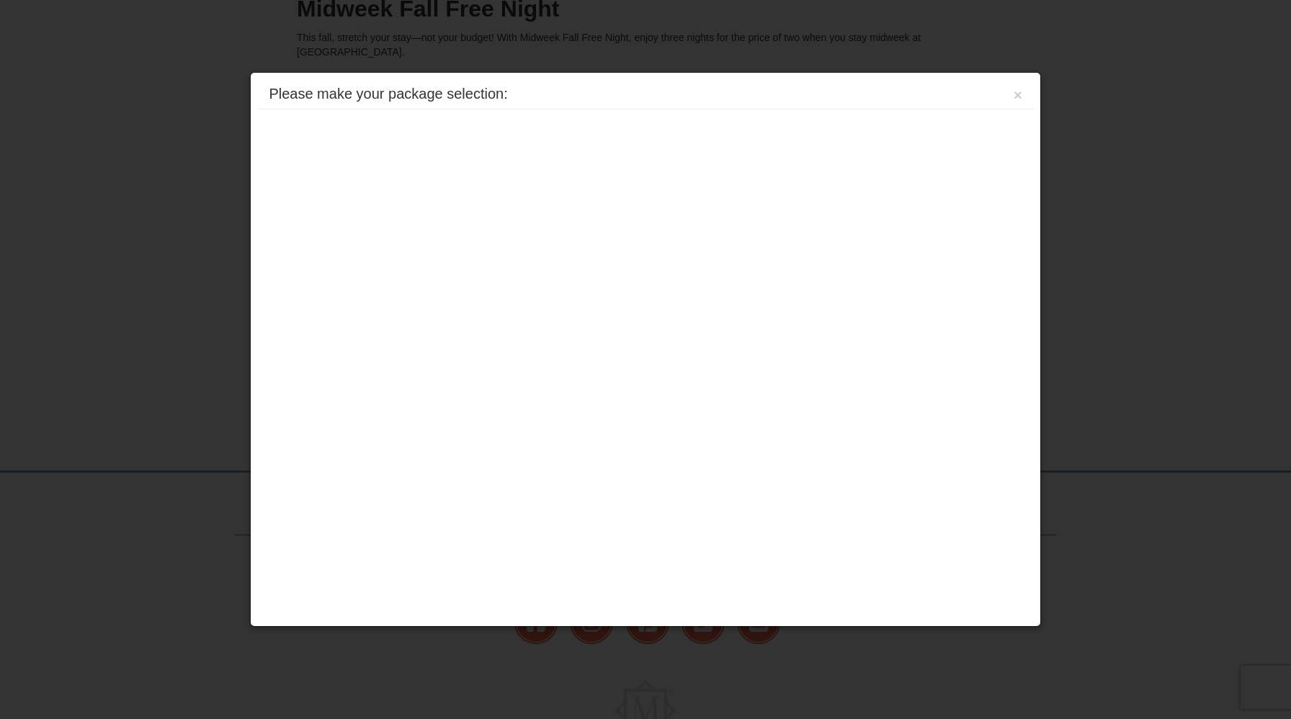
scroll to position [267, 0]
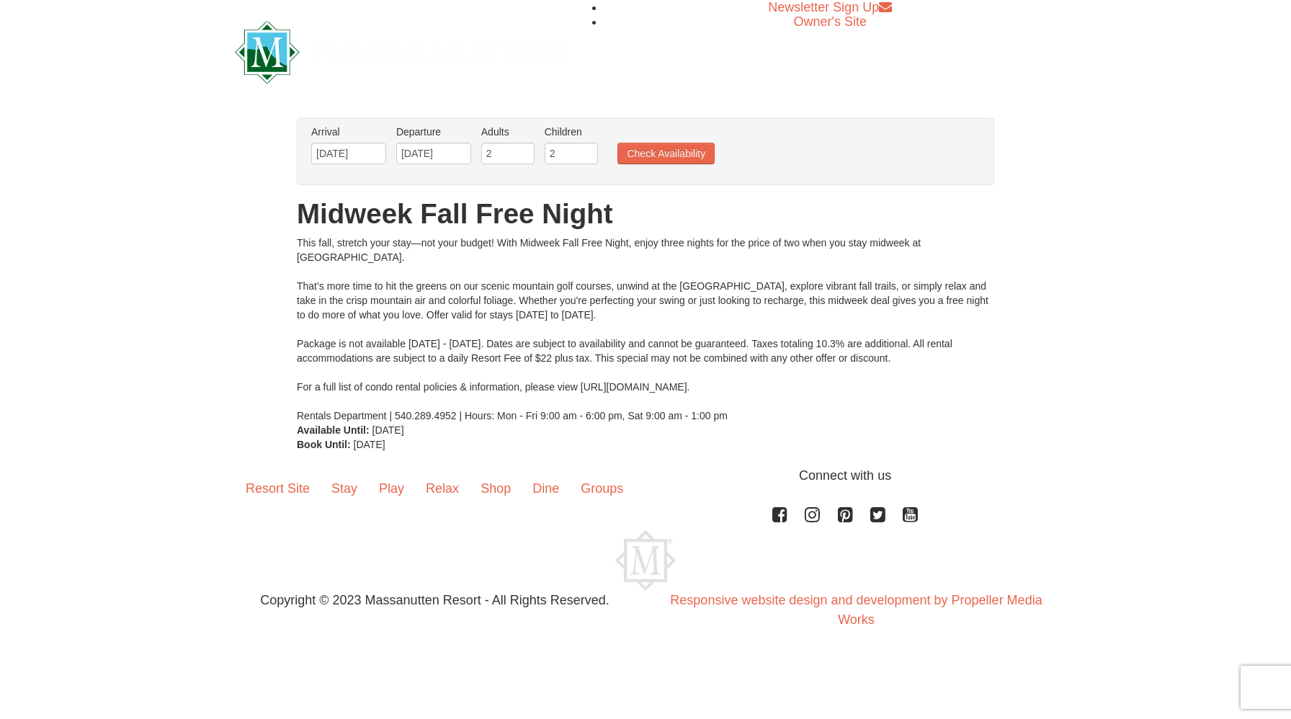
click at [493, 438] on div "From: To: Adults: 2 Children: 0 Change Arrival Please format dates MM/DD/YYYY P…" at bounding box center [645, 285] width 697 height 334
click at [668, 148] on button "Check Availability" at bounding box center [665, 154] width 97 height 22
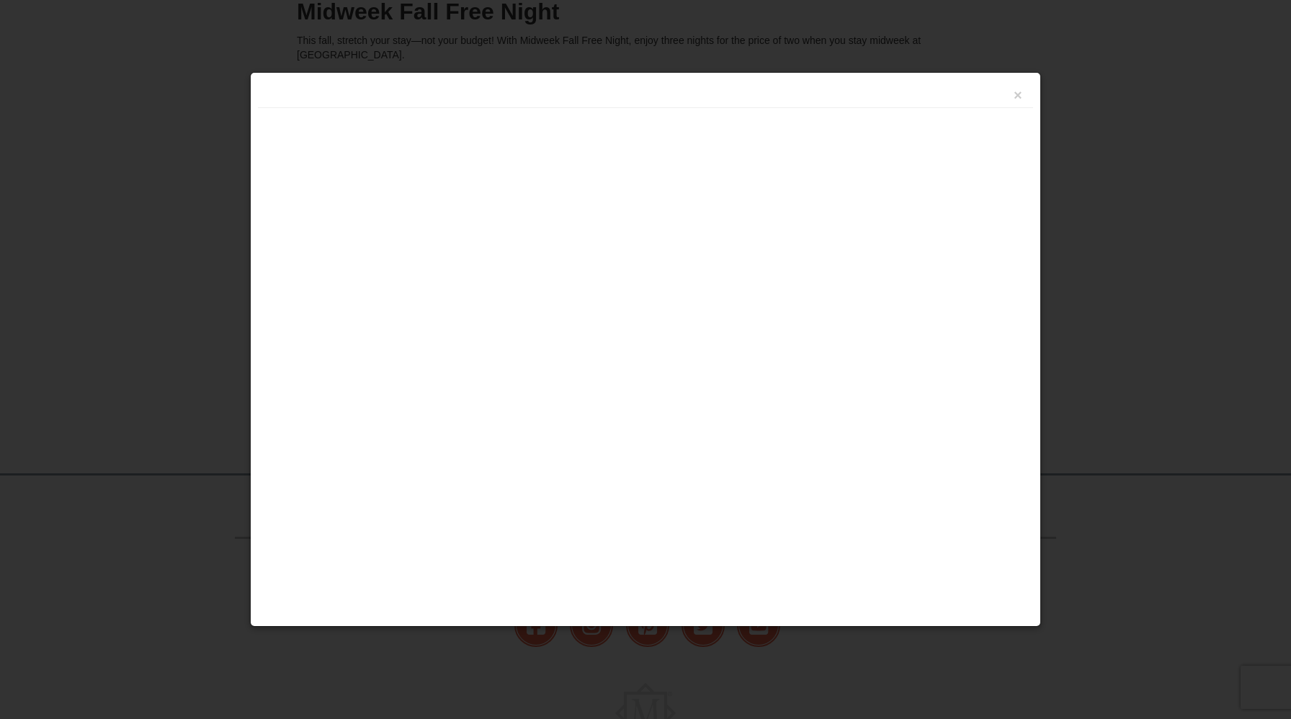
scroll to position [267, 0]
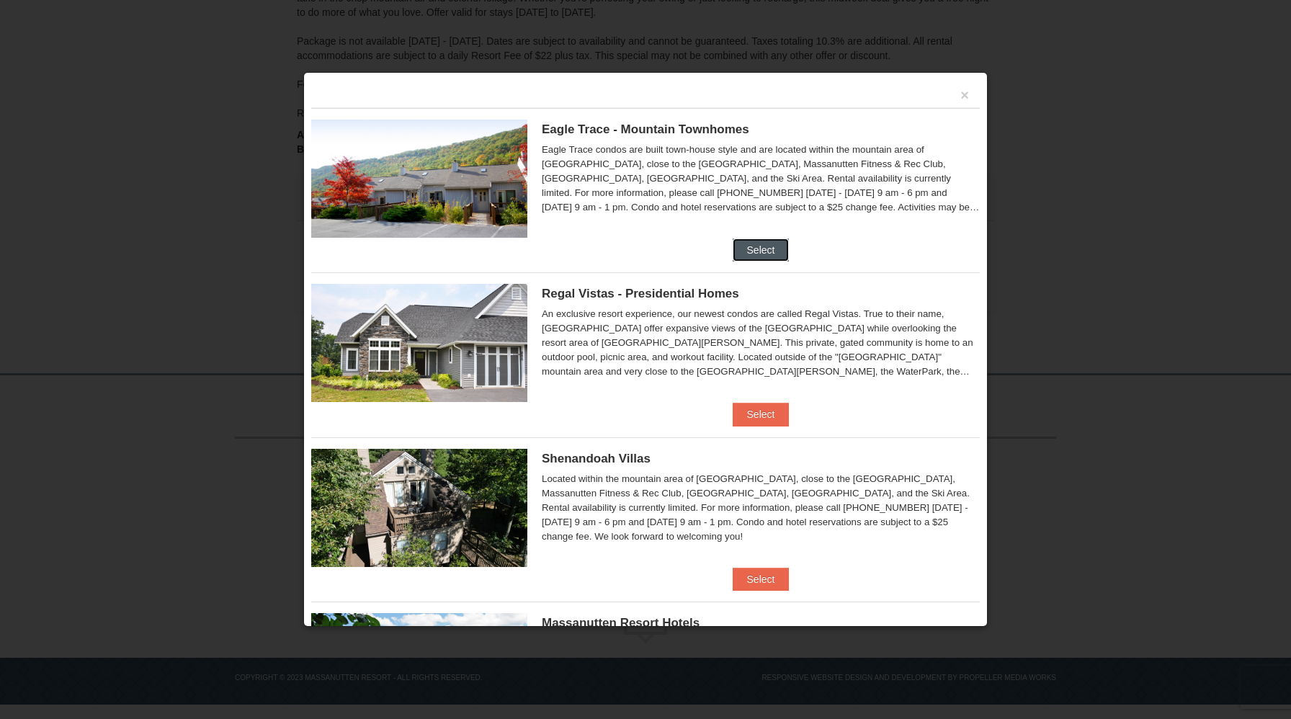
click at [785, 256] on button "Select" at bounding box center [761, 249] width 57 height 23
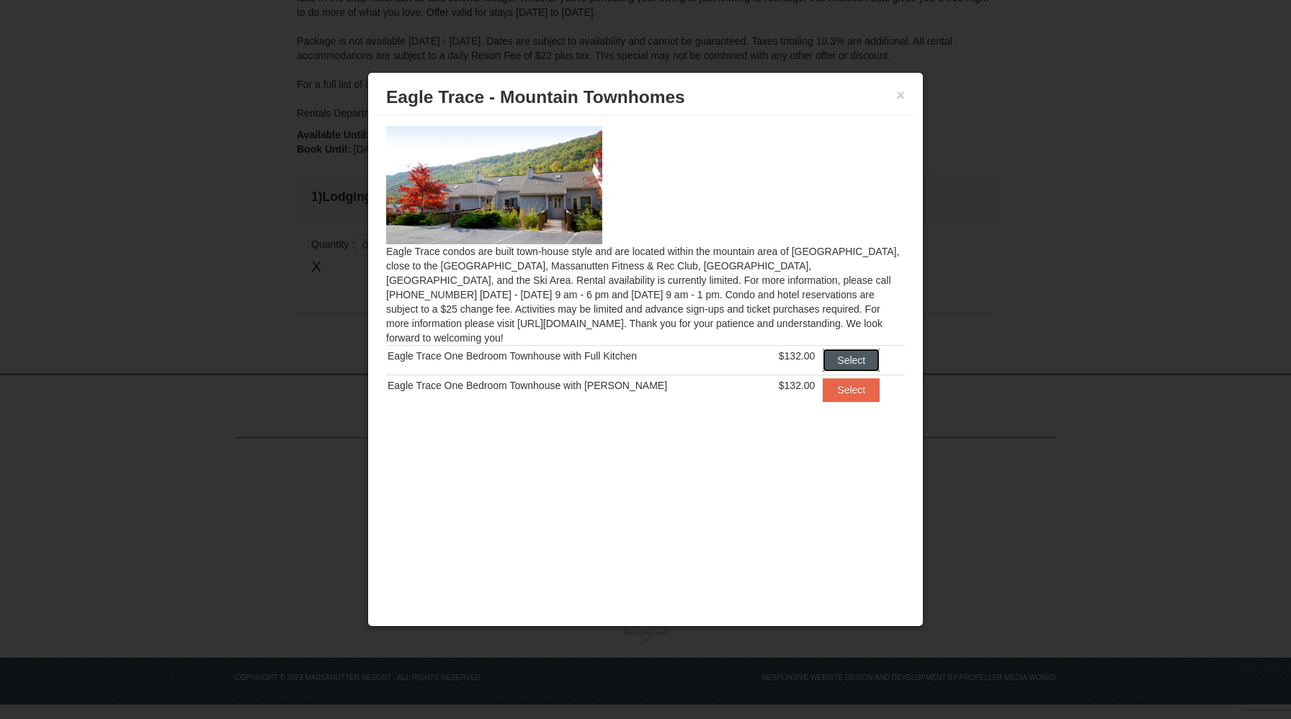
click at [860, 351] on button "Select" at bounding box center [851, 360] width 57 height 23
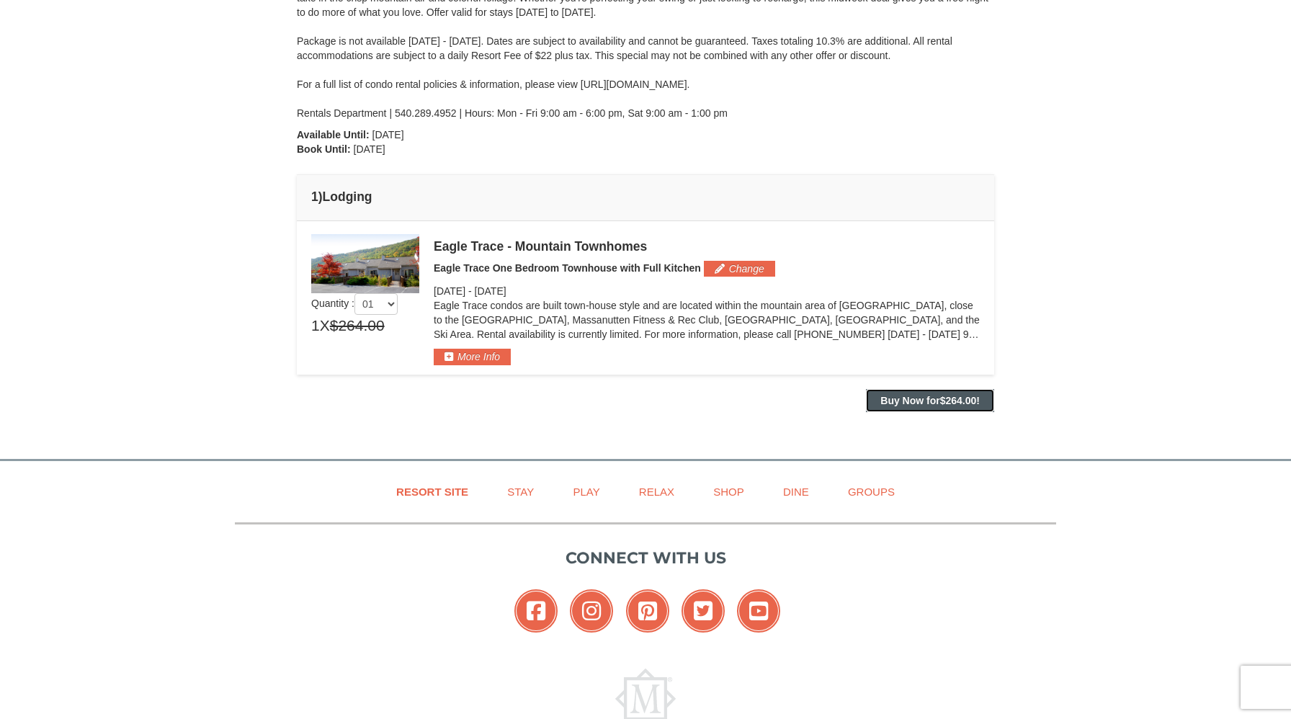
click at [931, 406] on strong "Buy Now for $264.00 !" at bounding box center [929, 401] width 99 height 12
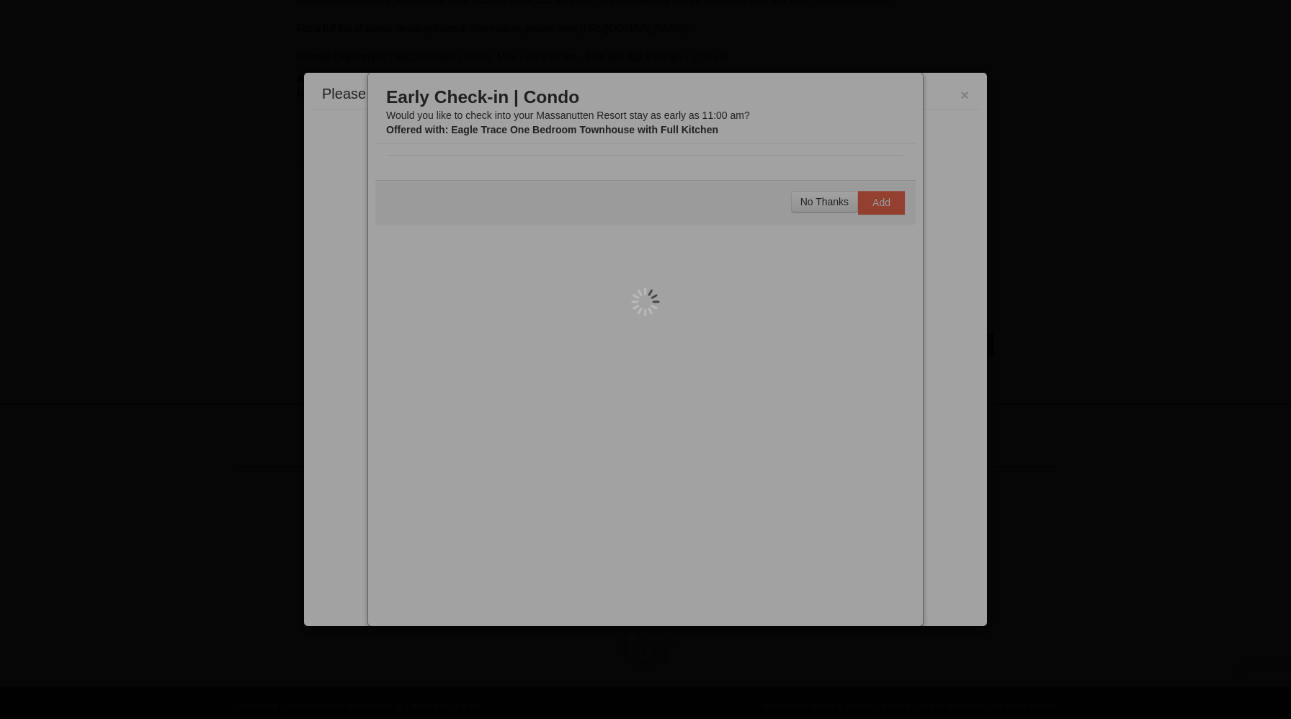
scroll to position [353, 0]
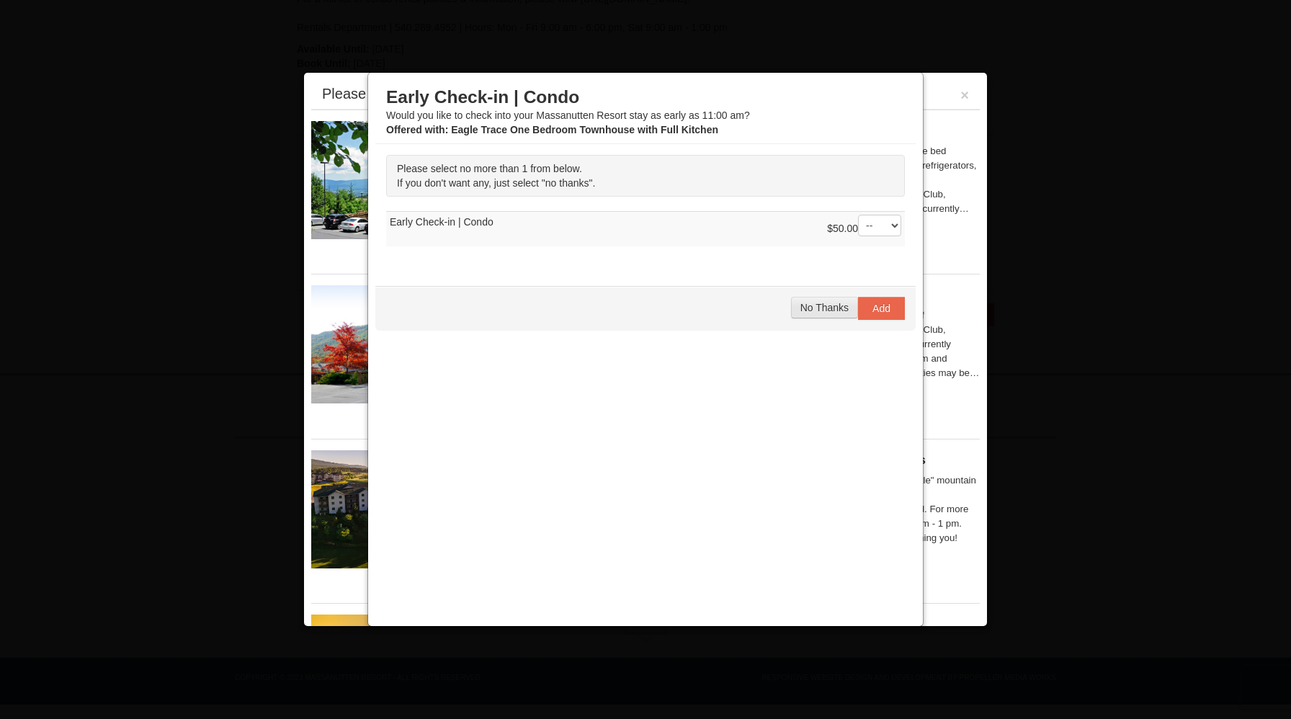
click at [822, 313] on button "No Thanks" at bounding box center [824, 308] width 67 height 22
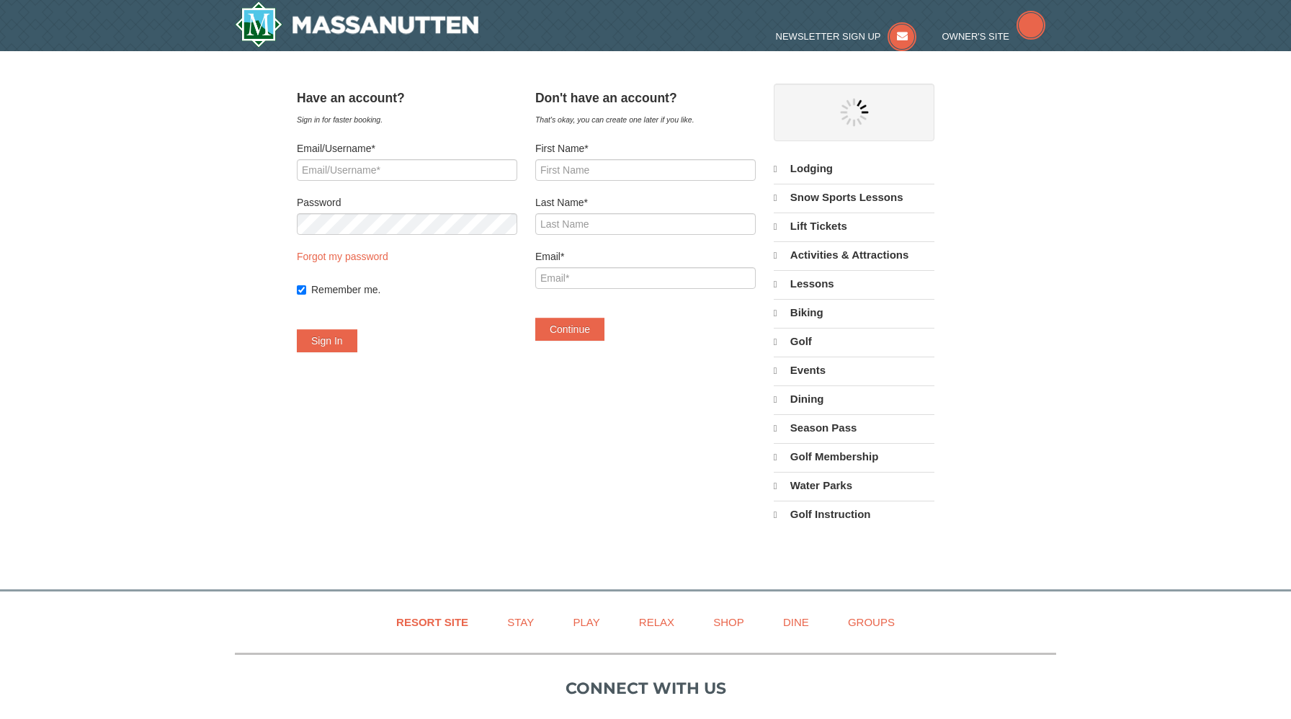
select select "10"
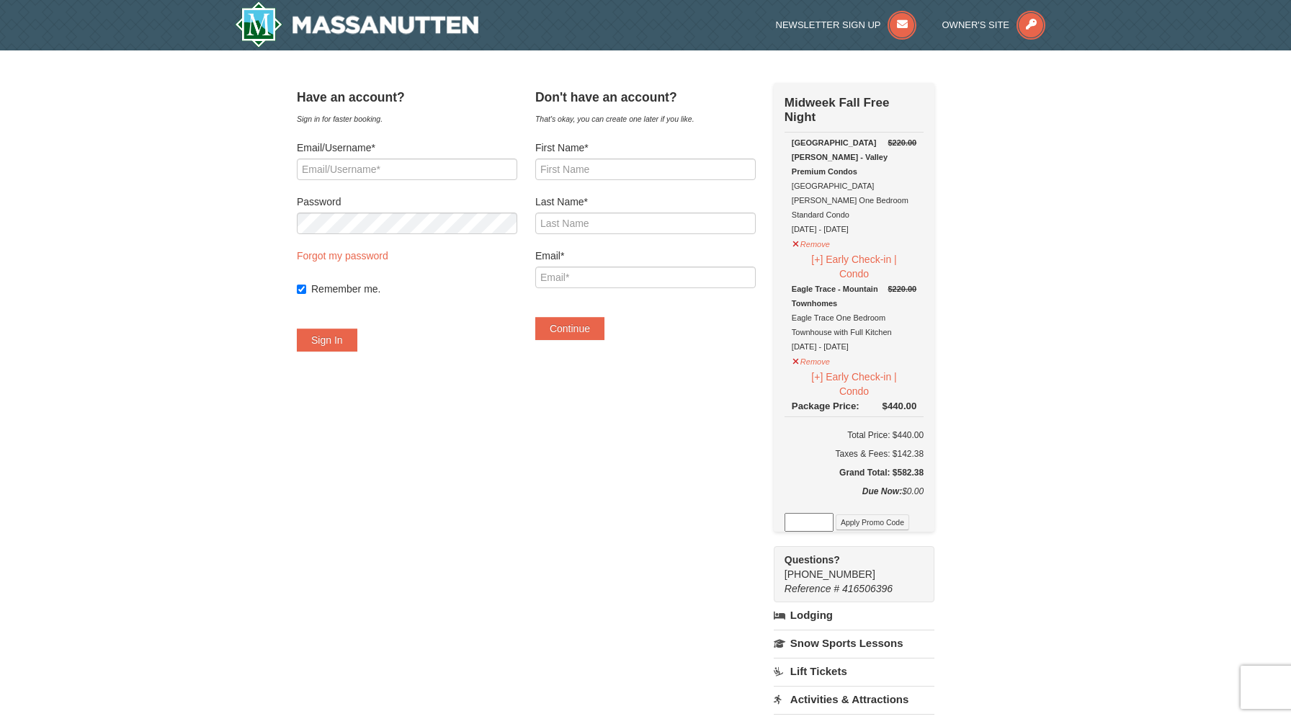
click at [923, 447] on div "Taxes & Fees: $142.38" at bounding box center [853, 454] width 139 height 14
drag, startPoint x: 912, startPoint y: 424, endPoint x: 988, endPoint y: 422, distance: 76.4
click at [988, 422] on div "Have an account? Sign in for faster booking. Email/Username* Password Forgot my…" at bounding box center [645, 517] width 697 height 869
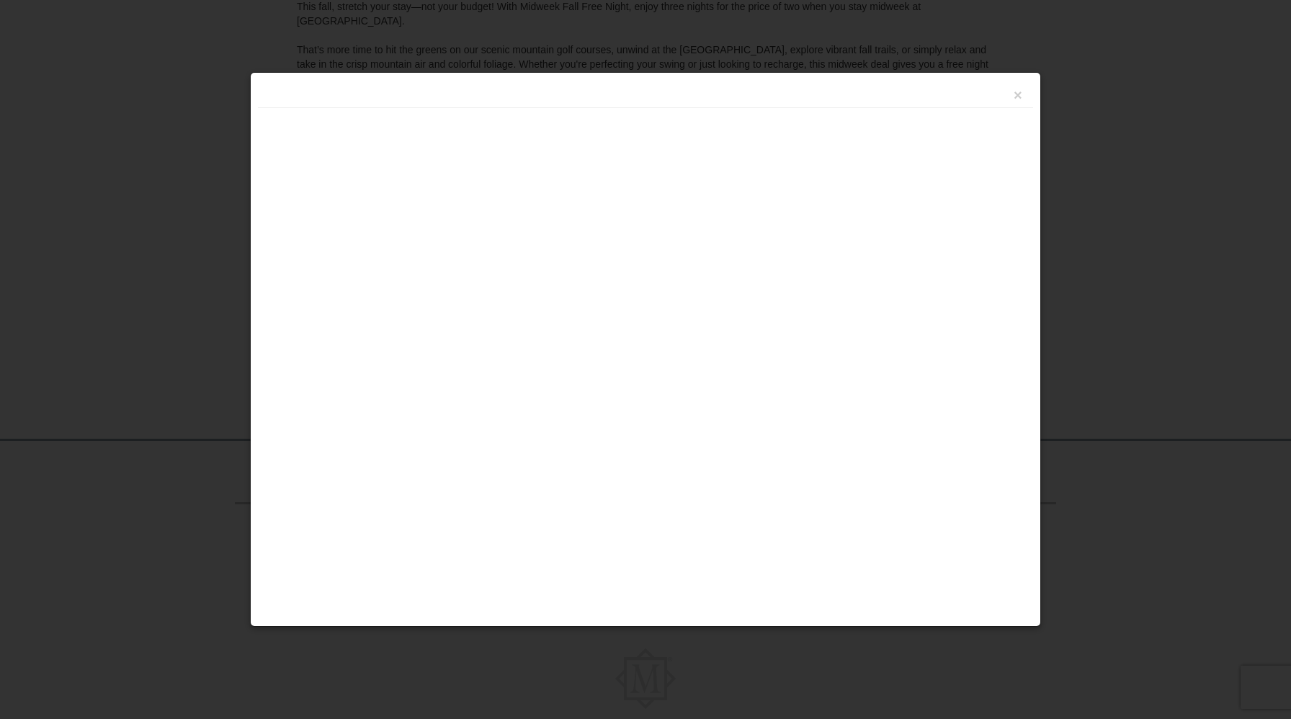
scroll to position [267, 0]
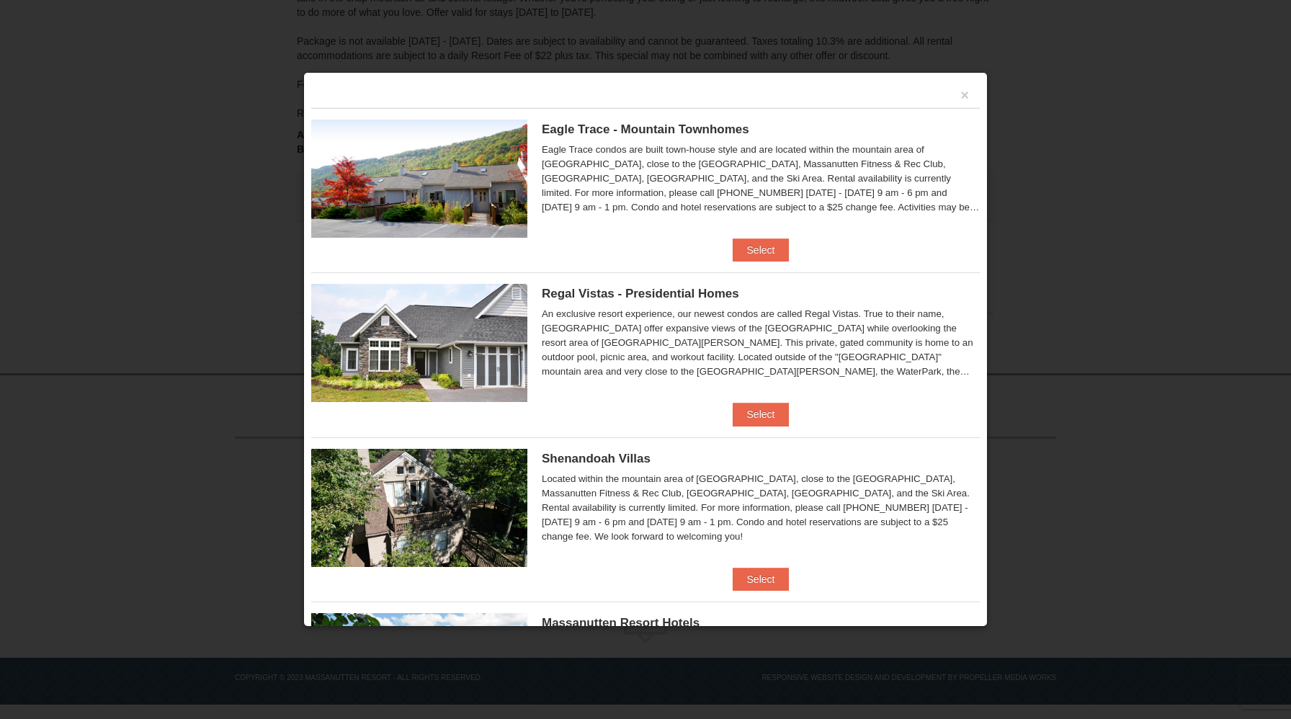
click at [43, 40] on div at bounding box center [645, 359] width 1291 height 719
click at [962, 98] on button "×" at bounding box center [964, 95] width 9 height 14
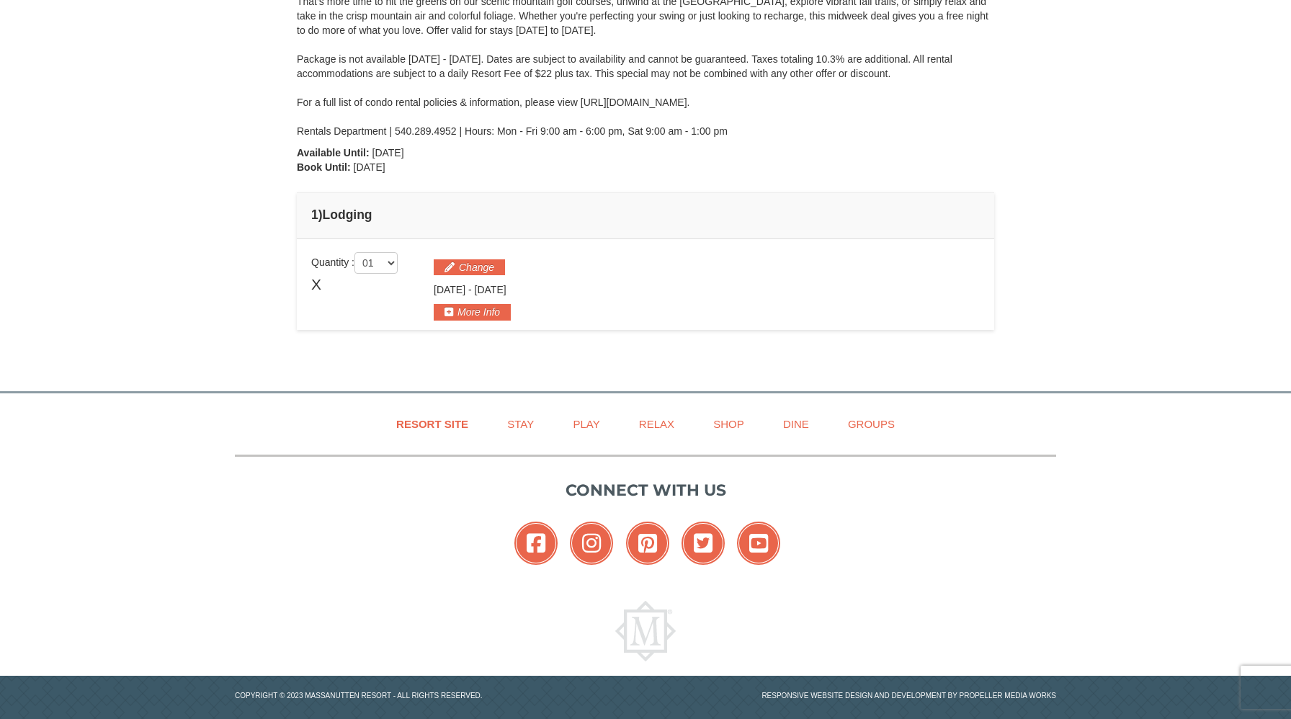
scroll to position [245, 0]
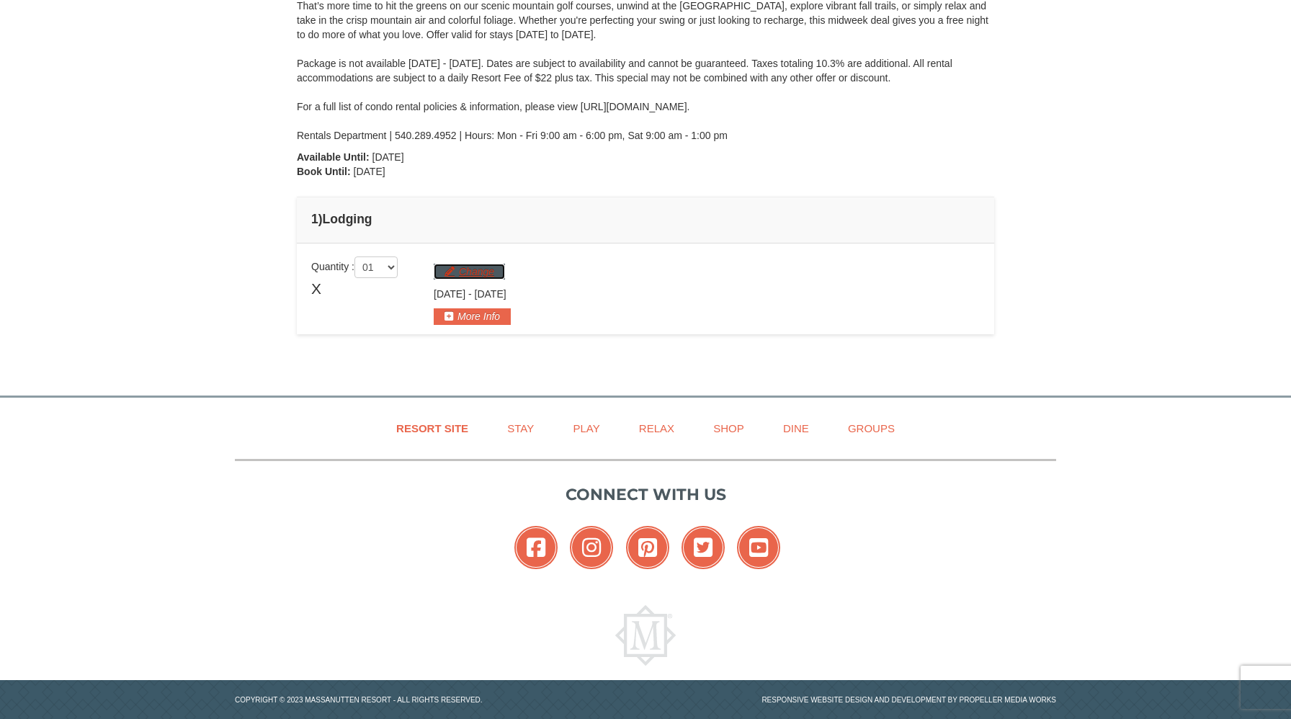
click at [460, 269] on button "Change" at bounding box center [469, 272] width 71 height 16
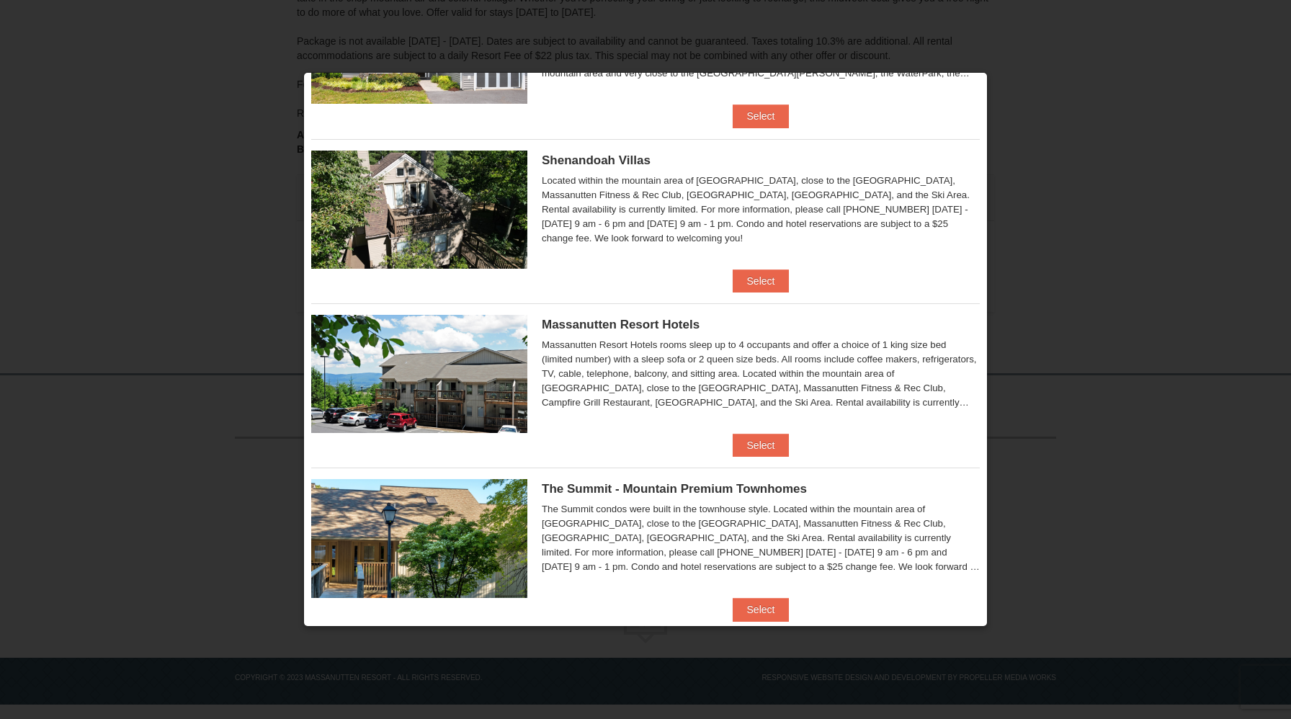
scroll to position [0, 0]
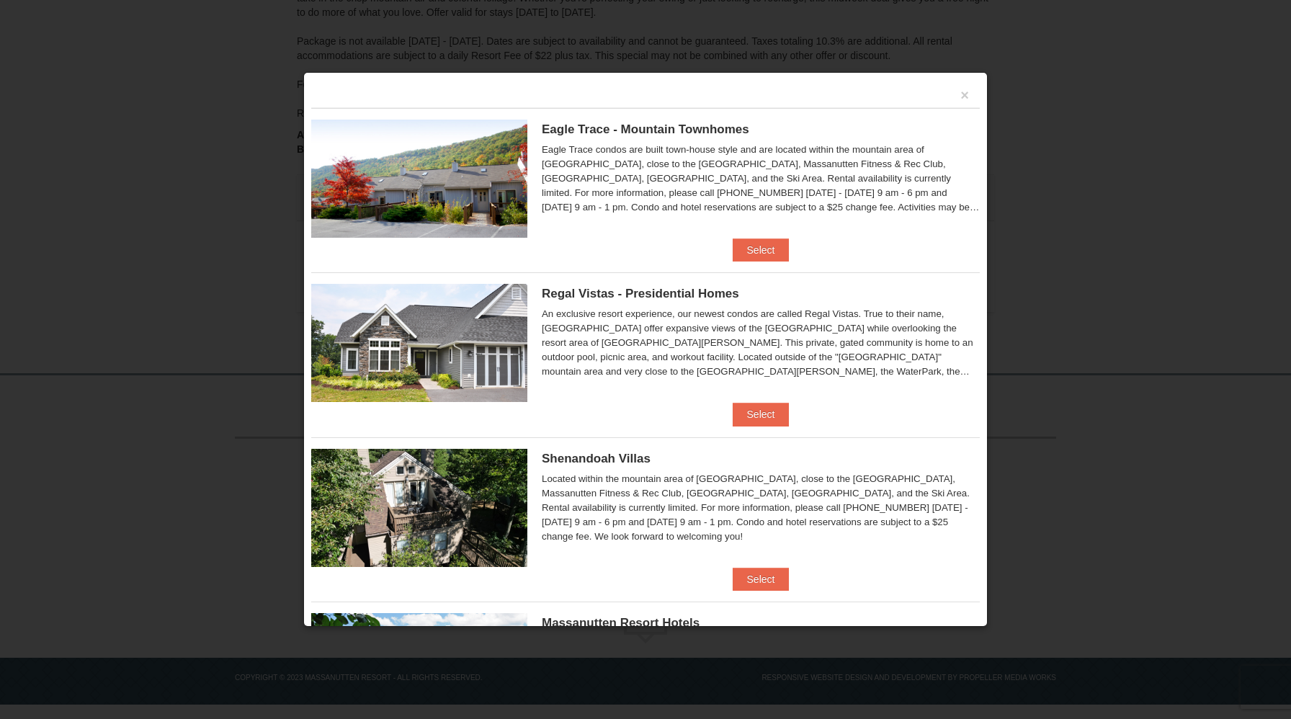
click at [202, 249] on div at bounding box center [645, 359] width 1291 height 719
click at [965, 94] on button "×" at bounding box center [964, 95] width 9 height 14
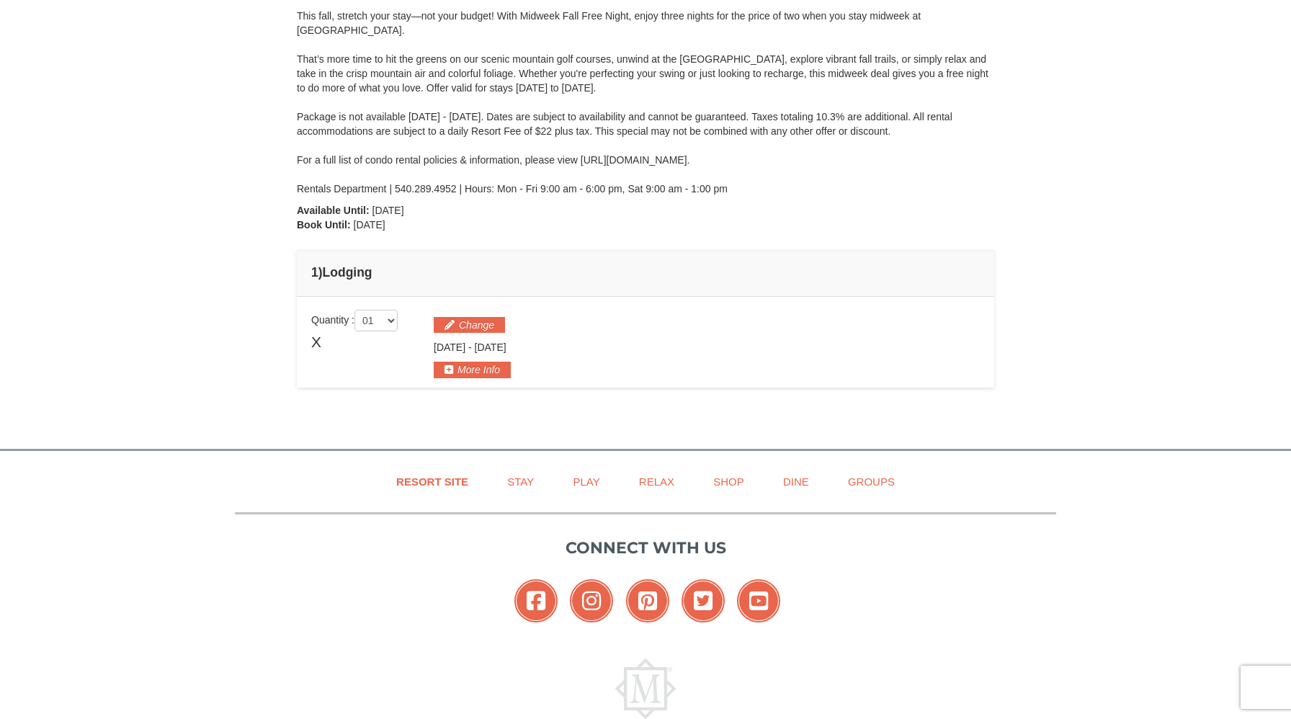
scroll to position [180, 0]
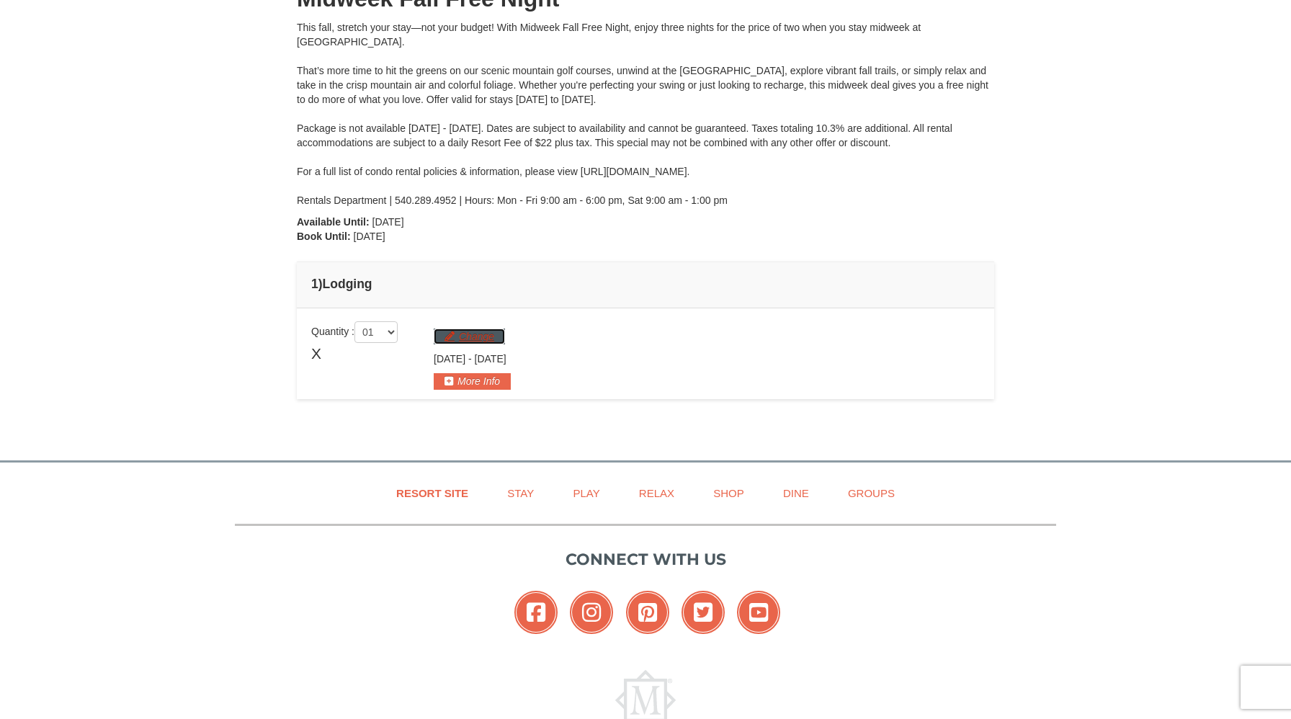
click at [477, 339] on button "Change" at bounding box center [469, 336] width 71 height 16
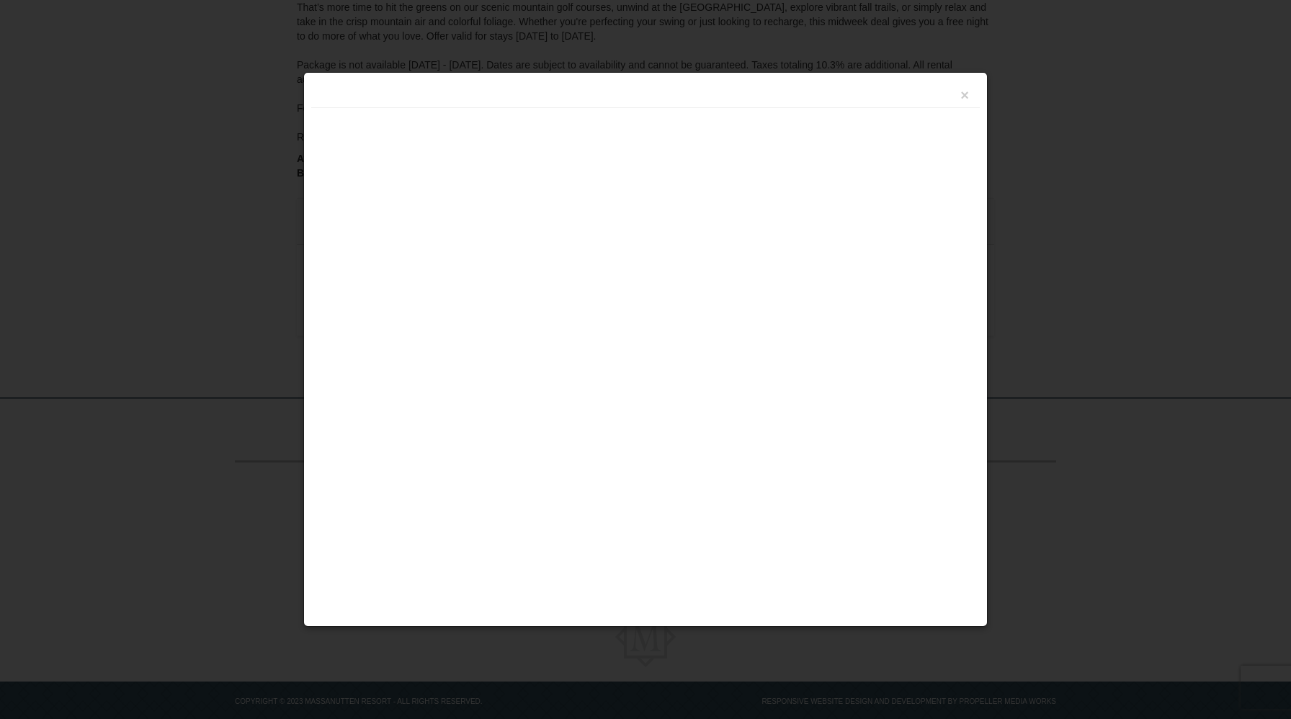
scroll to position [267, 0]
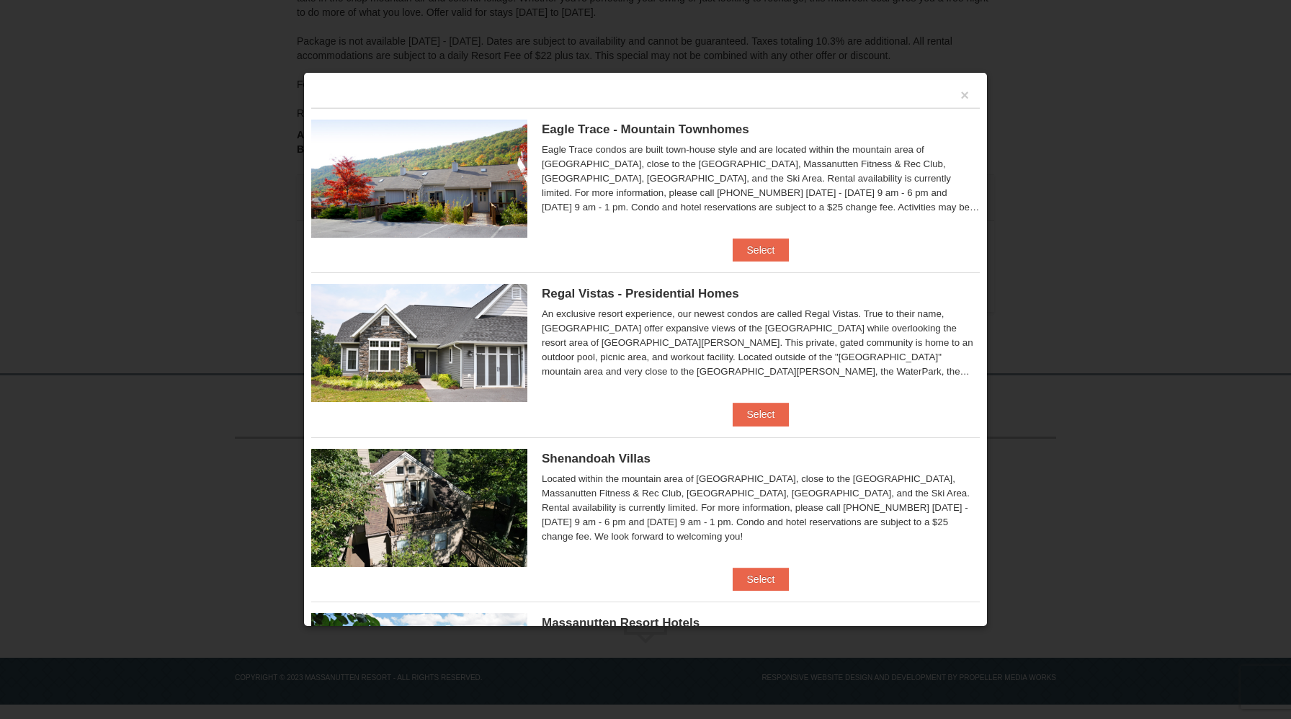
click at [249, 170] on div at bounding box center [645, 359] width 1291 height 719
click at [962, 91] on button "×" at bounding box center [964, 95] width 9 height 14
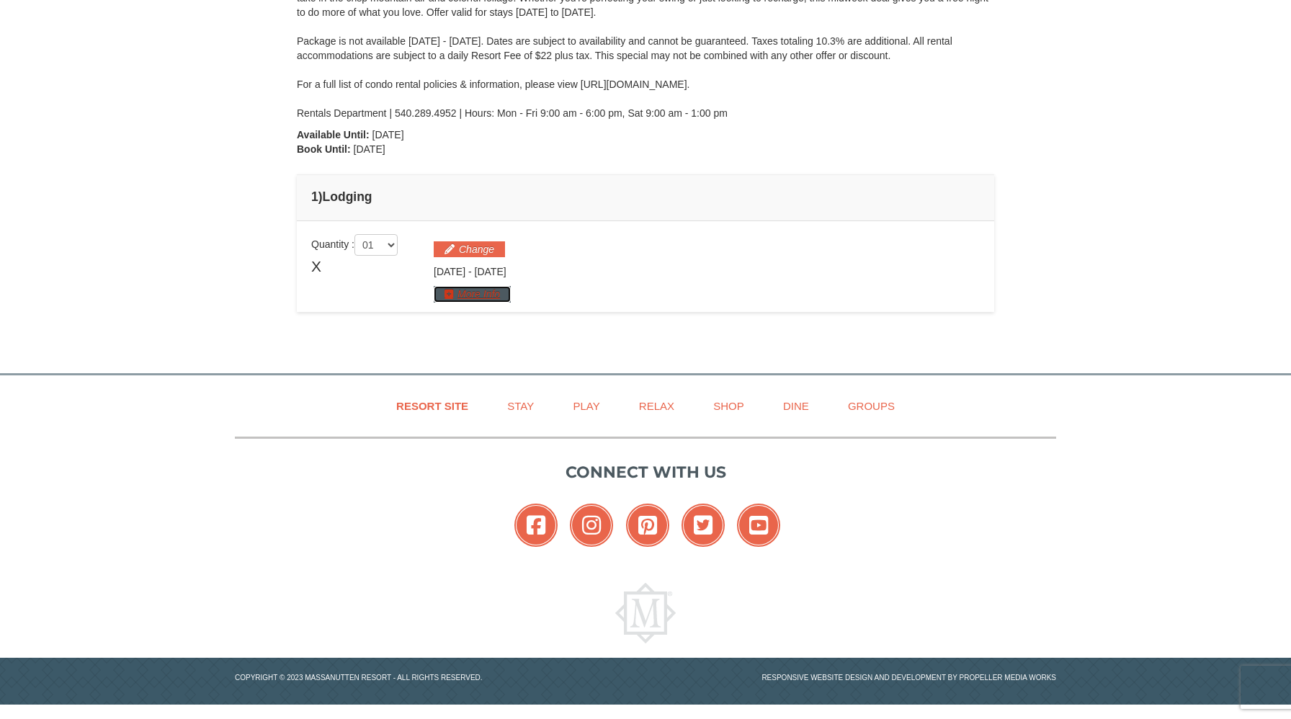
click at [485, 289] on button "More Info" at bounding box center [472, 294] width 77 height 16
